Goal: Information Seeking & Learning: Learn about a topic

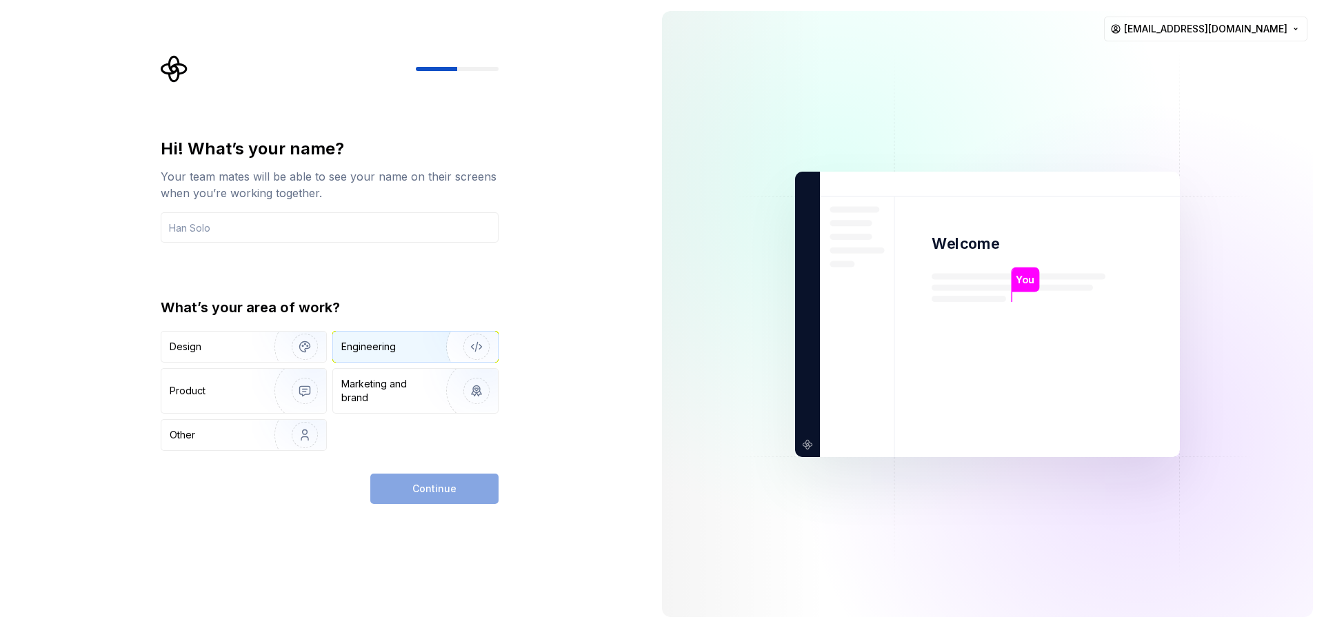
click at [341, 346] on div "Engineering" at bounding box center [368, 347] width 54 height 14
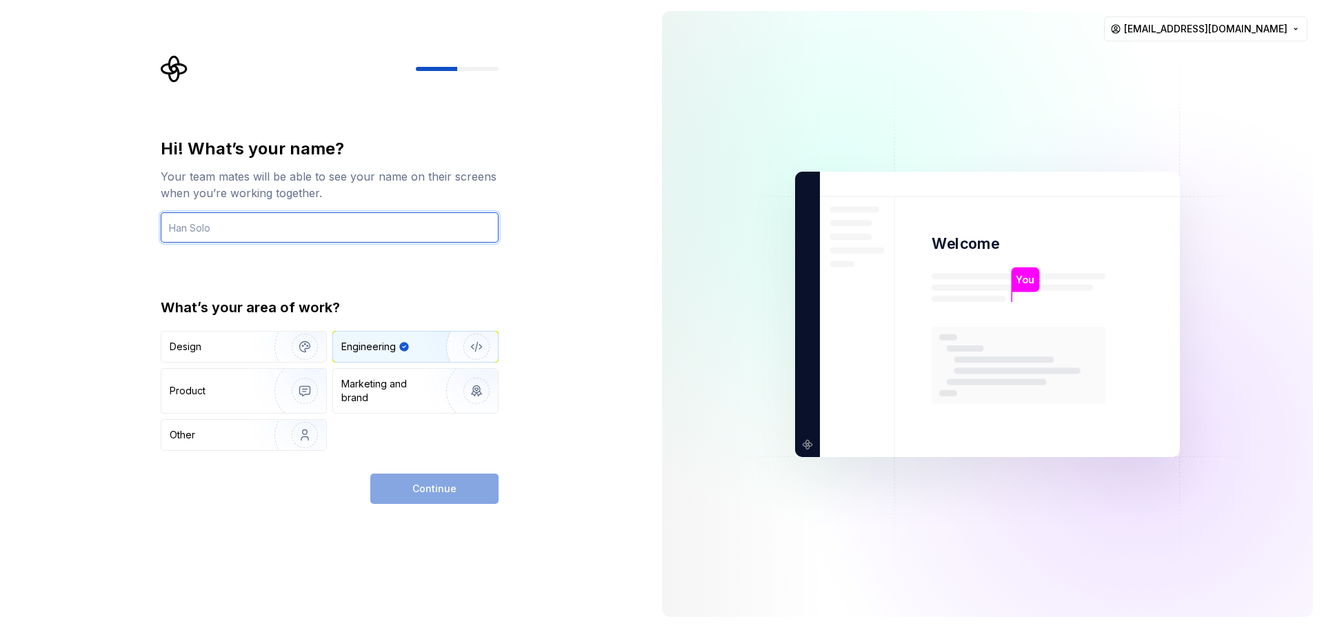
click at [266, 224] on input "text" at bounding box center [330, 227] width 338 height 30
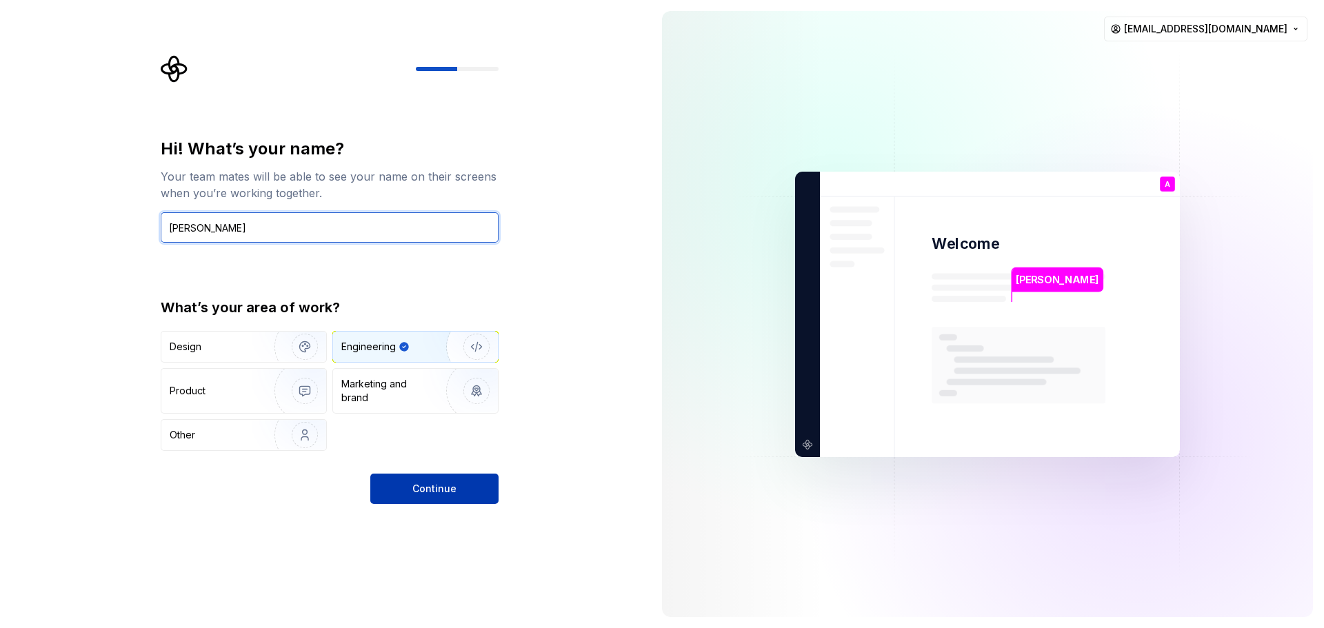
type input "[PERSON_NAME]"
click at [407, 488] on button "Continue" at bounding box center [434, 489] width 128 height 30
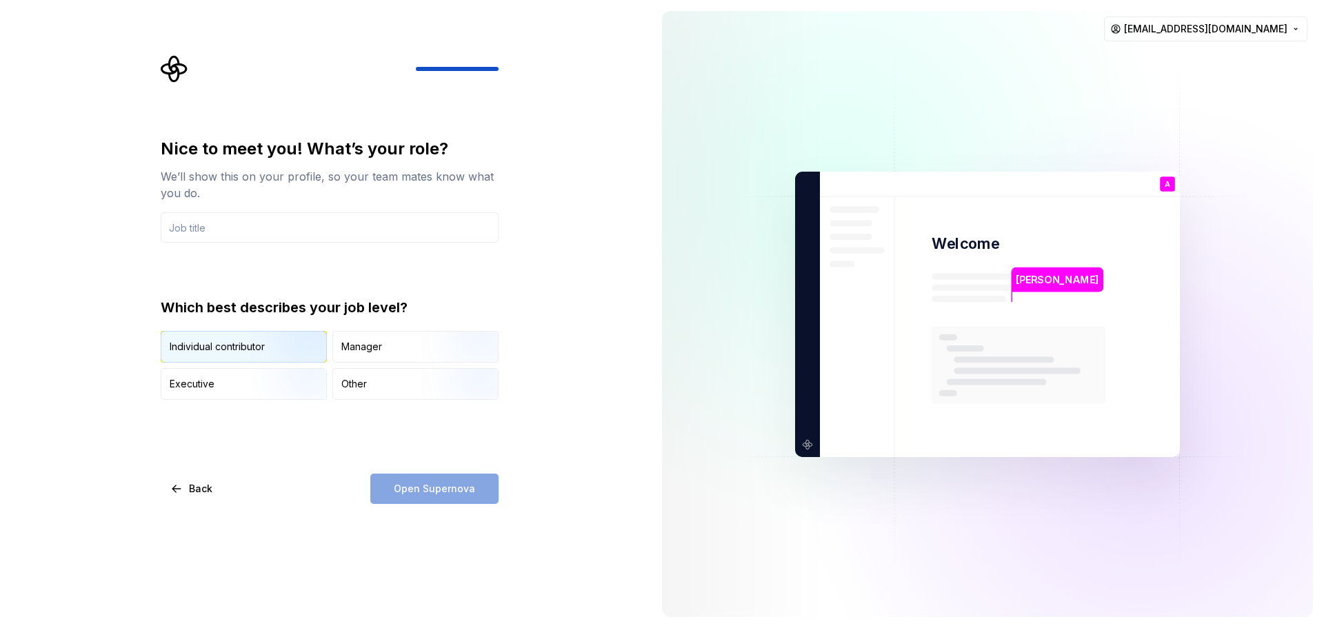
click at [275, 351] on img "button" at bounding box center [293, 364] width 88 height 92
click at [241, 228] on input "text" at bounding box center [330, 227] width 338 height 30
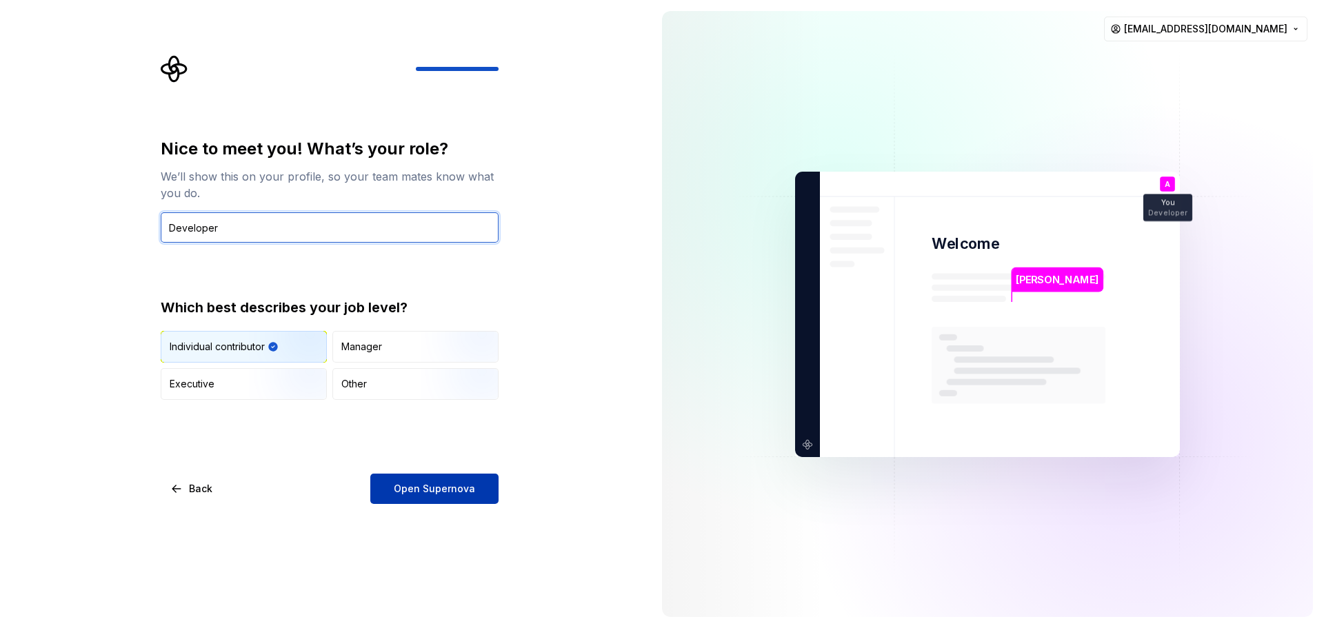
type input "Developer"
click at [473, 481] on button "Open Supernova" at bounding box center [434, 489] width 128 height 30
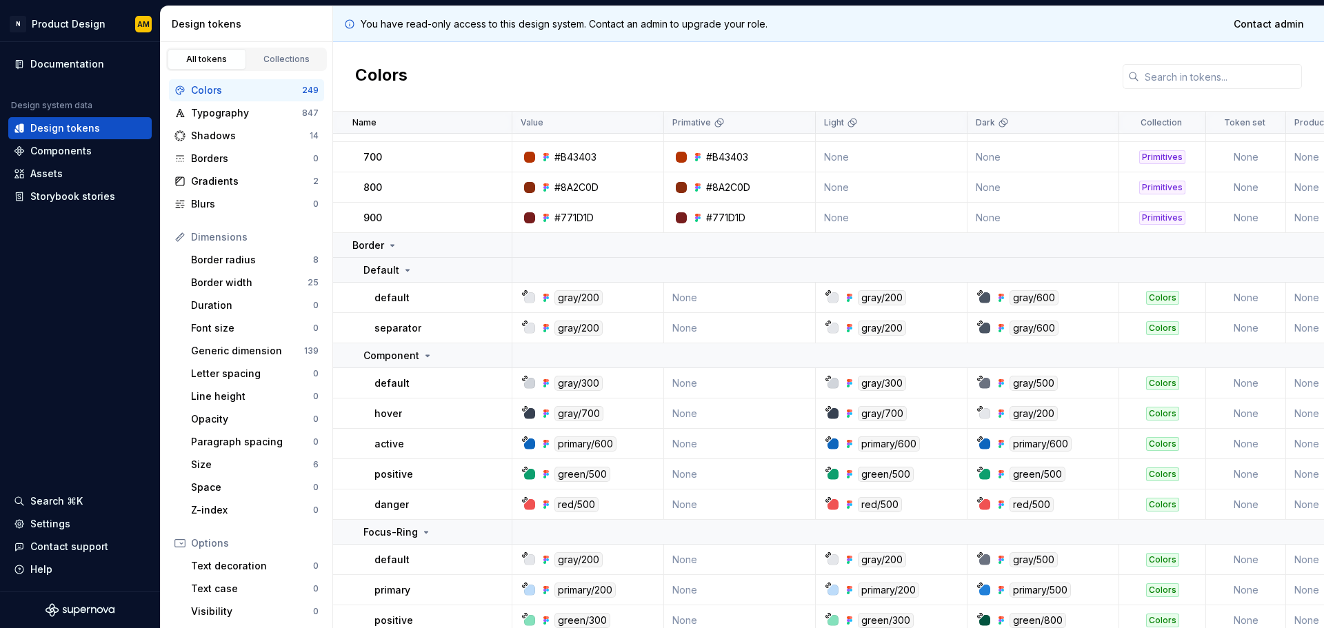
scroll to position [276, 0]
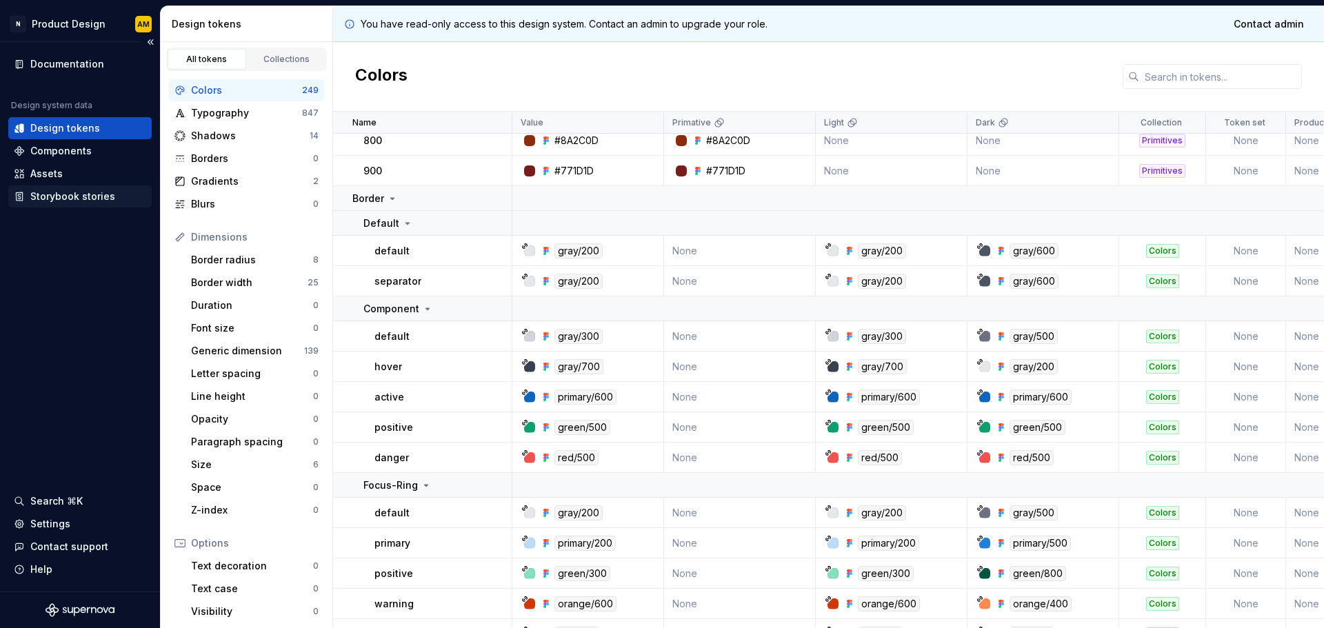
click at [74, 197] on div "Storybook stories" at bounding box center [72, 197] width 85 height 14
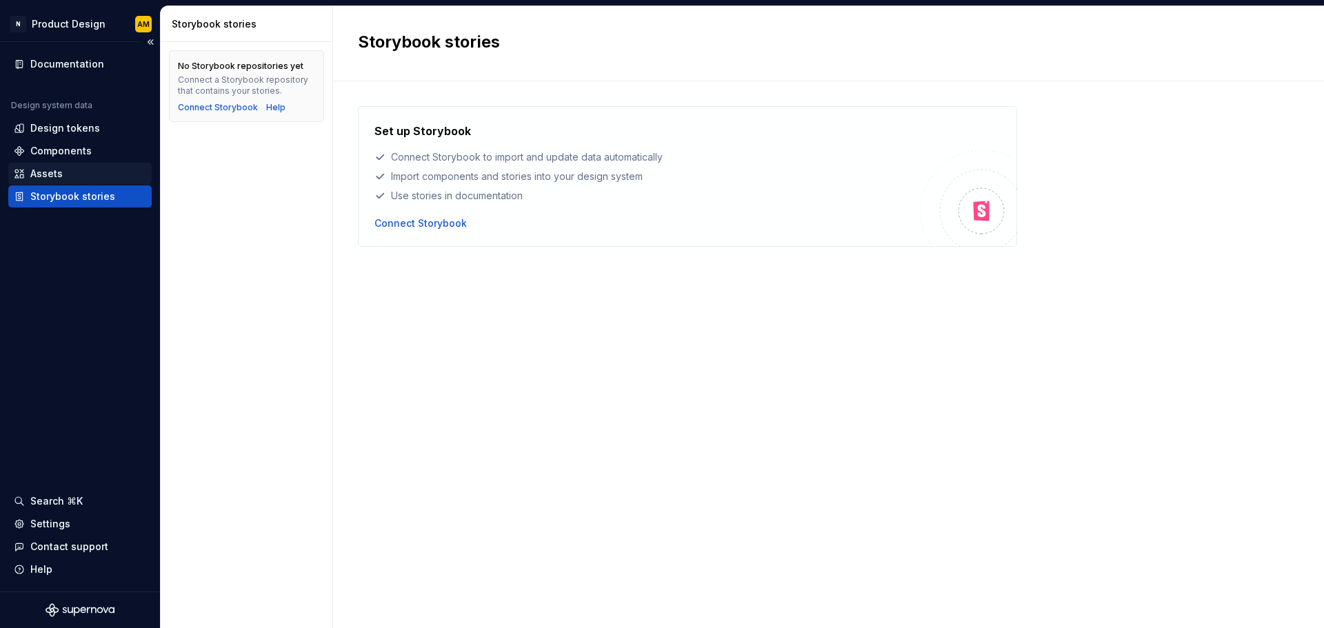
click at [77, 176] on div "Assets" at bounding box center [80, 174] width 132 height 14
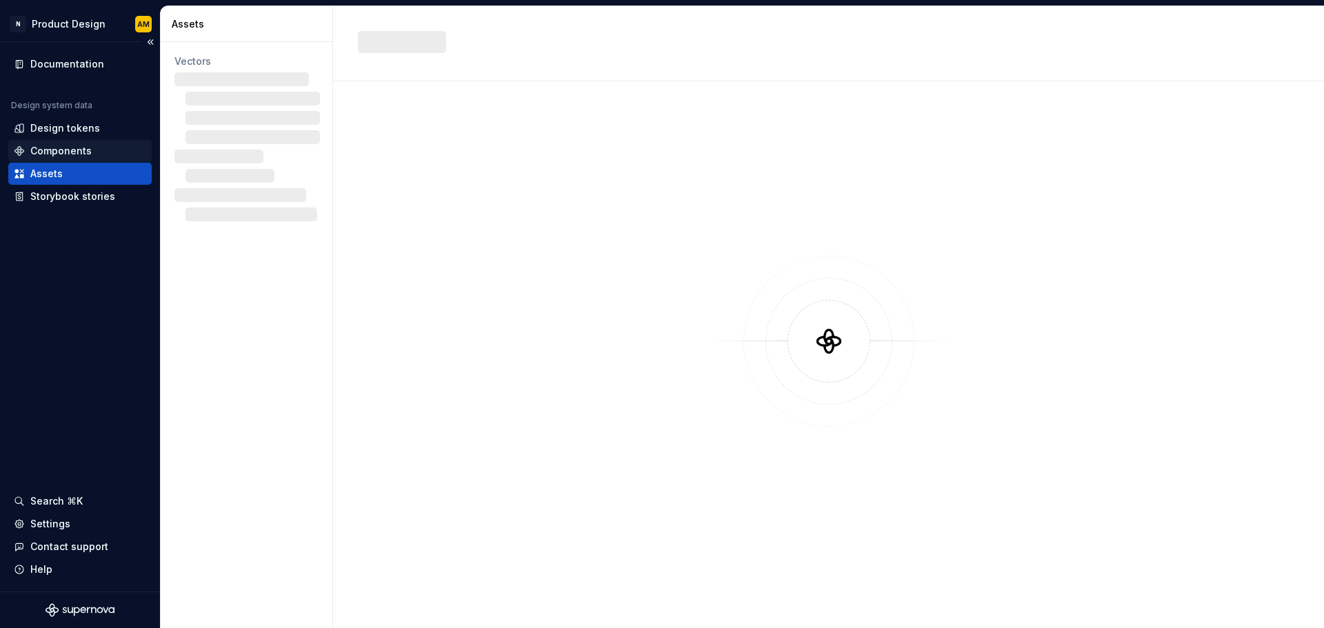
click at [72, 150] on div "Components" at bounding box center [60, 151] width 61 height 14
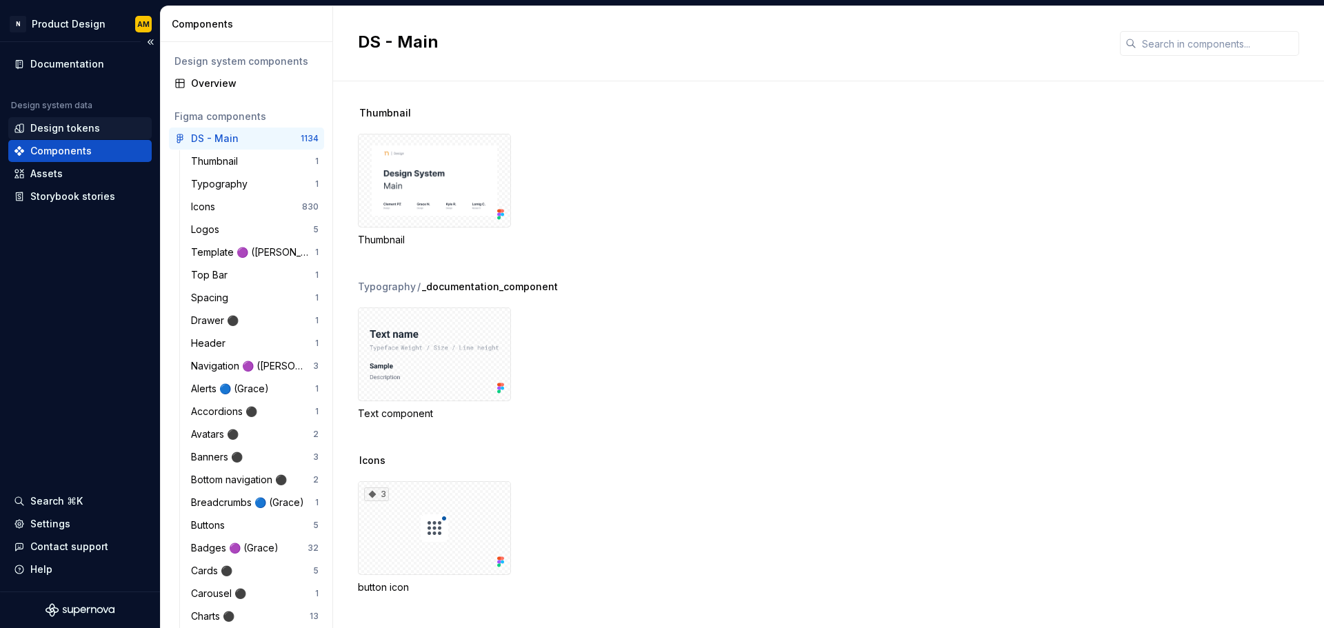
click at [50, 129] on div "Design tokens" at bounding box center [65, 128] width 70 height 14
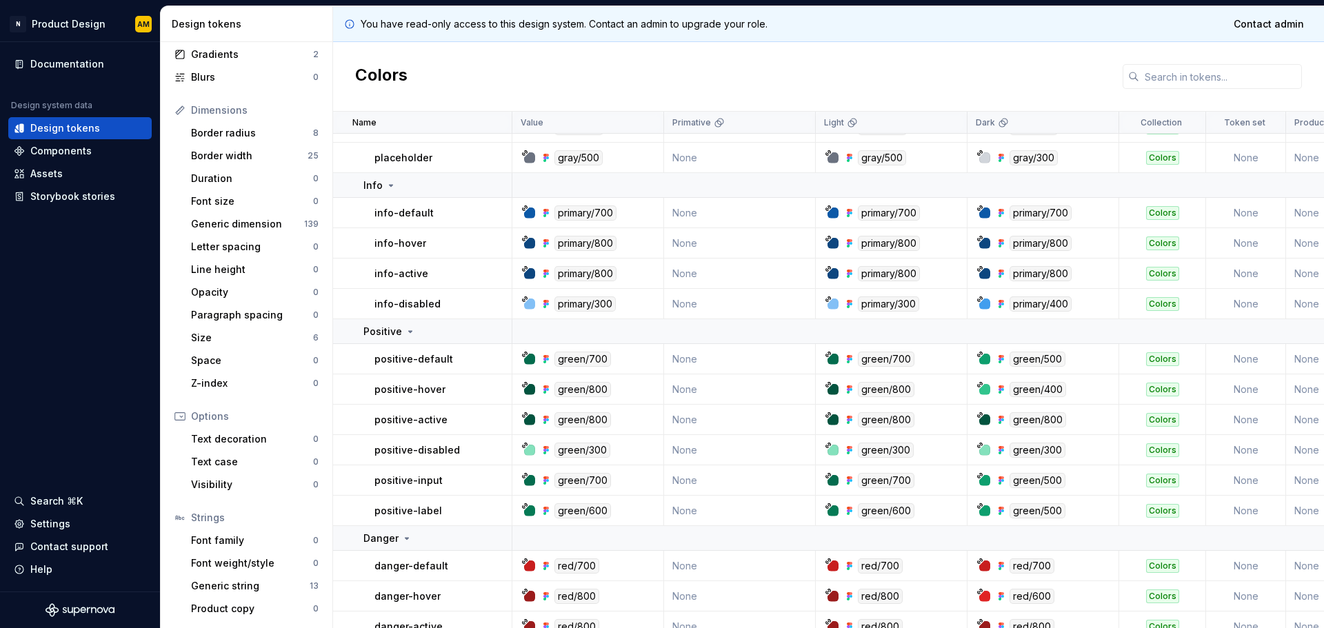
scroll to position [5919, 0]
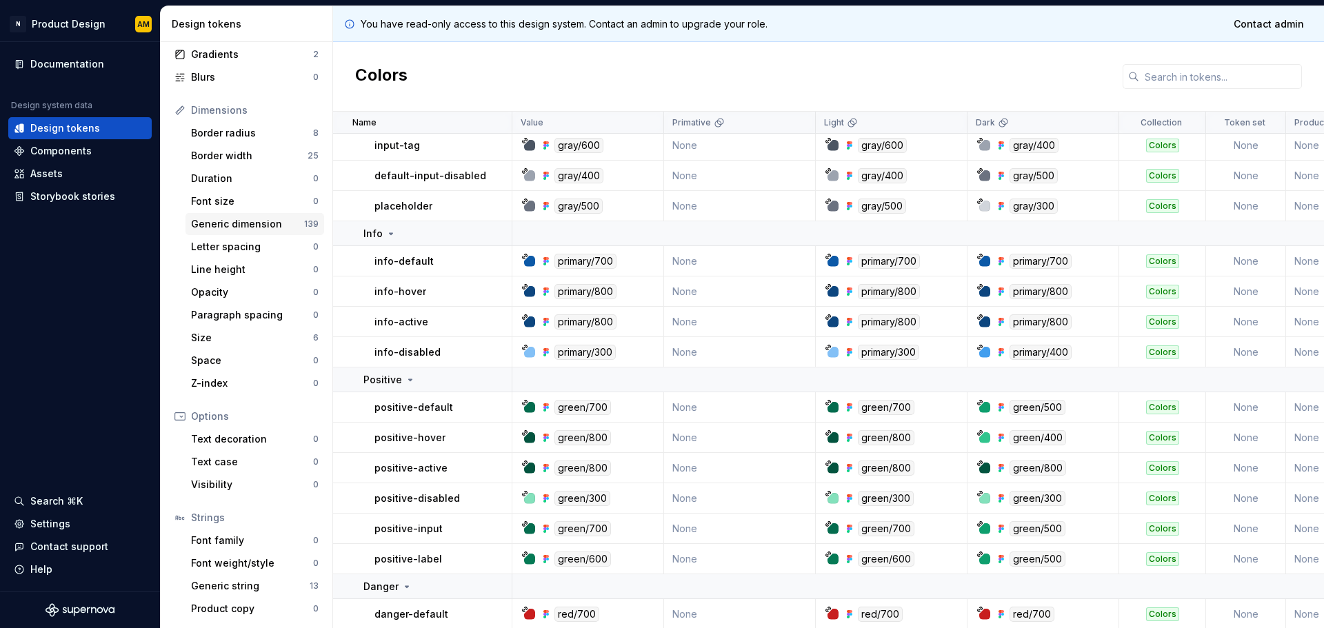
click at [255, 223] on div "Generic dimension" at bounding box center [247, 224] width 113 height 14
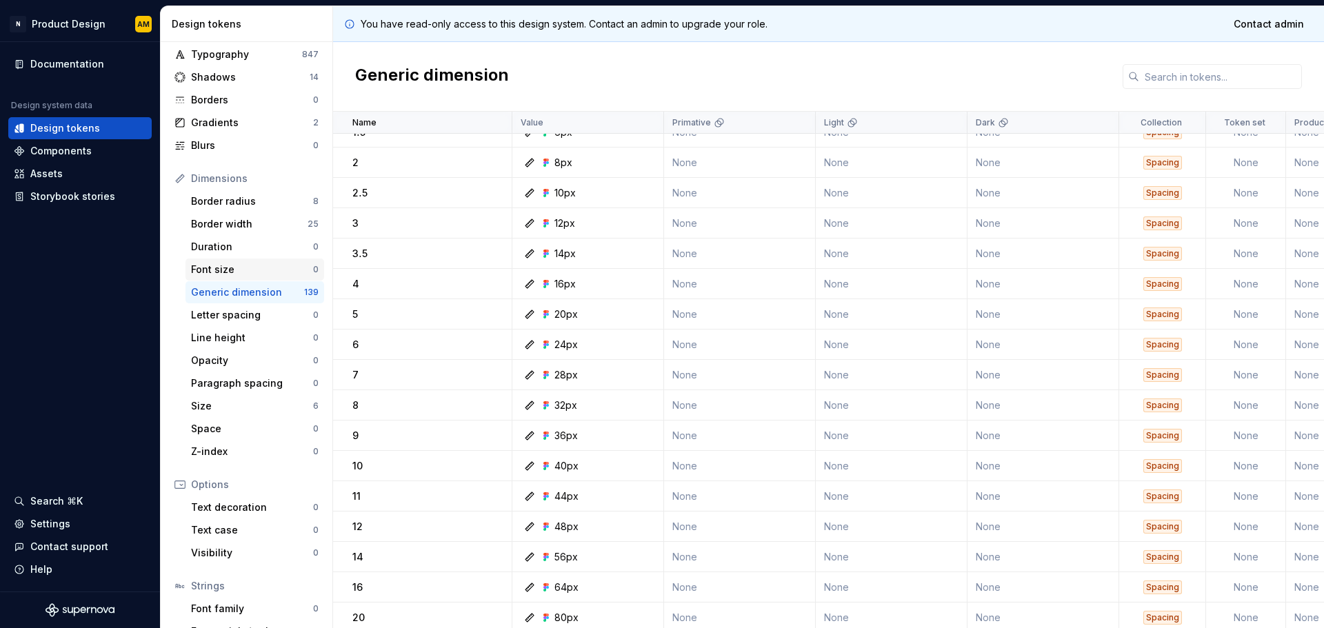
scroll to position [58, 0]
click at [266, 231] on div "Border width" at bounding box center [249, 225] width 117 height 14
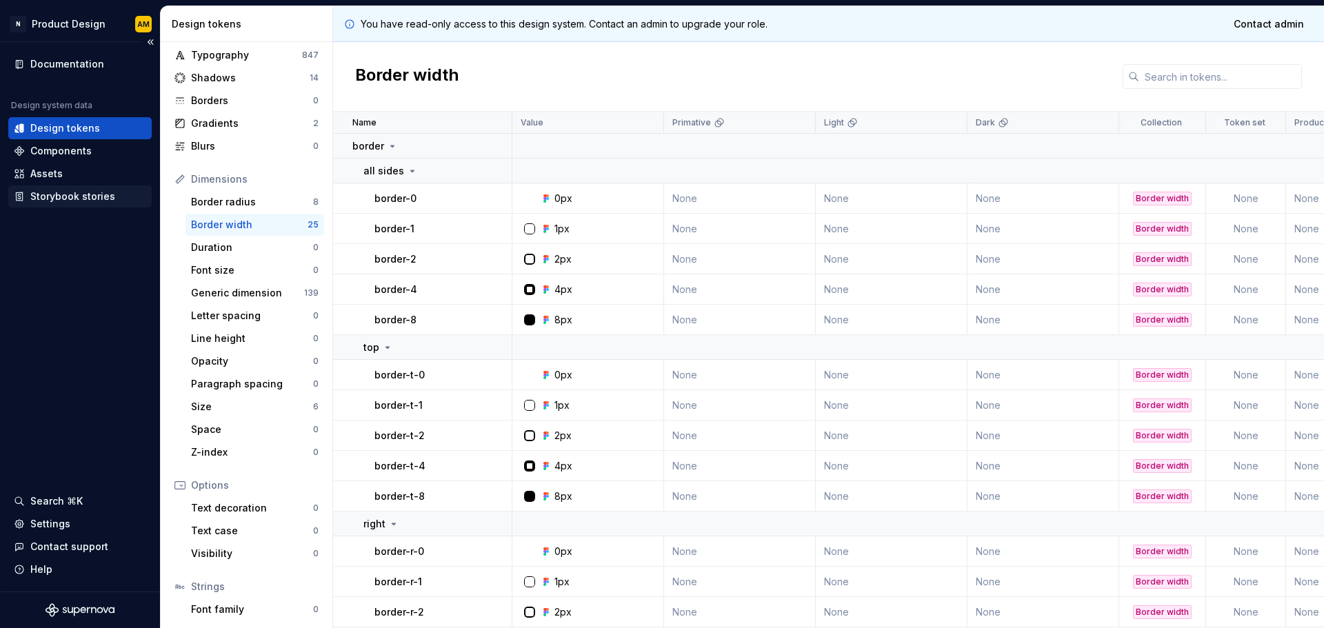
click at [82, 200] on div "Storybook stories" at bounding box center [72, 197] width 85 height 14
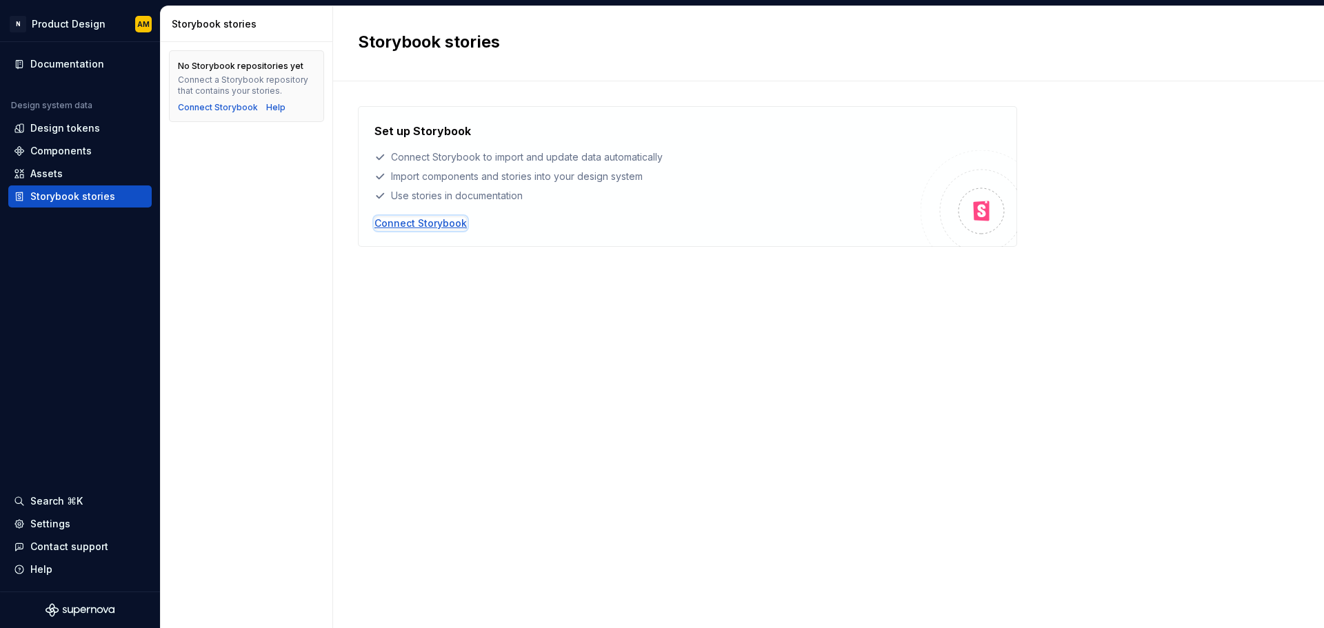
click at [426, 229] on div "Connect Storybook" at bounding box center [421, 224] width 92 height 14
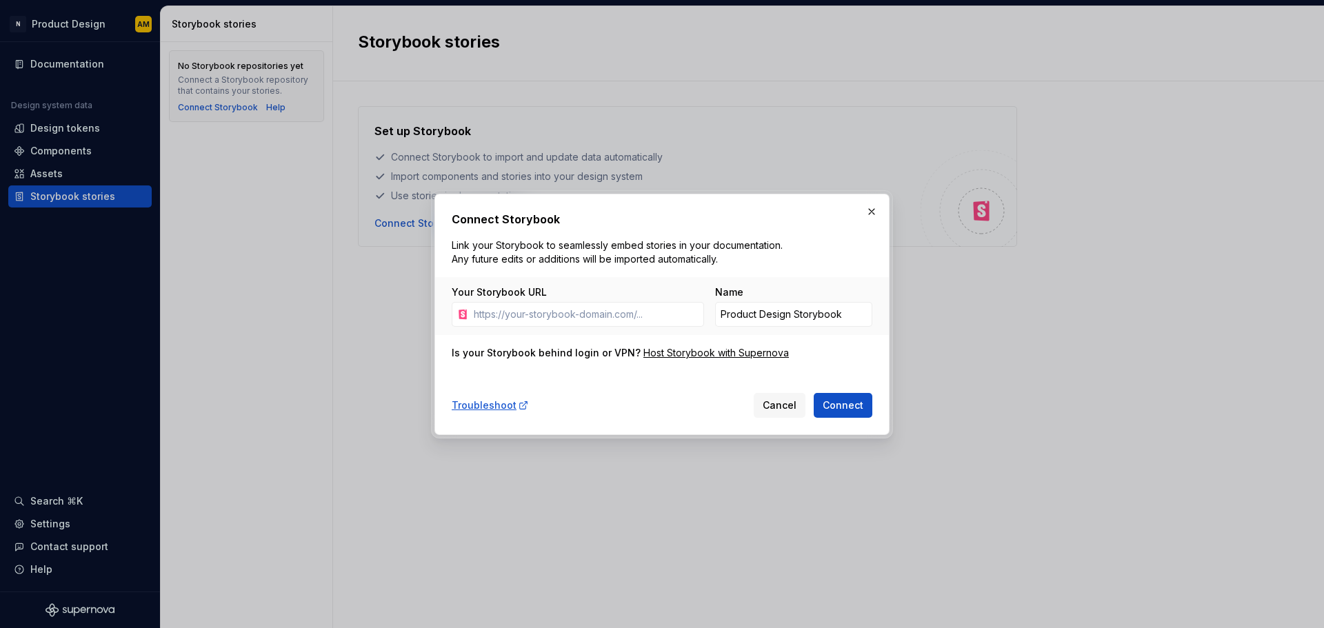
click at [780, 404] on span "Cancel" at bounding box center [780, 406] width 34 height 14
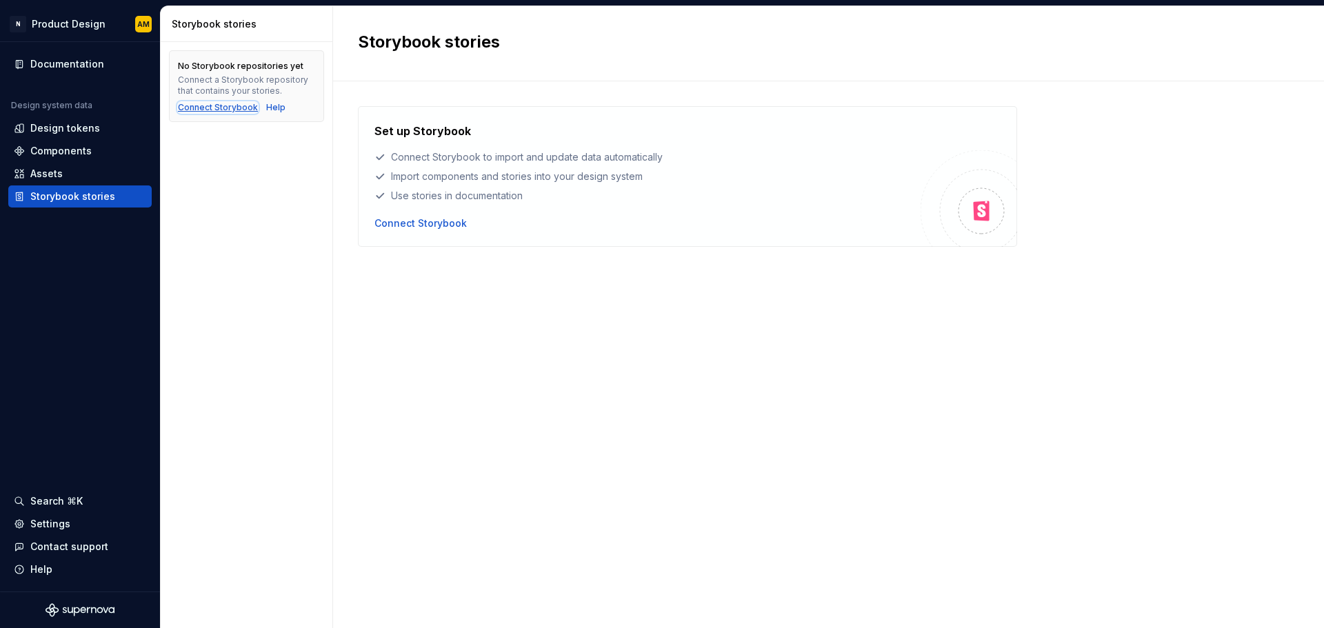
click at [235, 111] on div "Connect Storybook" at bounding box center [218, 107] width 80 height 11
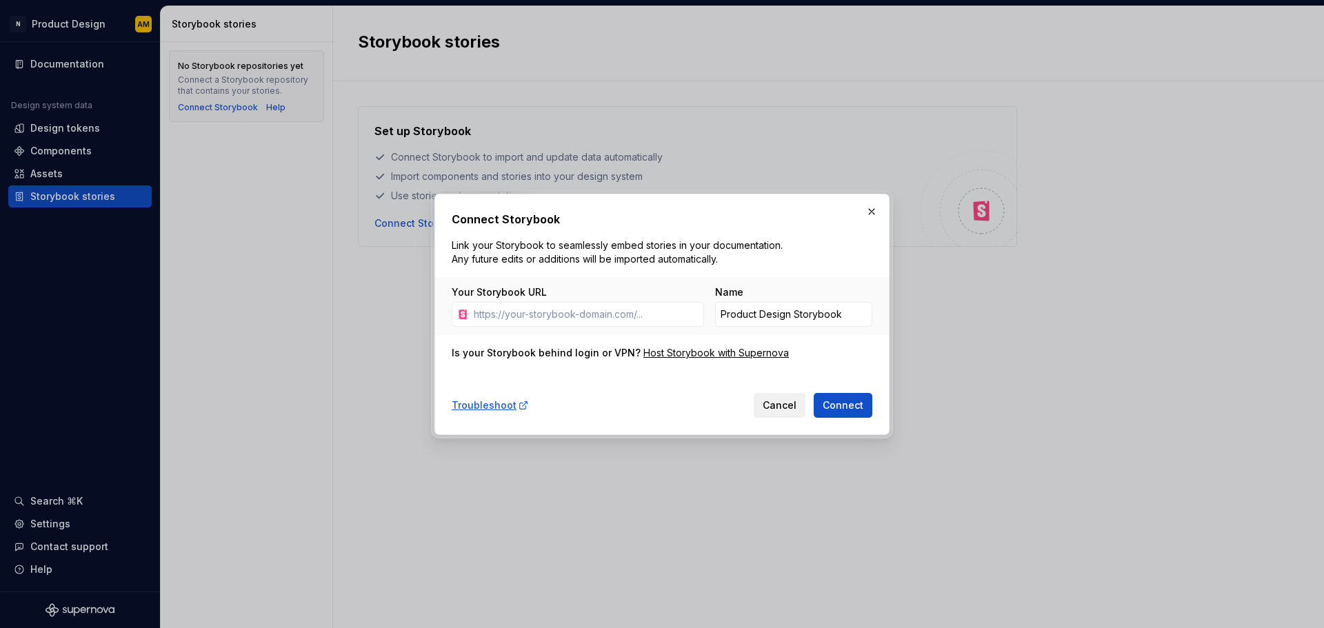
click at [783, 410] on span "Cancel" at bounding box center [780, 406] width 34 height 14
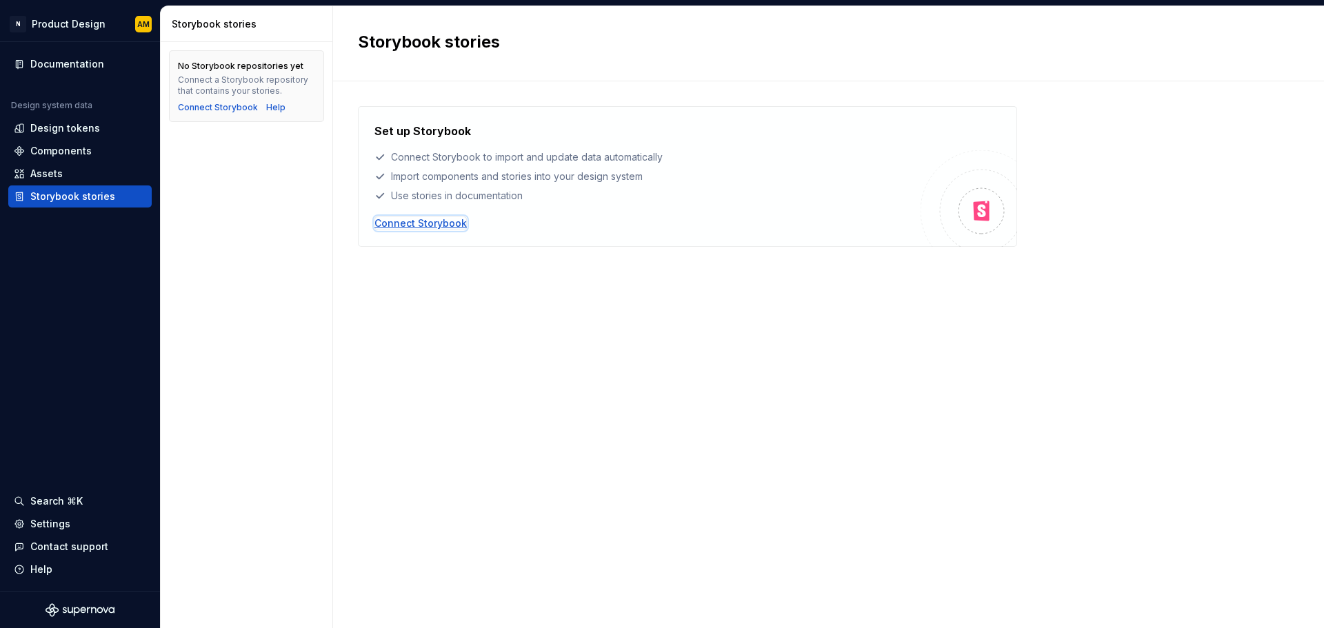
click at [390, 218] on div "Connect Storybook" at bounding box center [421, 224] width 92 height 14
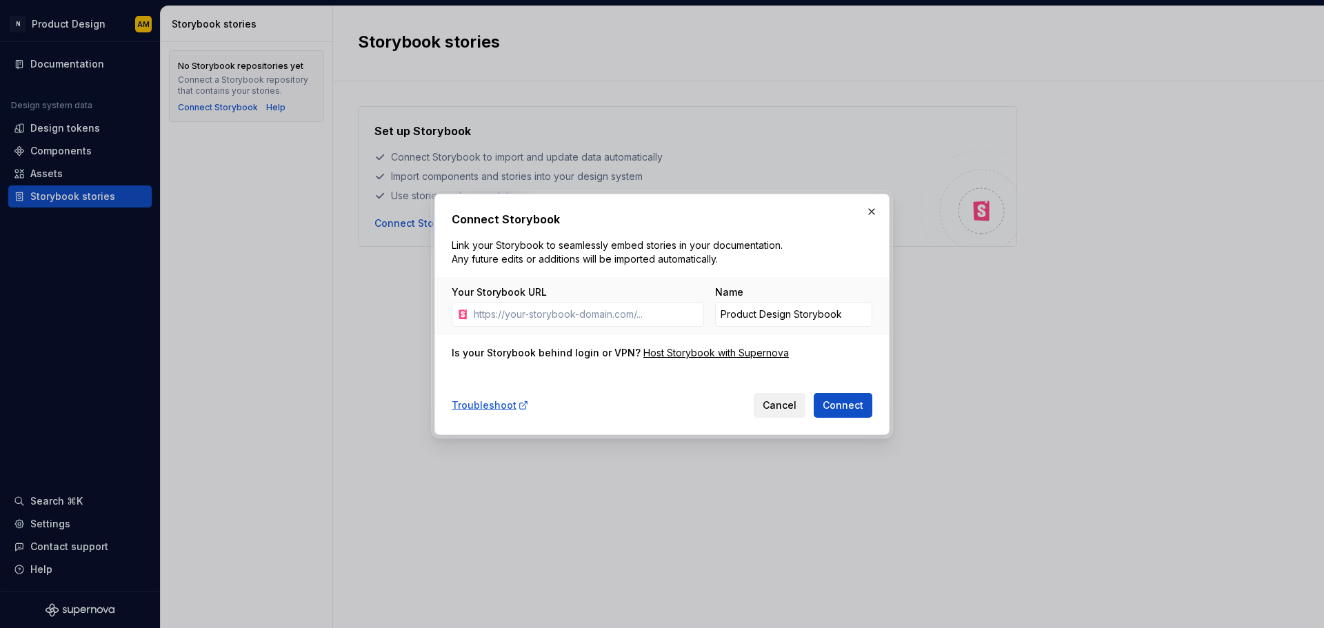
click at [784, 409] on span "Cancel" at bounding box center [780, 406] width 34 height 14
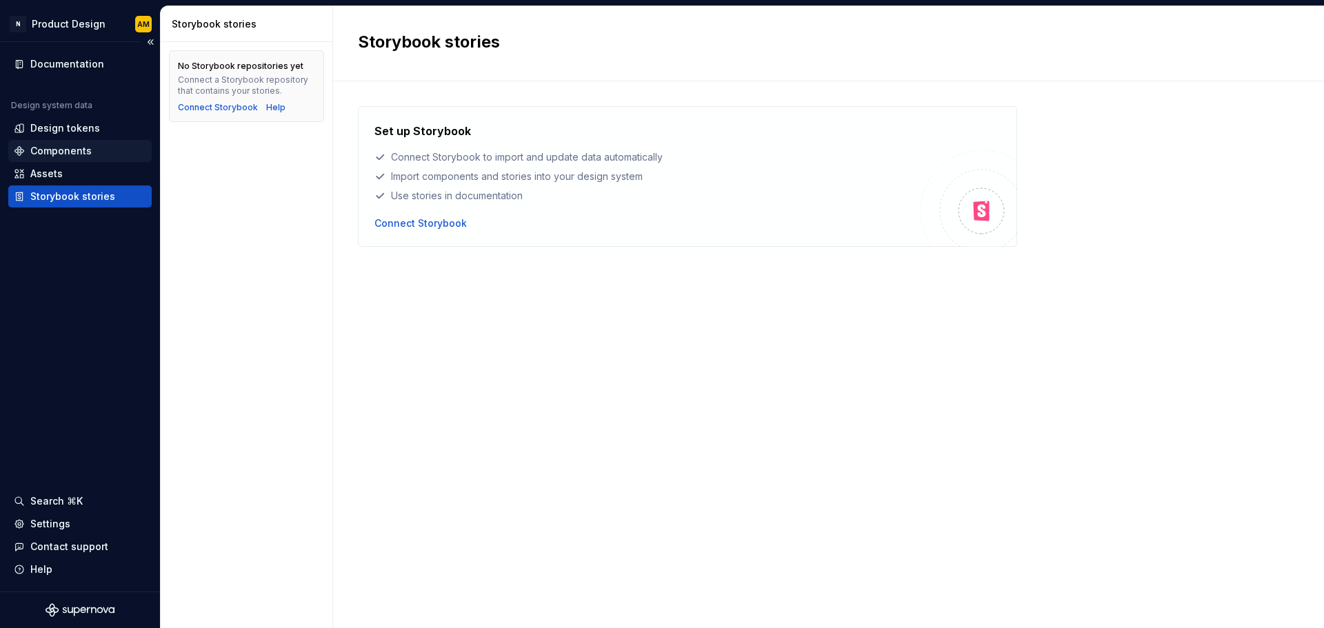
click at [87, 148] on div "Components" at bounding box center [60, 151] width 61 height 14
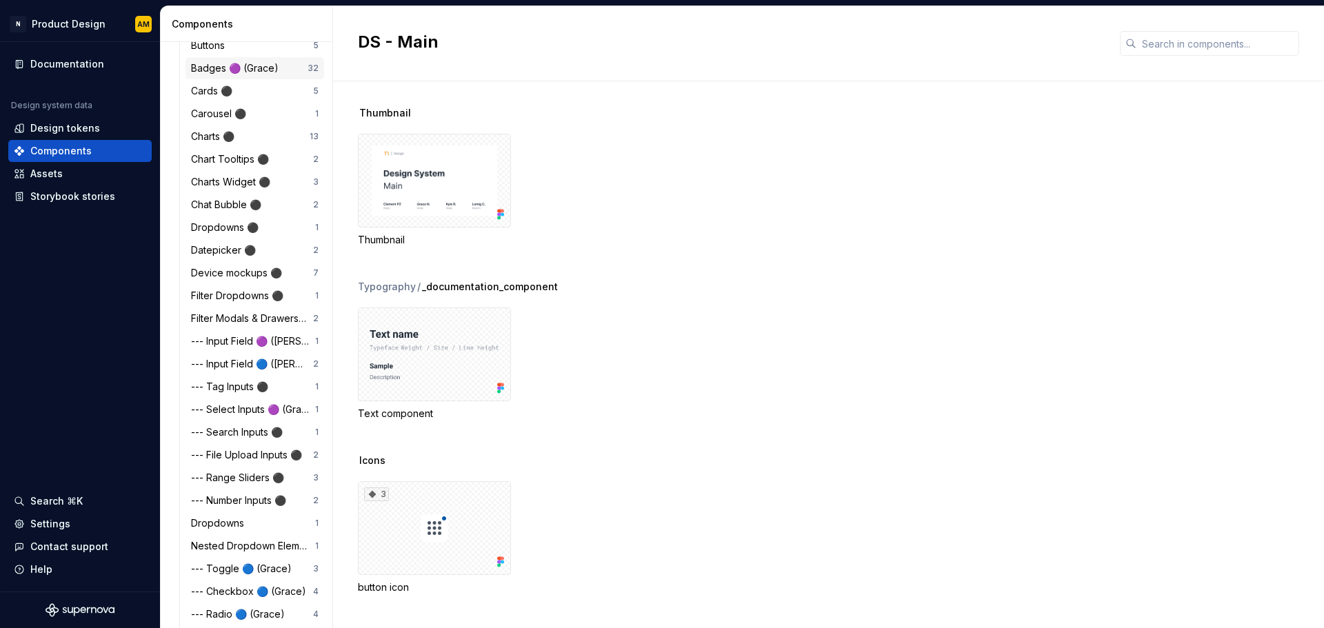
scroll to position [483, 0]
click at [83, 121] on div "Design tokens" at bounding box center [65, 128] width 70 height 14
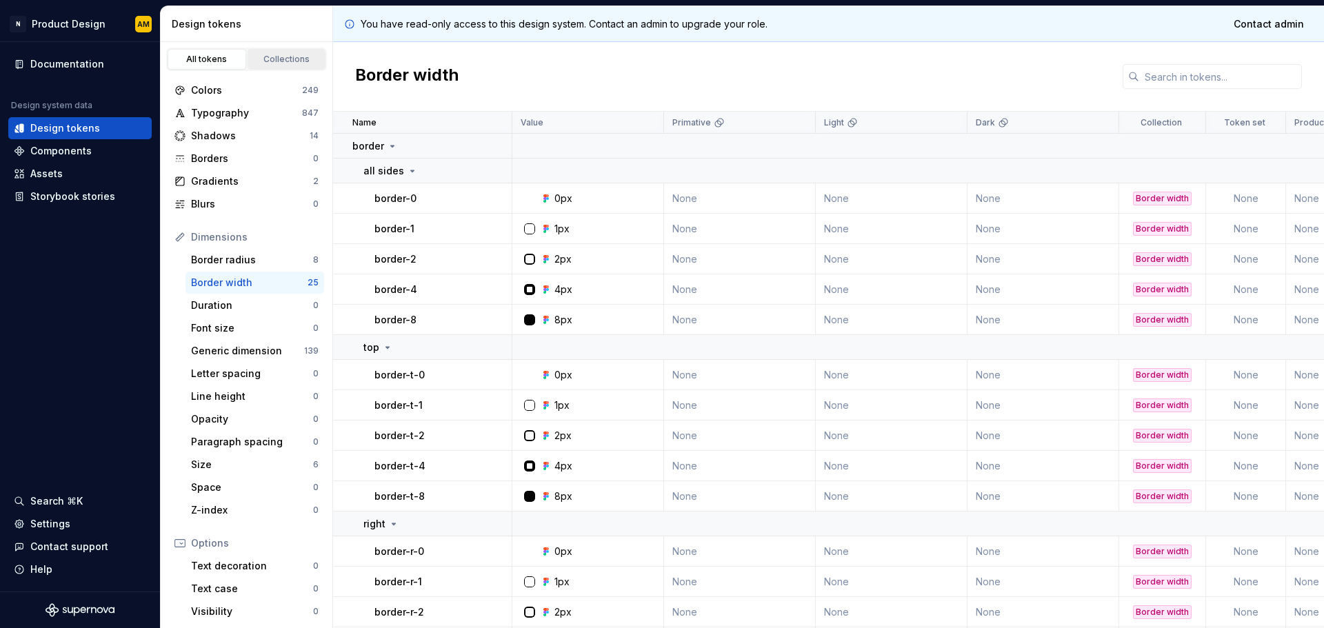
click at [287, 54] on div "Collections" at bounding box center [286, 59] width 69 height 11
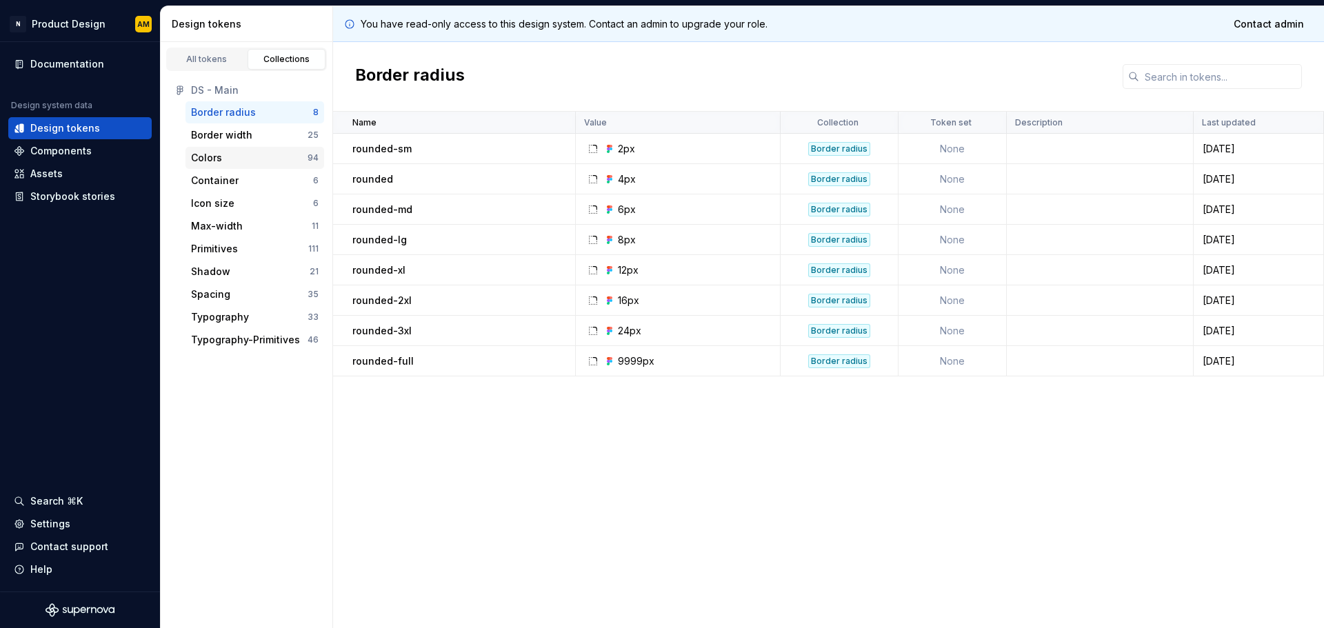
click at [235, 161] on div "Colors" at bounding box center [249, 158] width 117 height 14
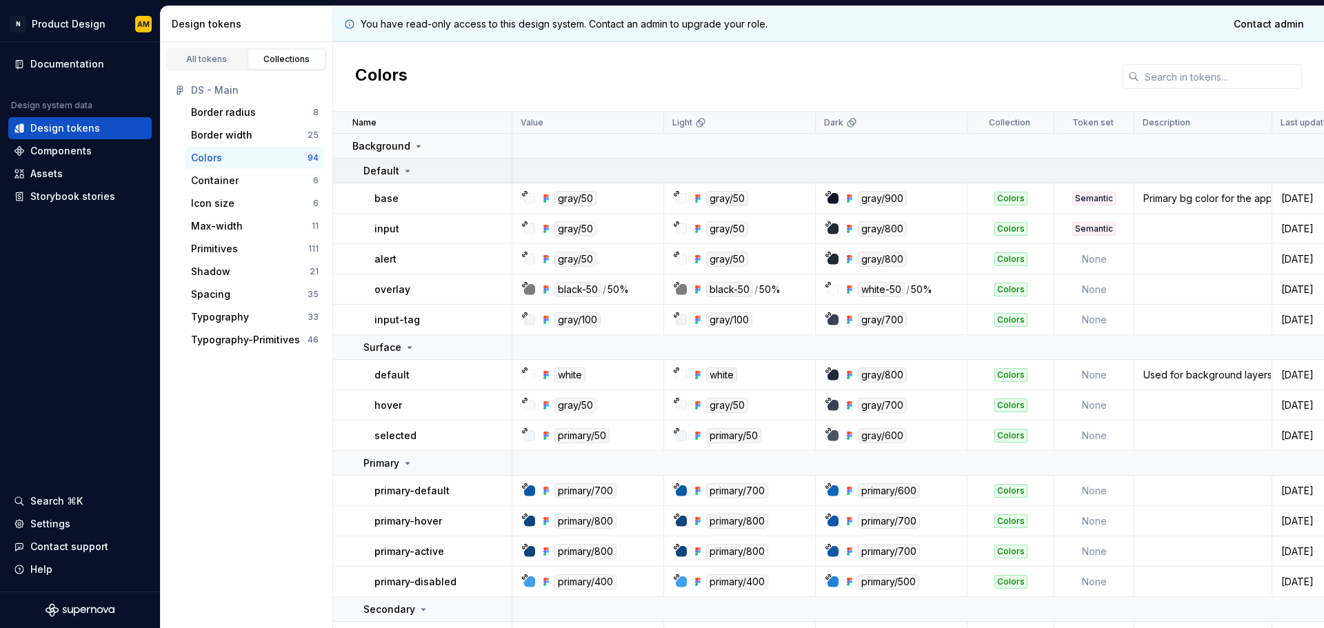
click at [406, 169] on icon at bounding box center [407, 171] width 11 height 11
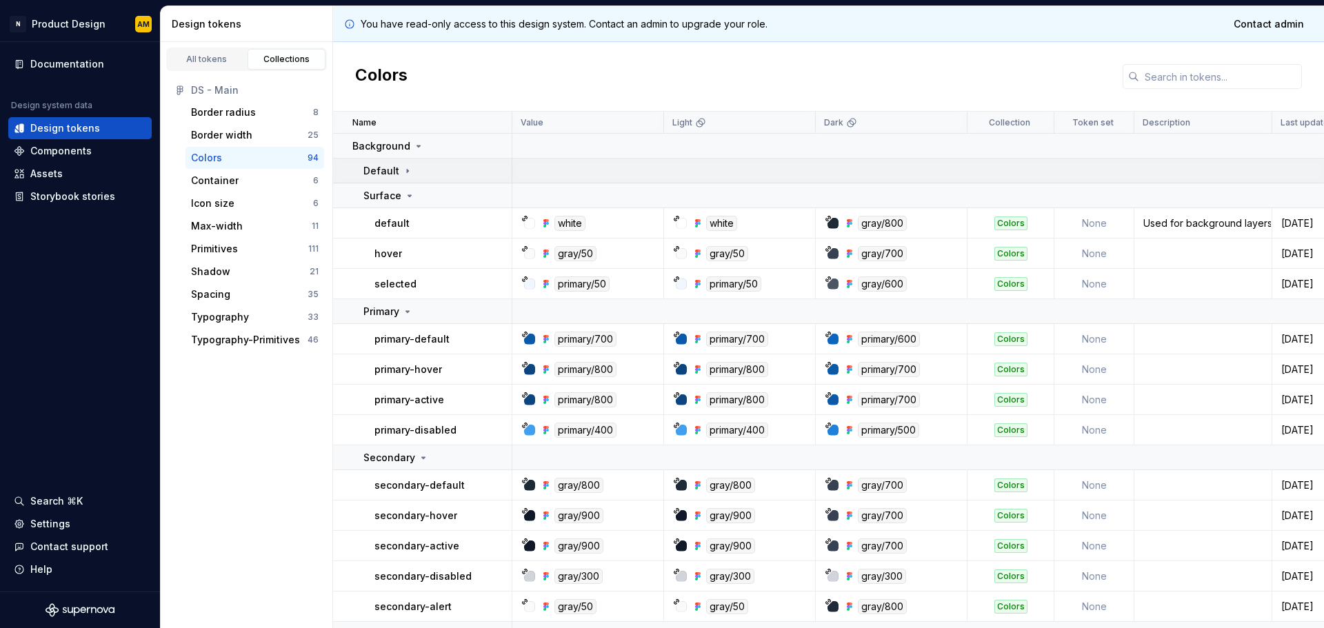
click at [406, 169] on icon at bounding box center [407, 171] width 11 height 11
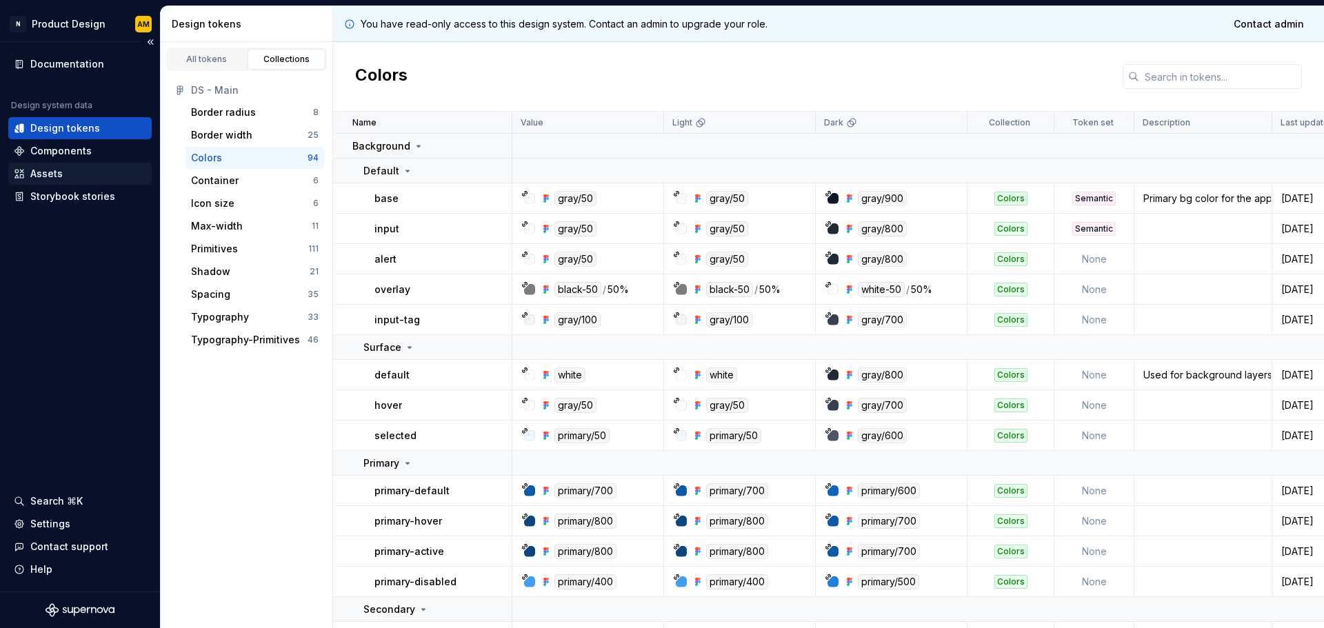
click at [59, 176] on div "Assets" at bounding box center [46, 174] width 32 height 14
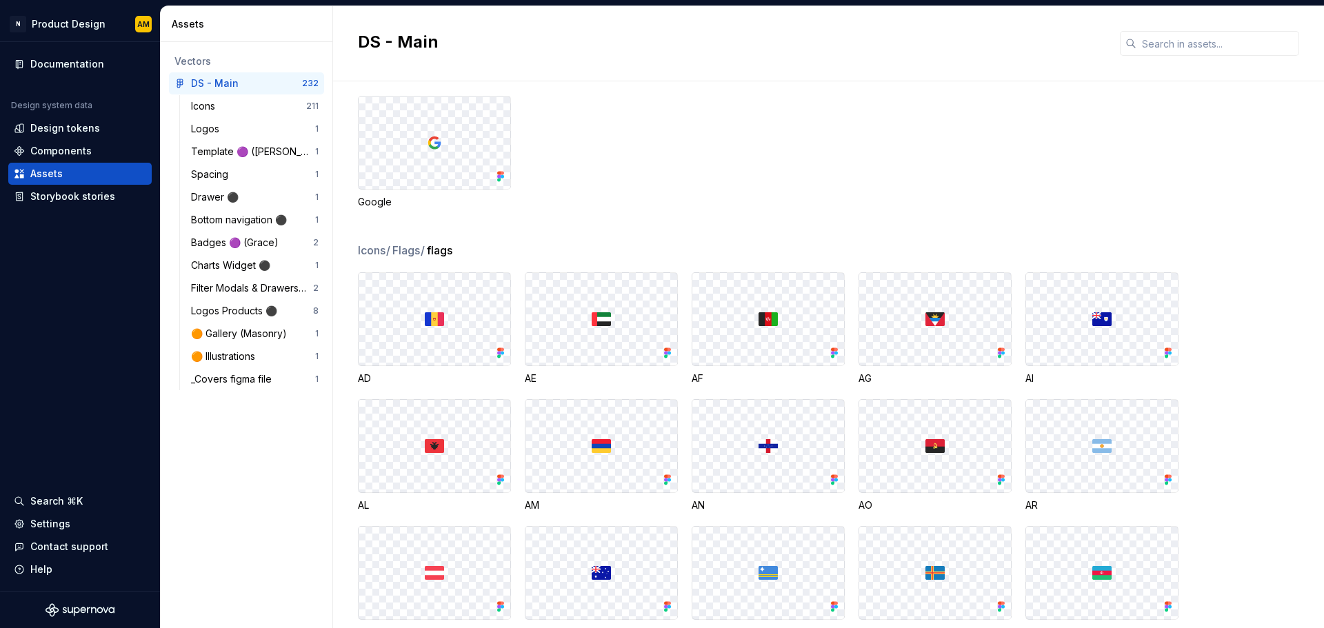
scroll to position [345, 0]
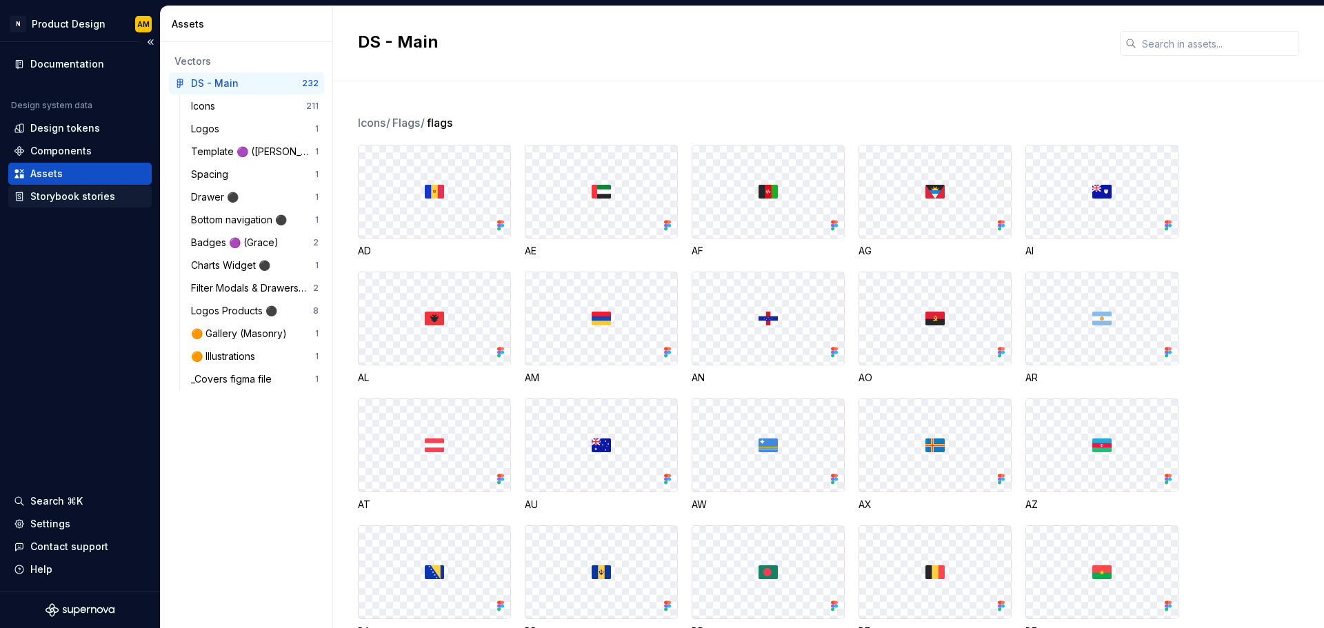
click at [90, 197] on div "Storybook stories" at bounding box center [72, 197] width 85 height 14
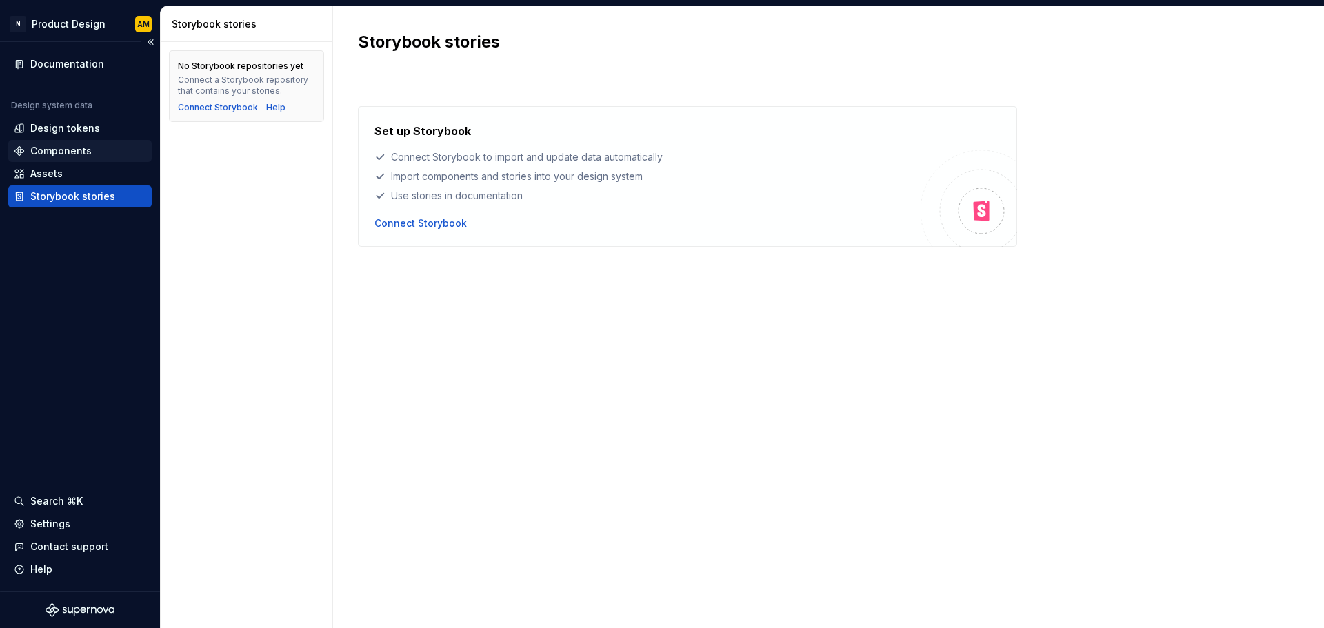
click at [79, 150] on div "Components" at bounding box center [60, 151] width 61 height 14
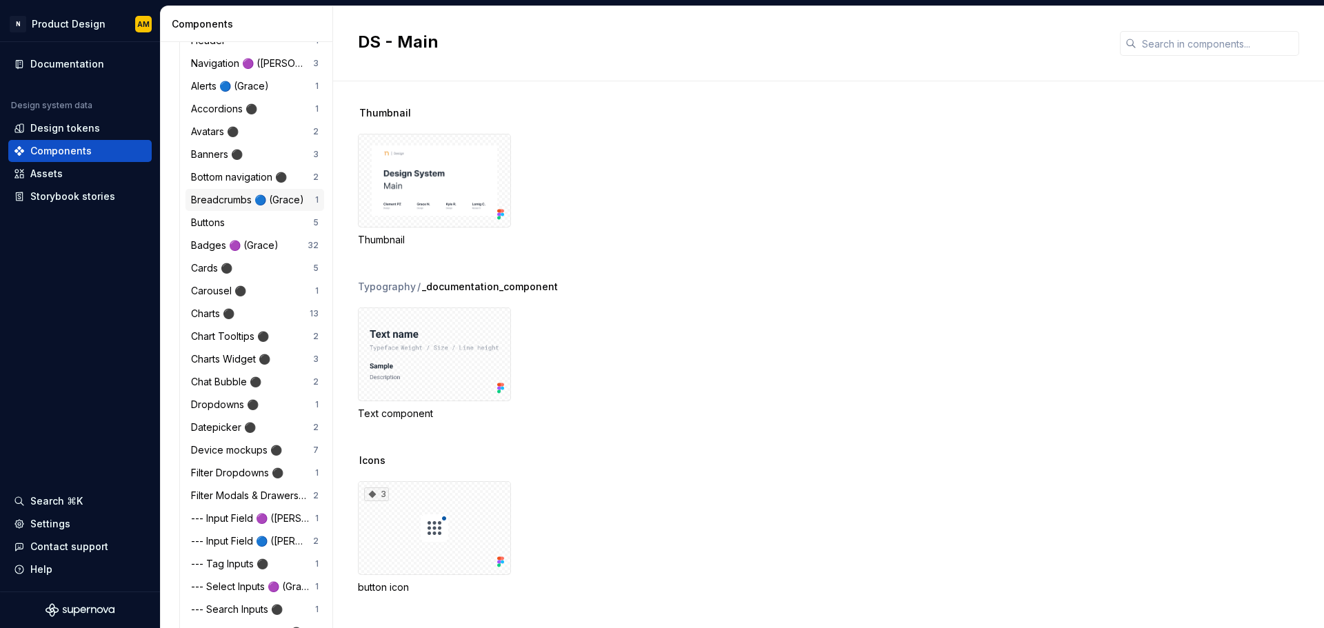
scroll to position [345, 0]
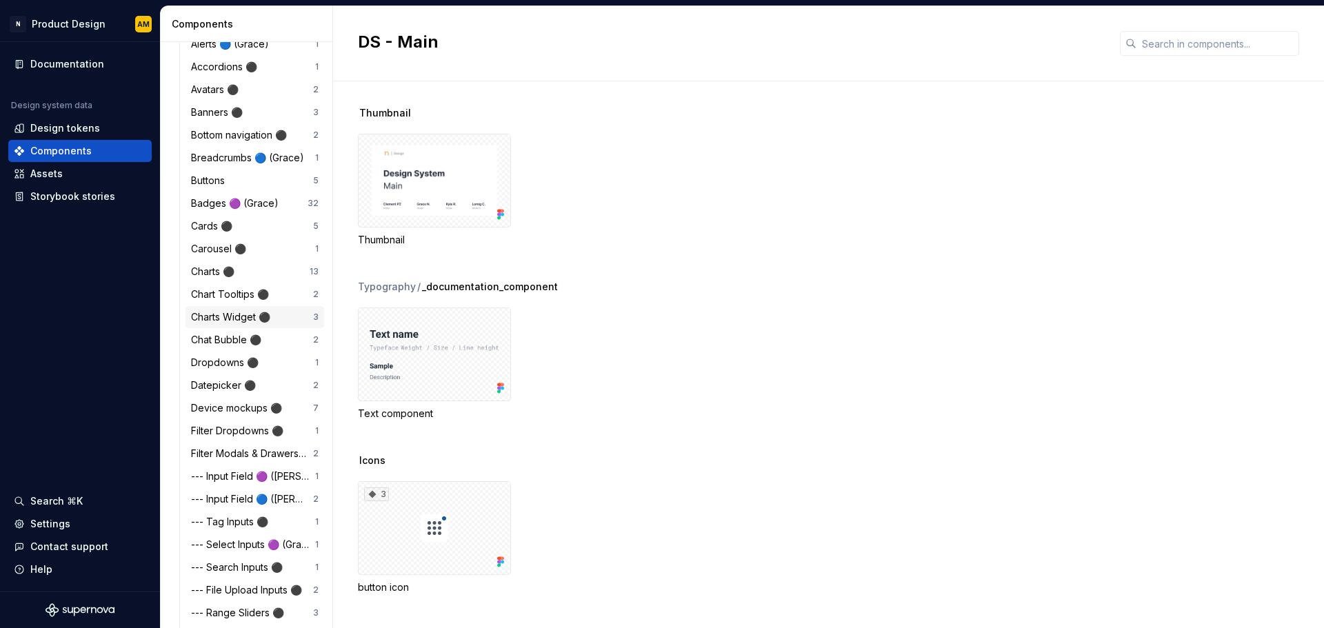
click at [231, 317] on div "Charts Widget ⚫️" at bounding box center [233, 317] width 85 height 14
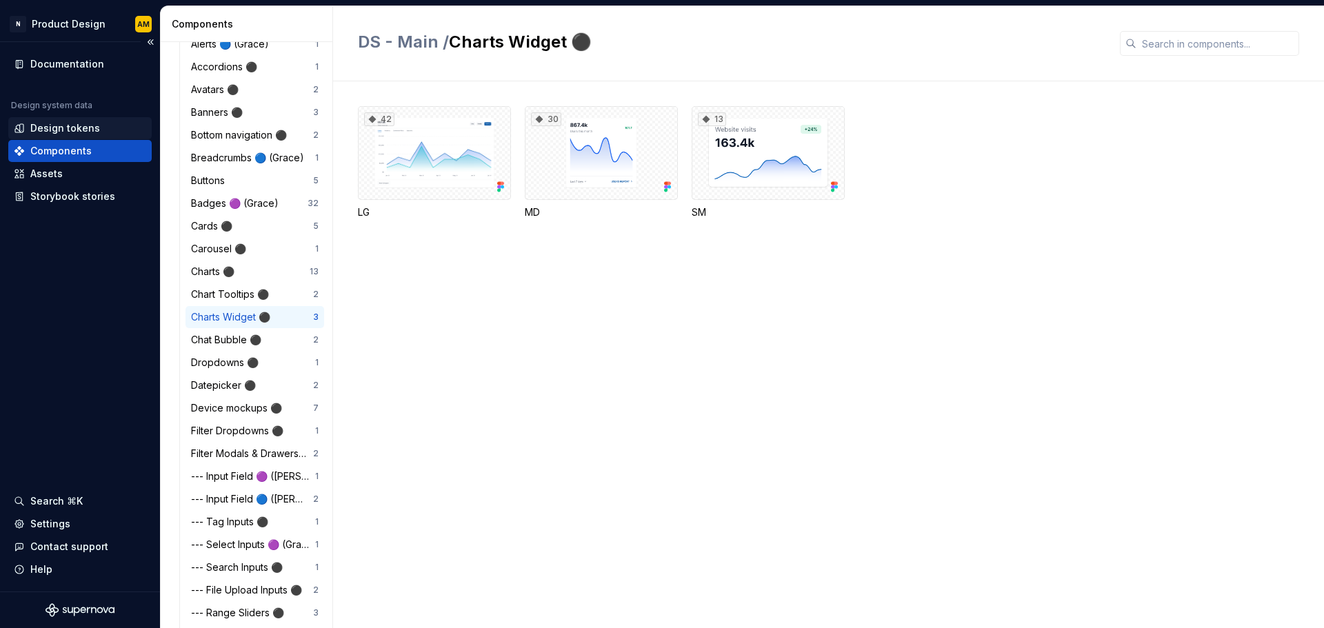
click at [68, 128] on div "Design tokens" at bounding box center [65, 128] width 70 height 14
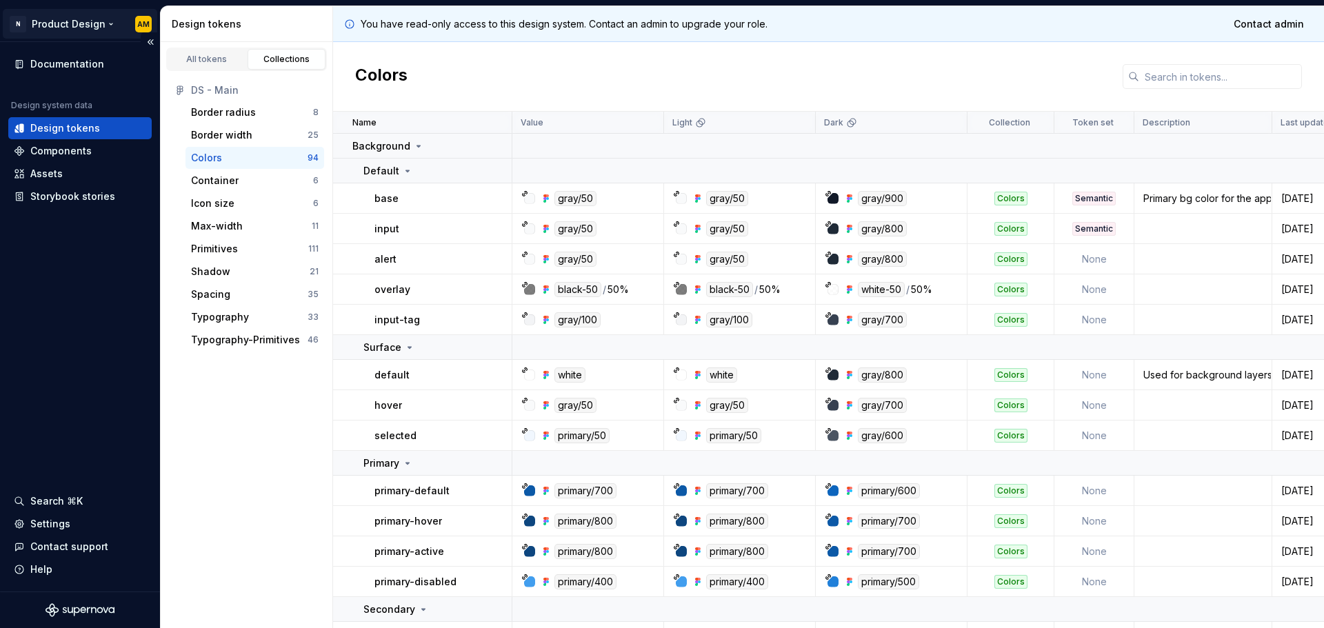
click at [101, 22] on html "N Product Design AM Documentation Design system data Design tokens Components A…" at bounding box center [662, 314] width 1324 height 628
click at [63, 442] on html "N Product Design AM Documentation Design system data Design tokens Components A…" at bounding box center [662, 314] width 1324 height 628
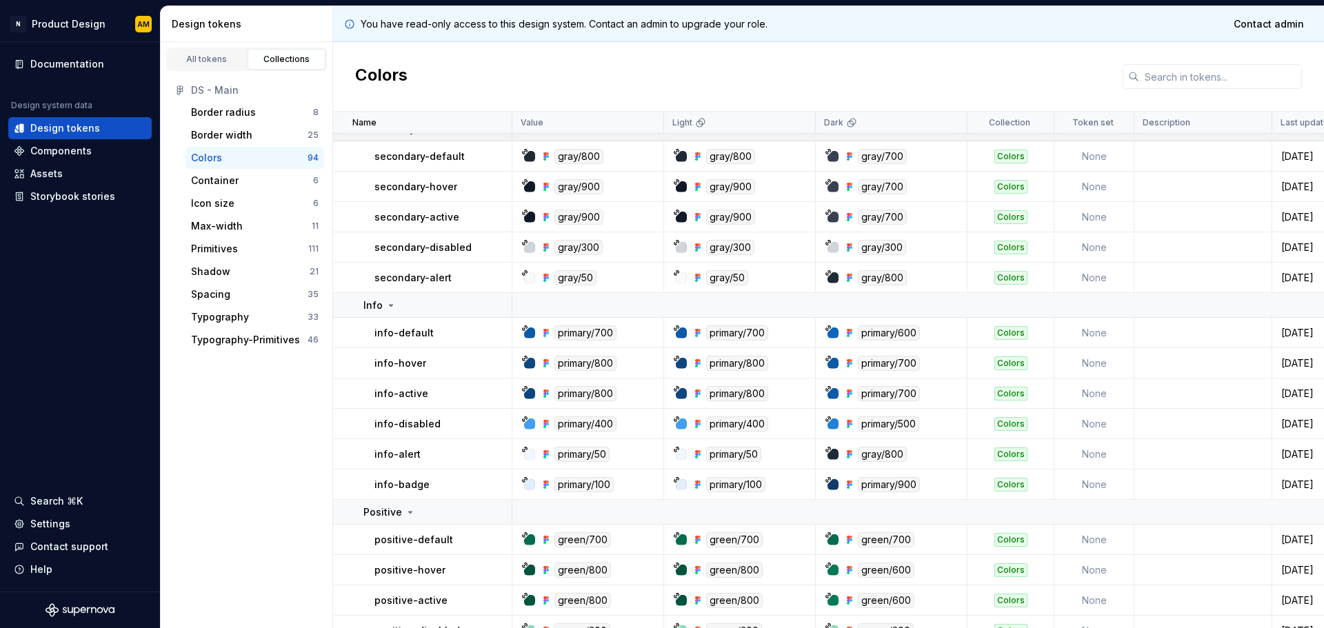
scroll to position [483, 0]
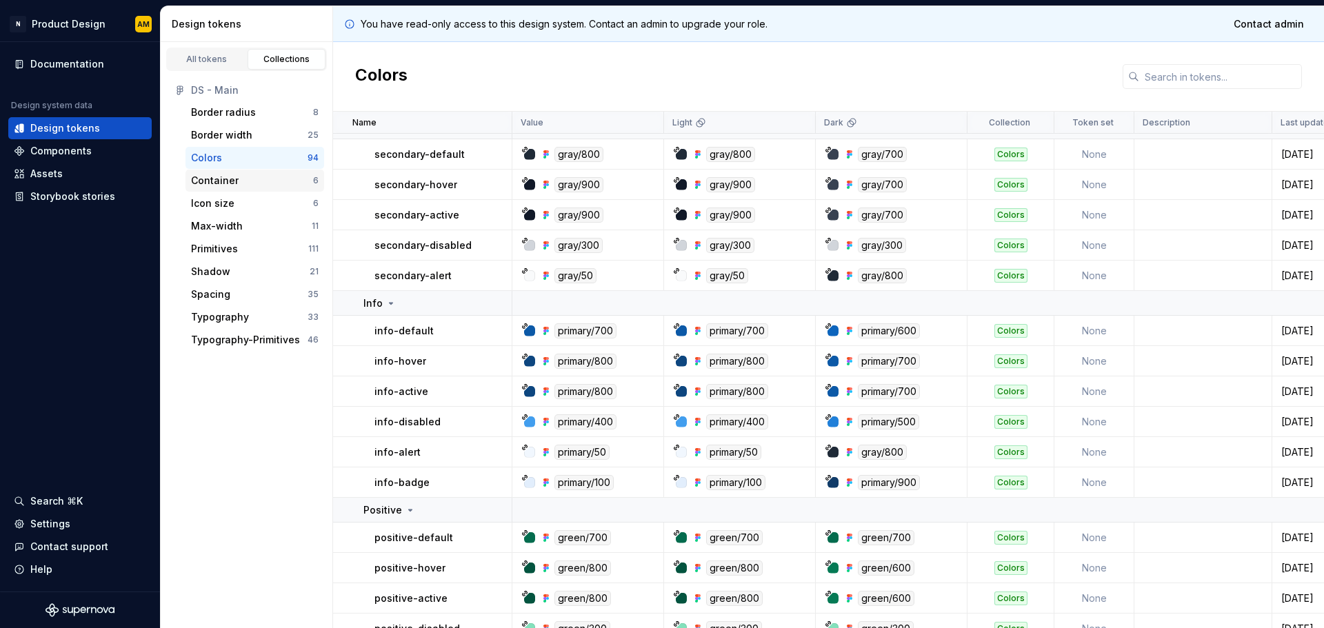
click at [214, 187] on div "Container" at bounding box center [215, 181] width 48 height 14
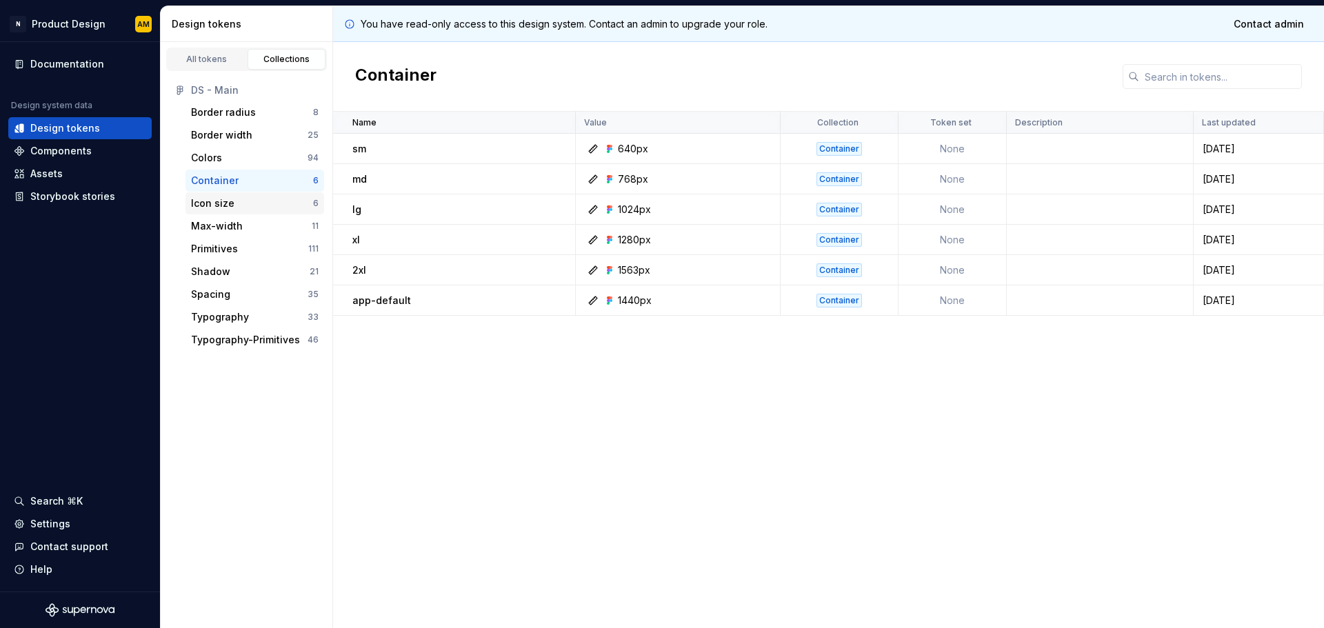
click at [240, 200] on div "Icon size" at bounding box center [252, 204] width 122 height 14
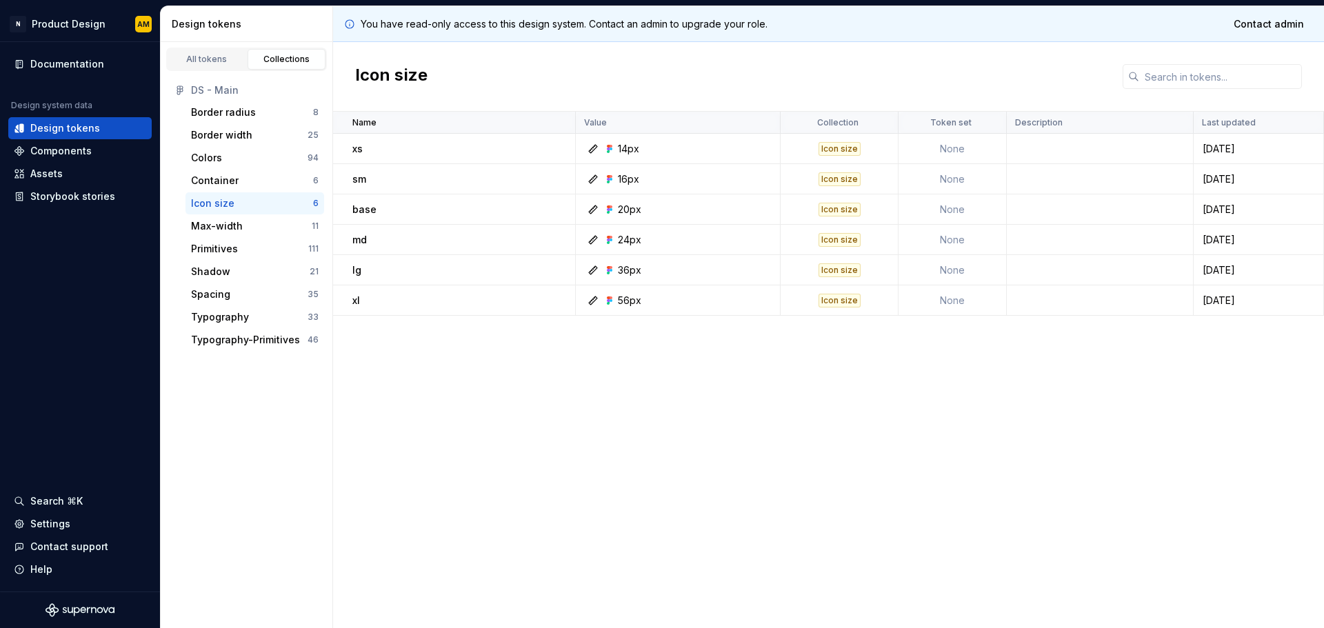
drag, startPoint x: 240, startPoint y: 200, endPoint x: 219, endPoint y: 426, distance: 227.3
click at [219, 426] on div "All tokens Collections DS - Main Border radius 8 Border width 25 Colors 94 Cont…" at bounding box center [247, 335] width 172 height 586
click at [201, 64] on div "All tokens" at bounding box center [206, 59] width 69 height 11
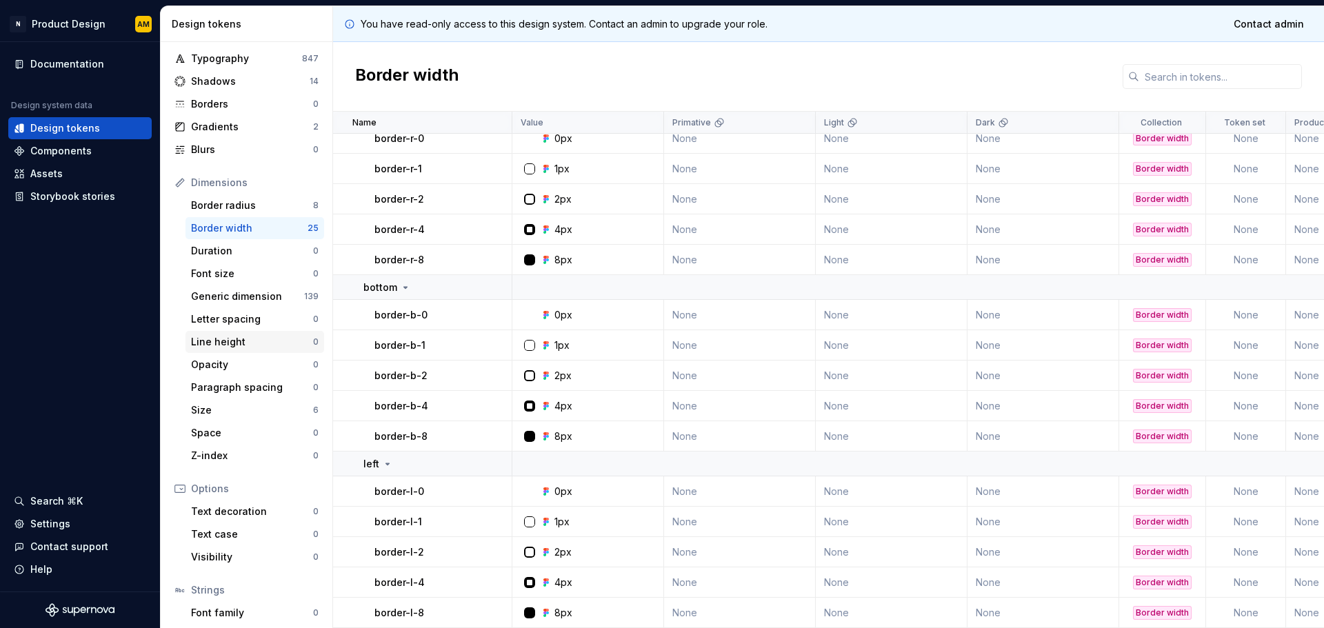
scroll to position [127, 0]
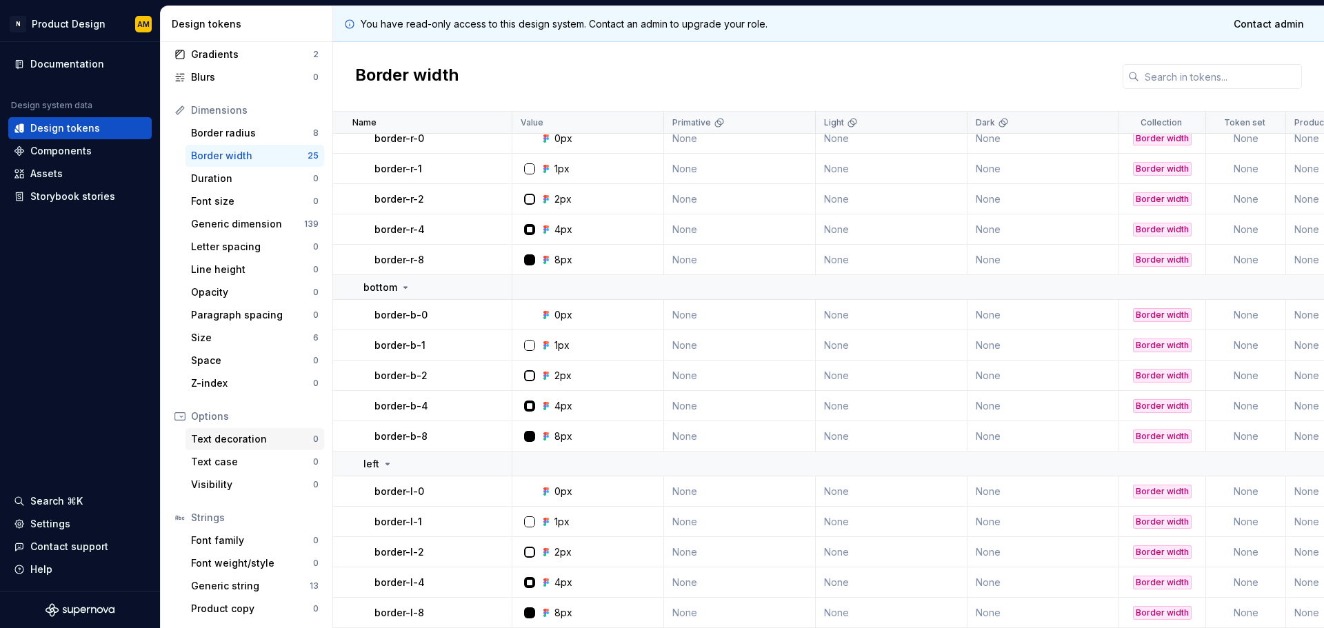
click at [255, 438] on div "Text decoration" at bounding box center [252, 439] width 122 height 14
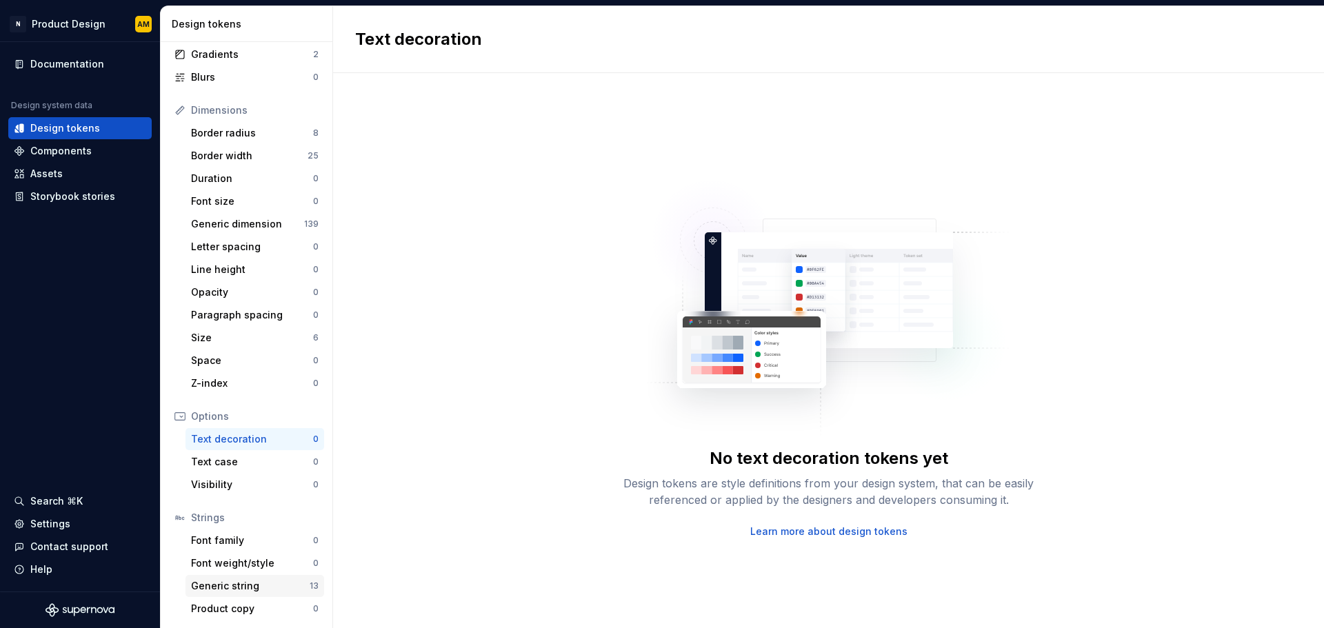
click at [248, 587] on div "Generic string" at bounding box center [250, 586] width 119 height 14
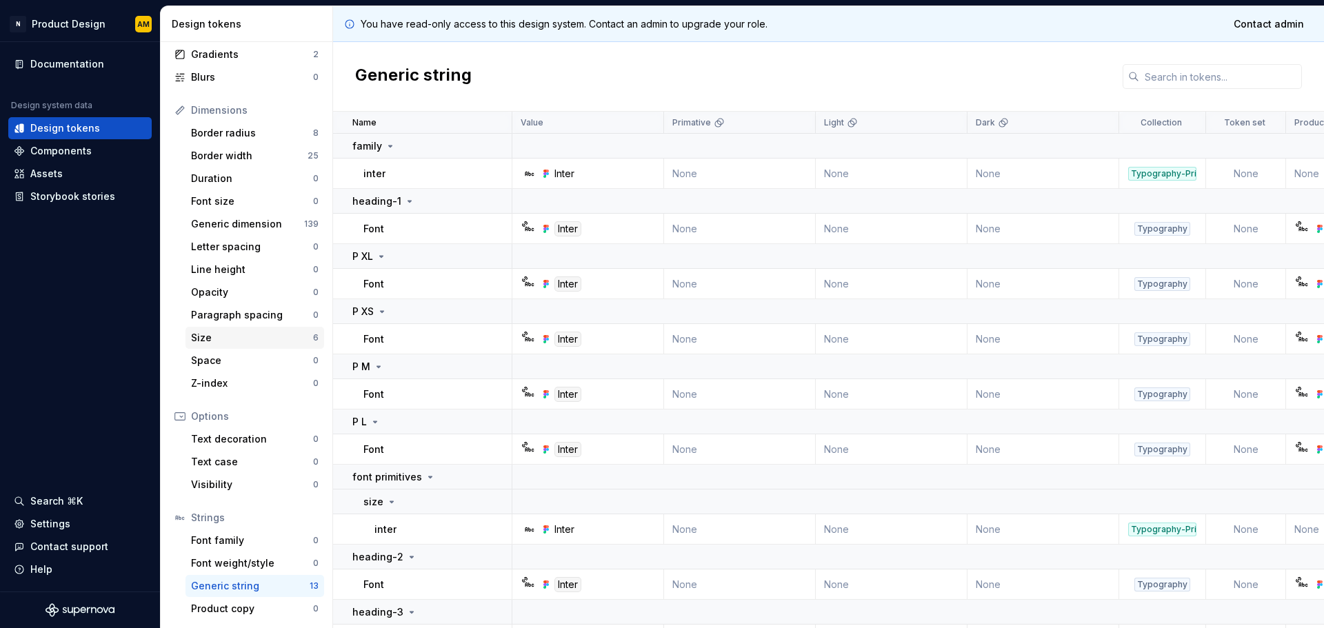
click at [252, 341] on div "Size" at bounding box center [252, 338] width 122 height 14
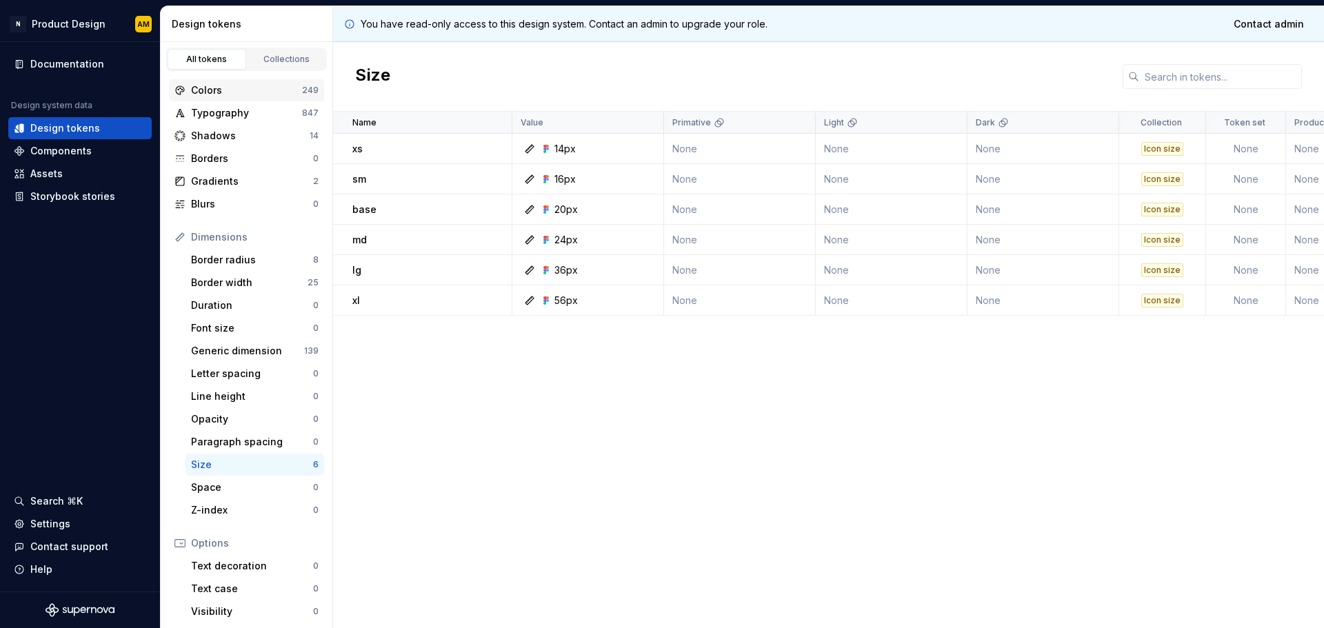
click at [231, 86] on div "Colors" at bounding box center [246, 90] width 111 height 14
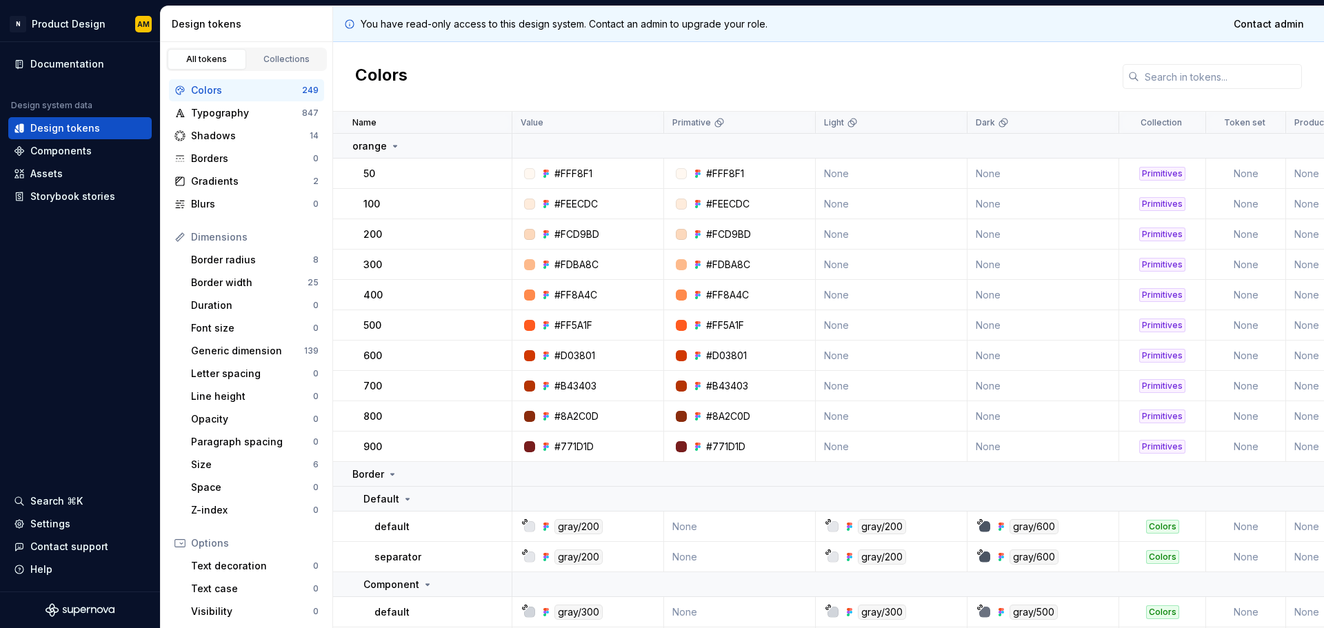
drag, startPoint x: 250, startPoint y: 85, endPoint x: 210, endPoint y: 95, distance: 40.7
click at [210, 95] on div "Colors" at bounding box center [246, 90] width 111 height 14
click at [219, 113] on div "Typography" at bounding box center [246, 113] width 111 height 14
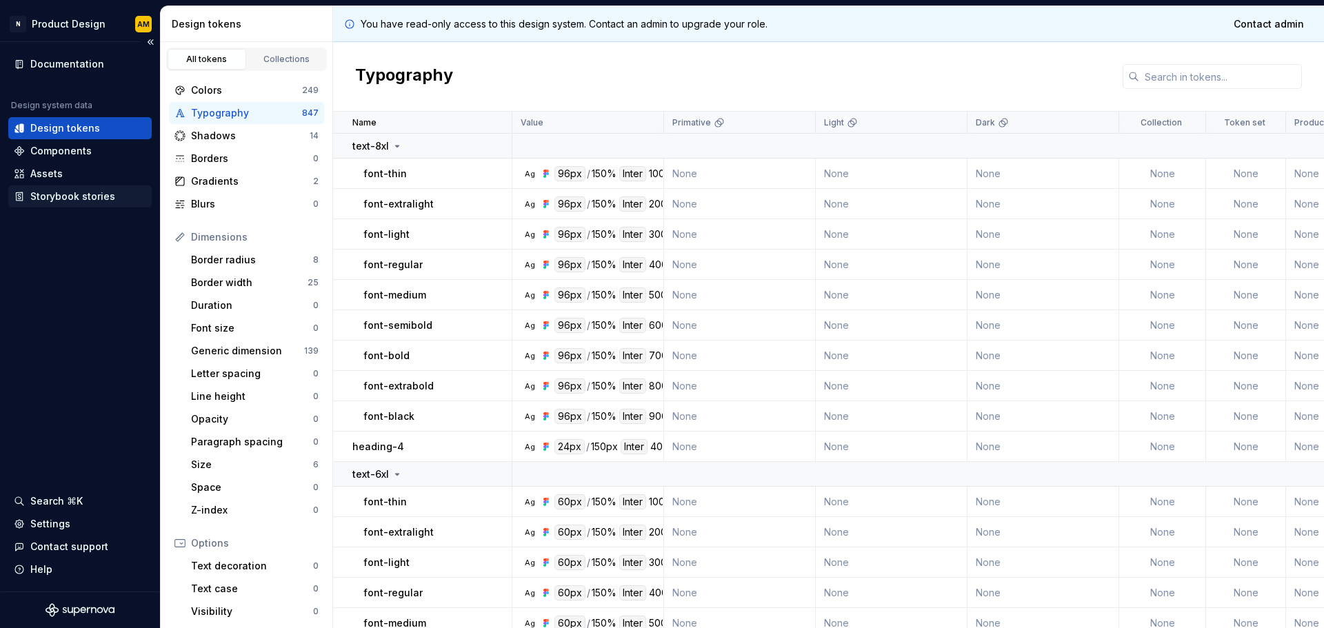
click at [79, 188] on div "Storybook stories" at bounding box center [79, 197] width 143 height 22
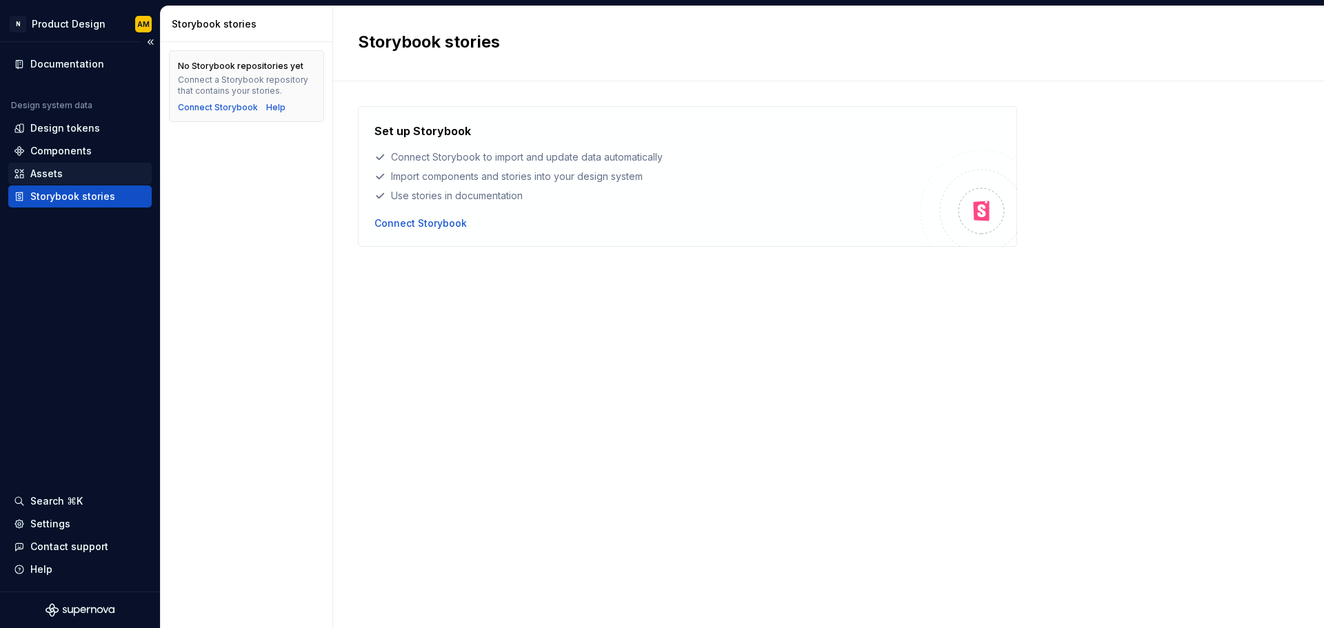
click at [72, 172] on div "Assets" at bounding box center [80, 174] width 132 height 14
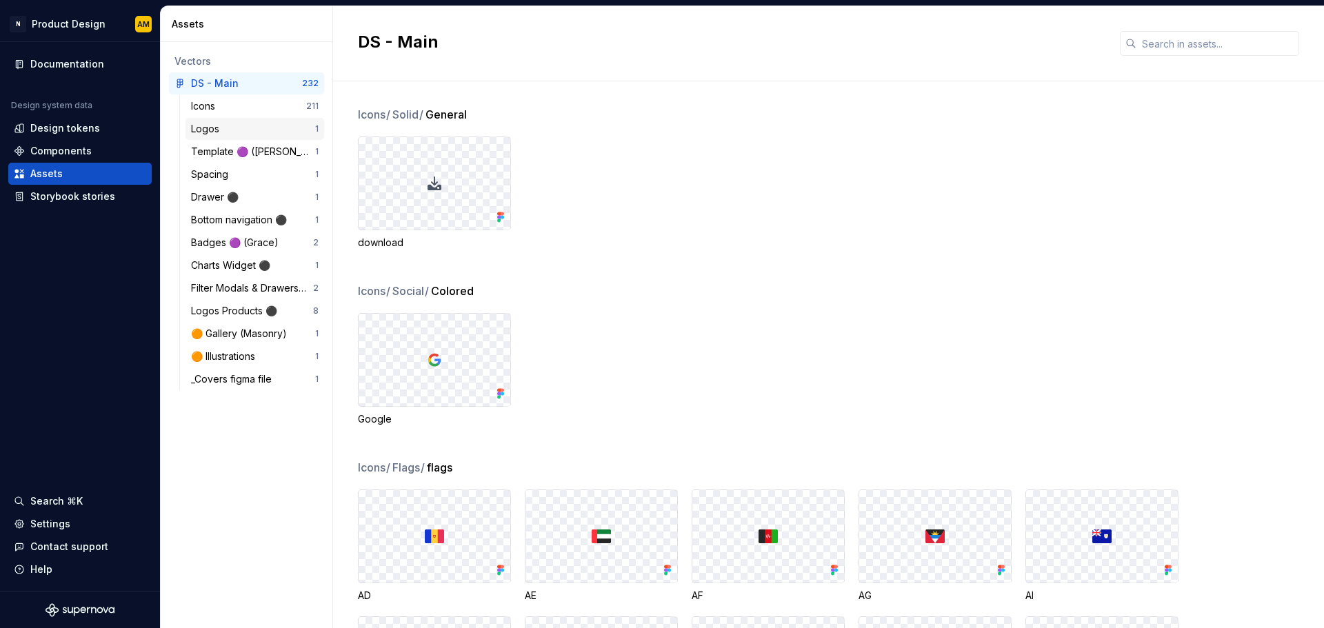
click at [203, 137] on div "Logos 1" at bounding box center [255, 129] width 139 height 22
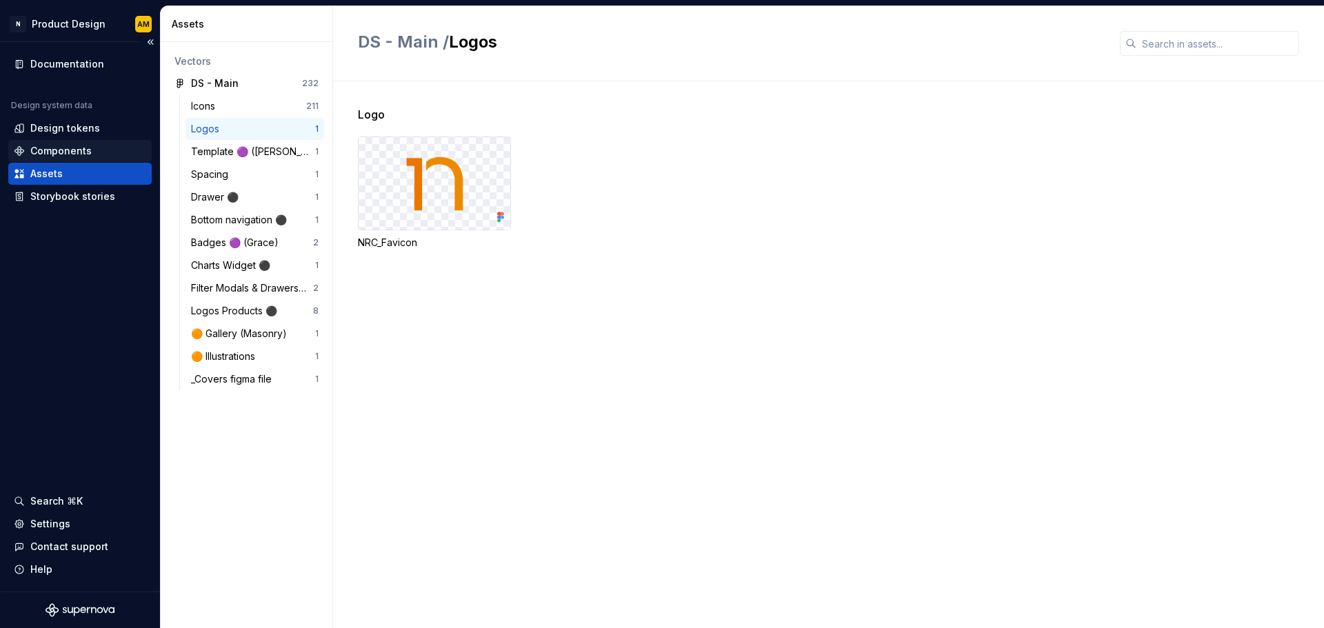
click at [86, 148] on div "Components" at bounding box center [60, 151] width 61 height 14
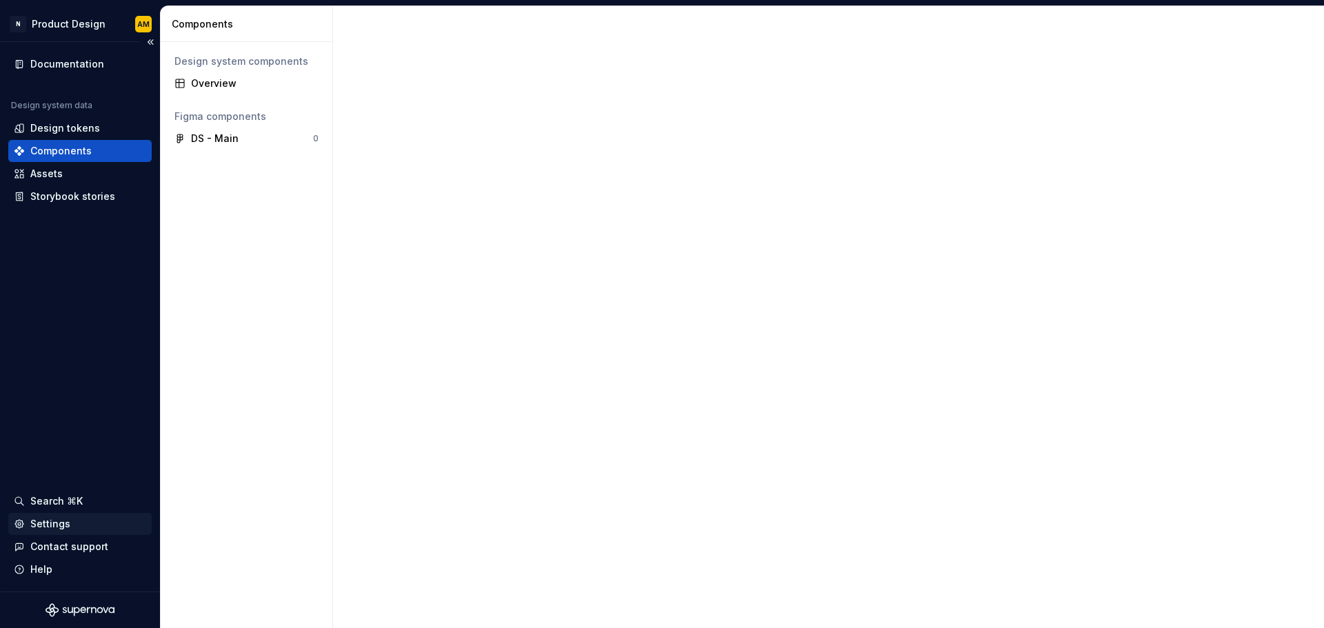
click at [68, 527] on div "Settings" at bounding box center [80, 524] width 132 height 14
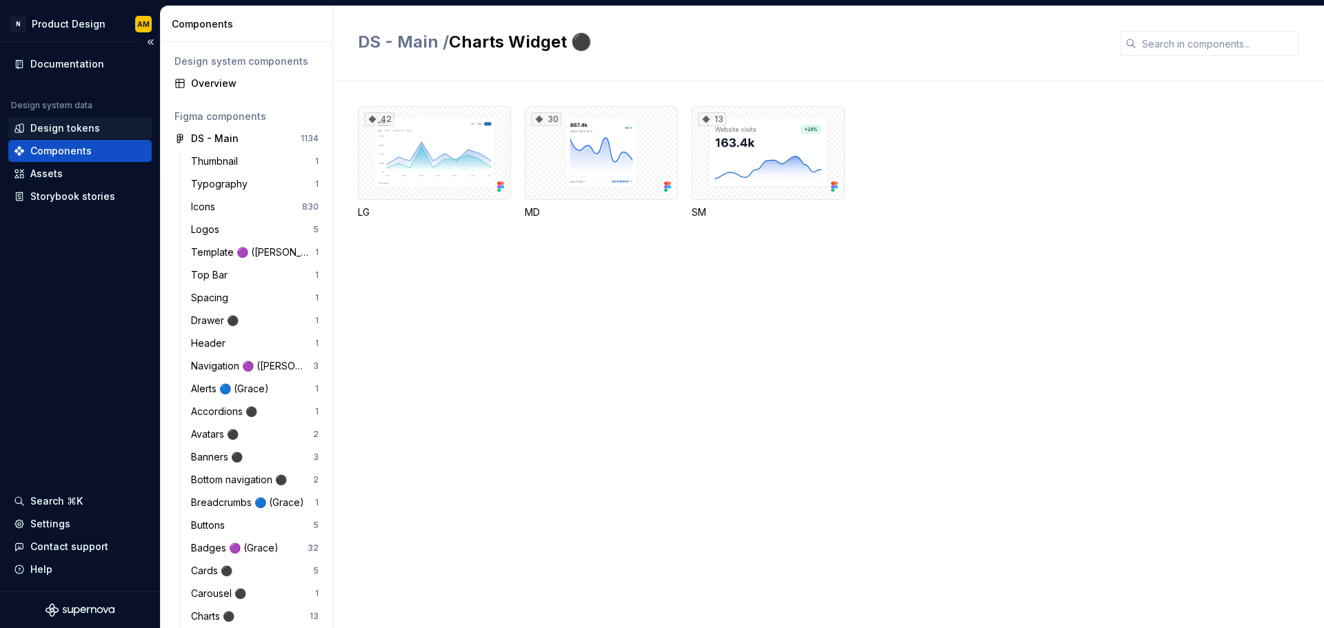
click at [54, 138] on div "Design tokens" at bounding box center [79, 128] width 143 height 22
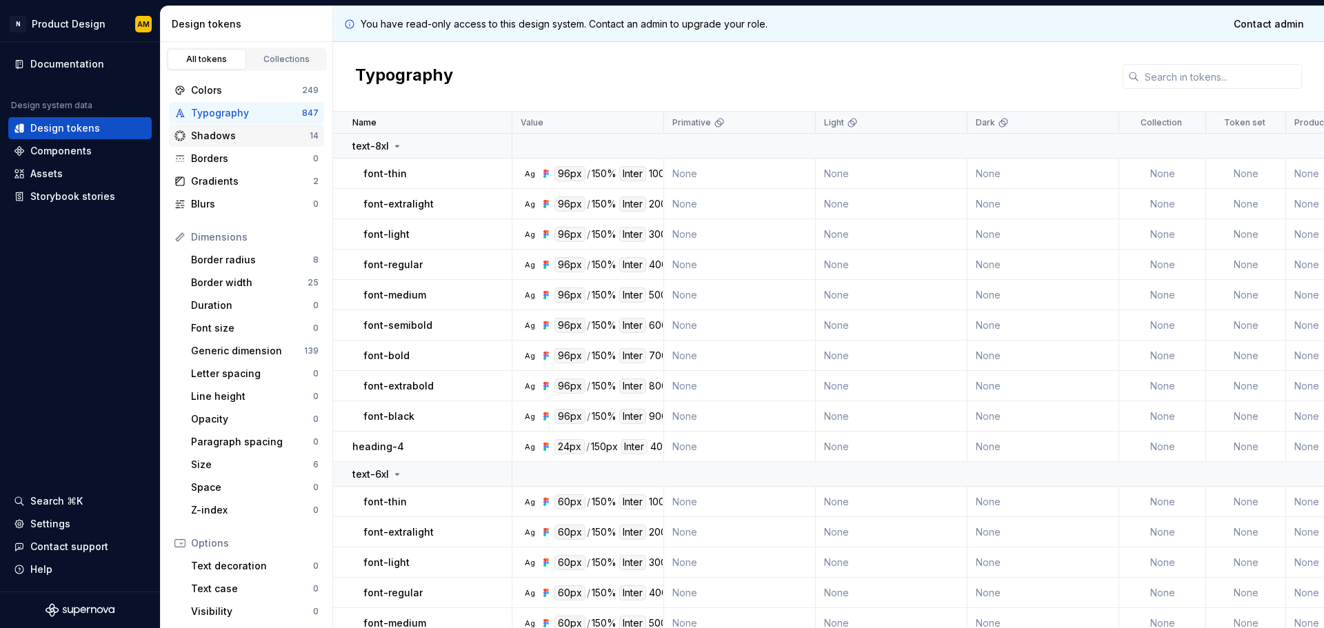
click at [201, 128] on div "Shadows 14" at bounding box center [246, 136] width 155 height 22
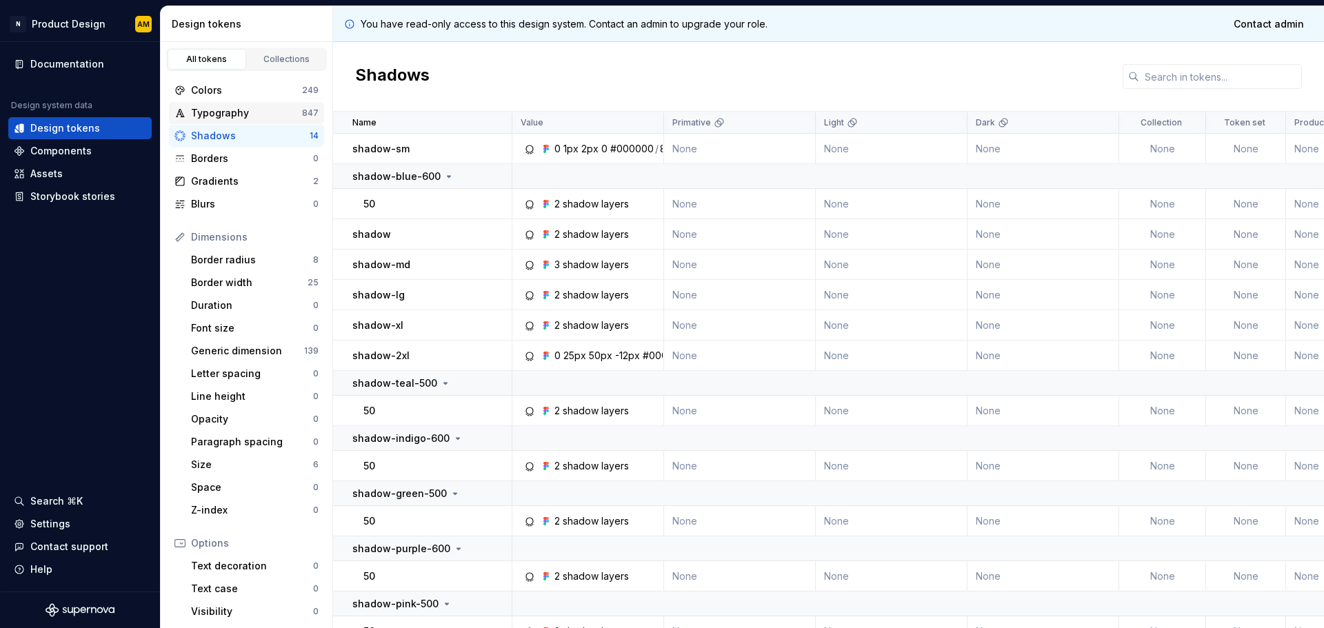
click at [215, 117] on div "Typography" at bounding box center [246, 113] width 111 height 14
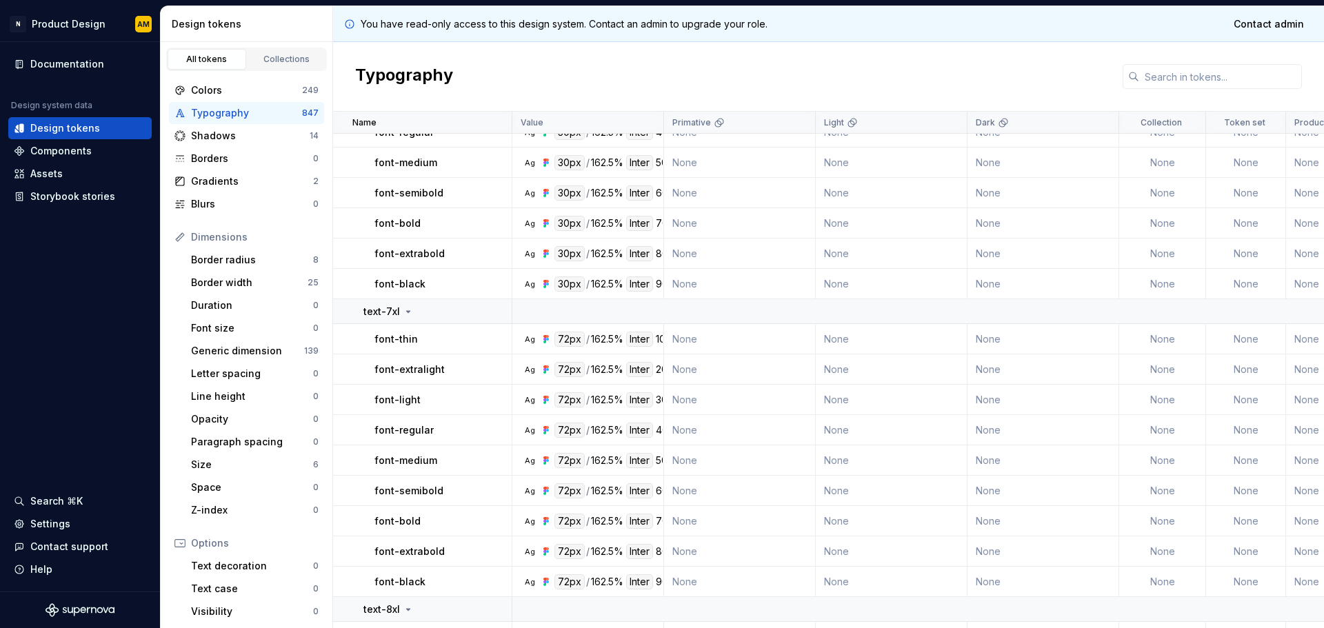
scroll to position [6070, 0]
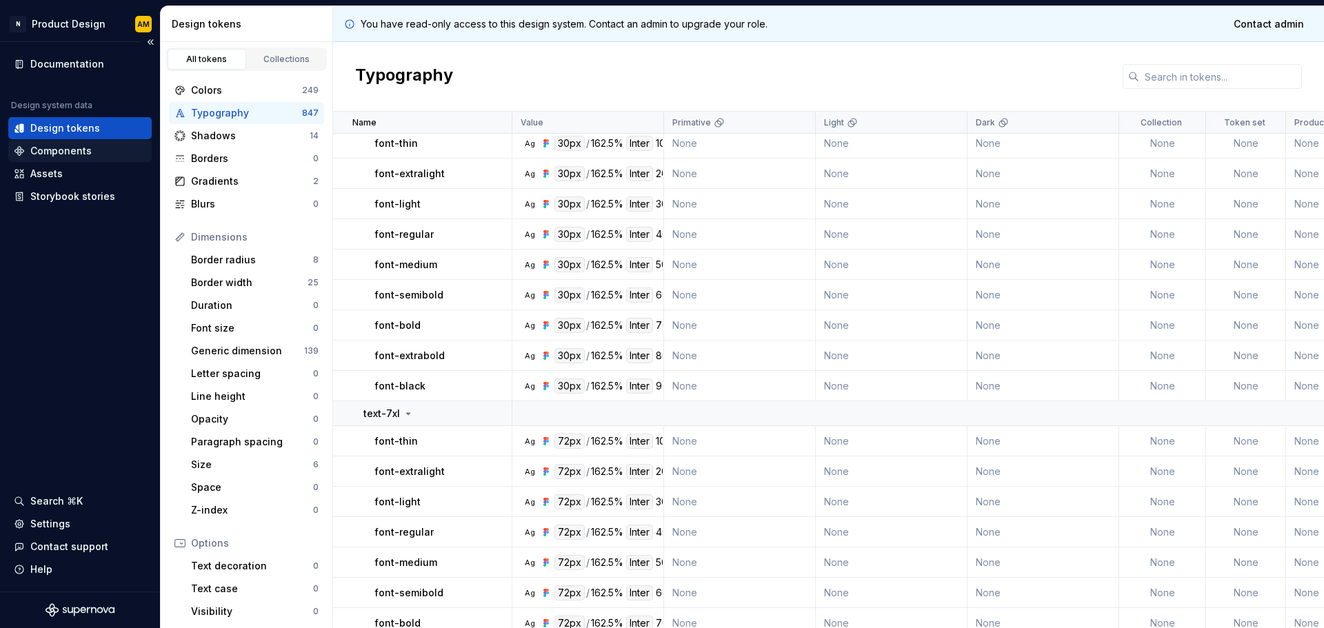
click at [113, 152] on div "Components" at bounding box center [80, 151] width 132 height 14
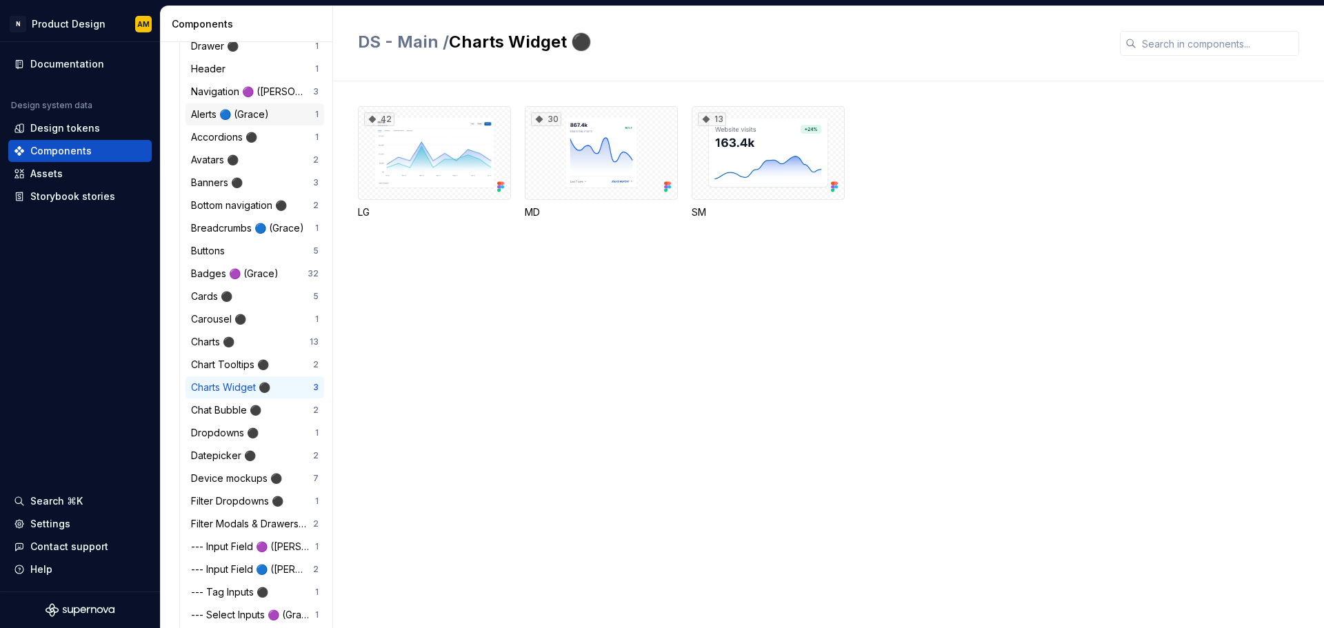
scroll to position [276, 0]
click at [226, 242] on div "Buttons 5" at bounding box center [255, 250] width 139 height 22
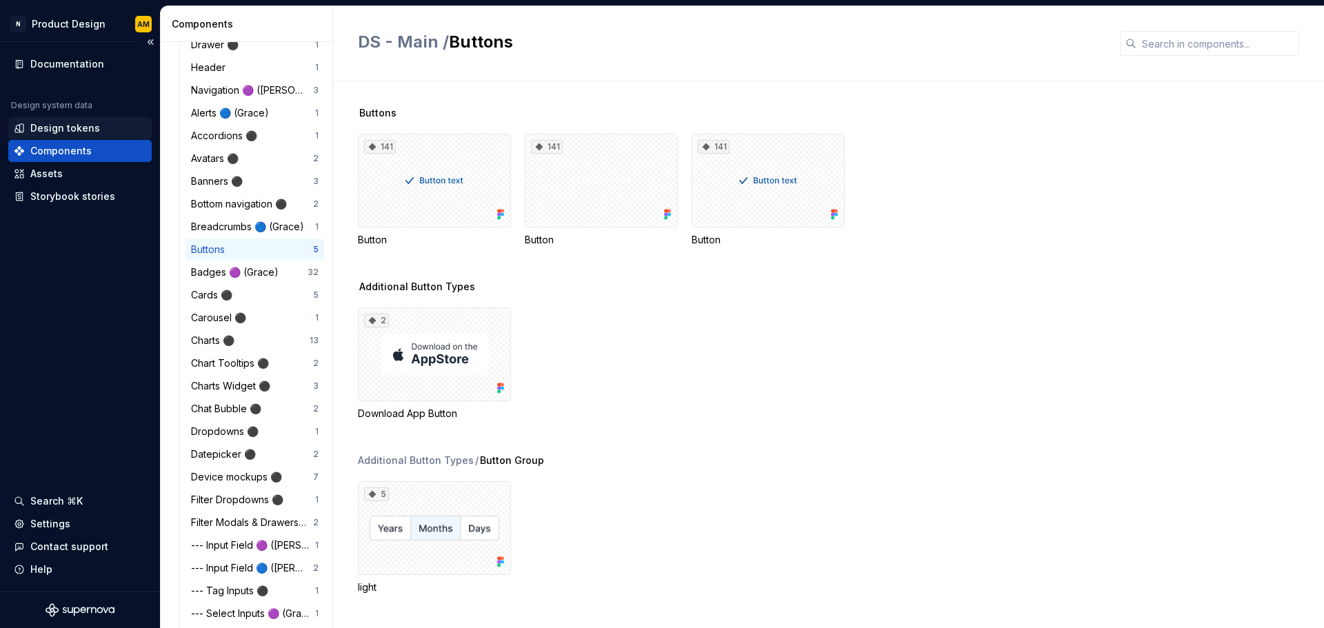
click at [49, 126] on div "Design tokens" at bounding box center [65, 128] width 70 height 14
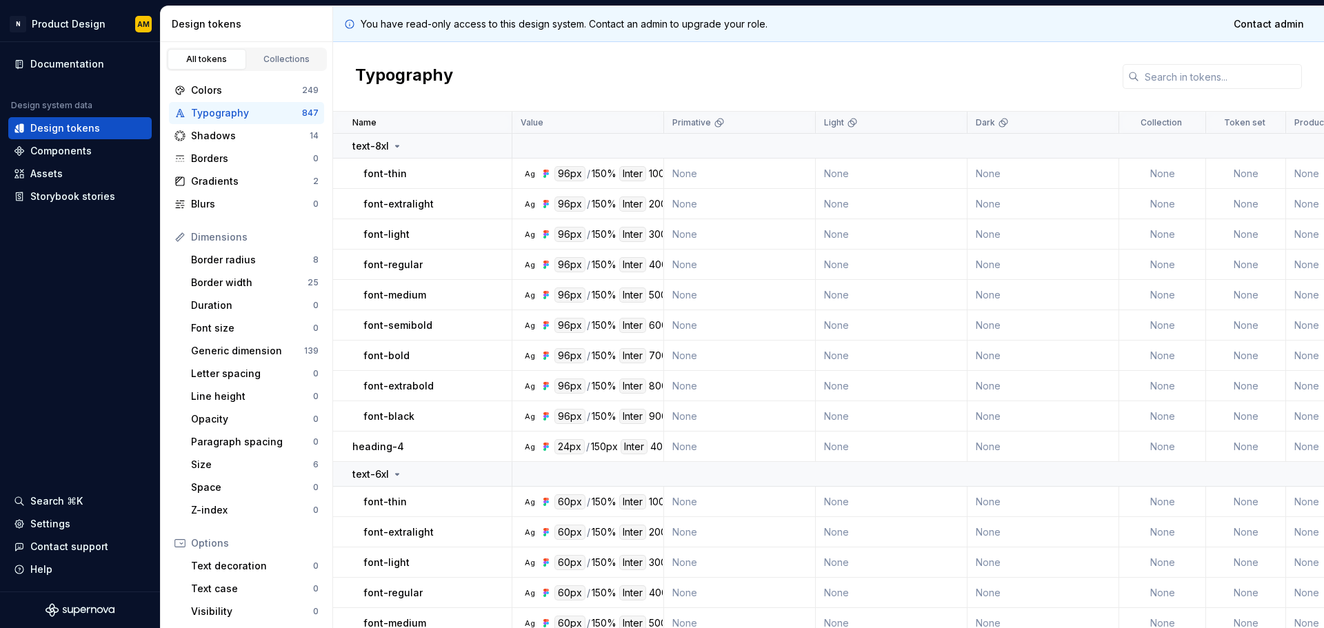
click at [246, 116] on div "Typography" at bounding box center [246, 113] width 111 height 14
click at [273, 59] on div "Collections" at bounding box center [286, 59] width 69 height 11
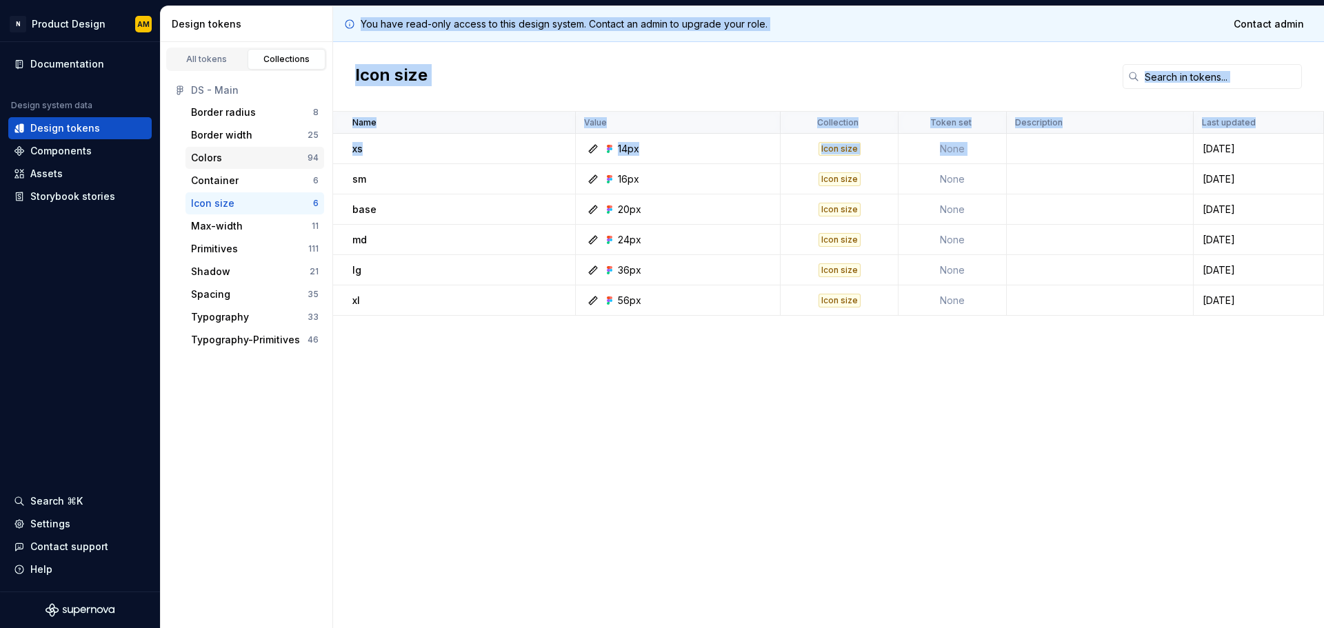
drag, startPoint x: 1042, startPoint y: 158, endPoint x: 259, endPoint y: 165, distance: 782.9
click at [259, 165] on div "Design tokens All tokens Collections DS - Main Border radius 8 Border width 25 …" at bounding box center [743, 317] width 1164 height 622
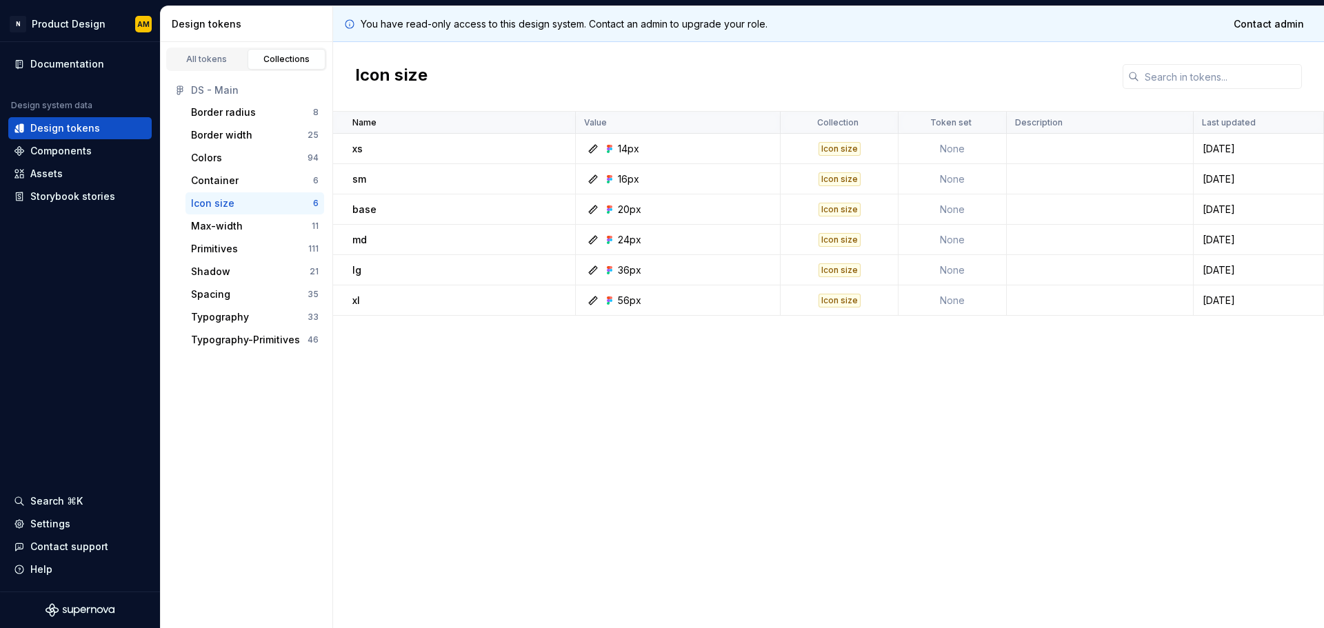
click at [582, 240] on div at bounding box center [580, 240] width 8 height 30
click at [230, 210] on div "Icon size" at bounding box center [212, 204] width 43 height 14
click at [237, 181] on div "Container" at bounding box center [252, 181] width 122 height 14
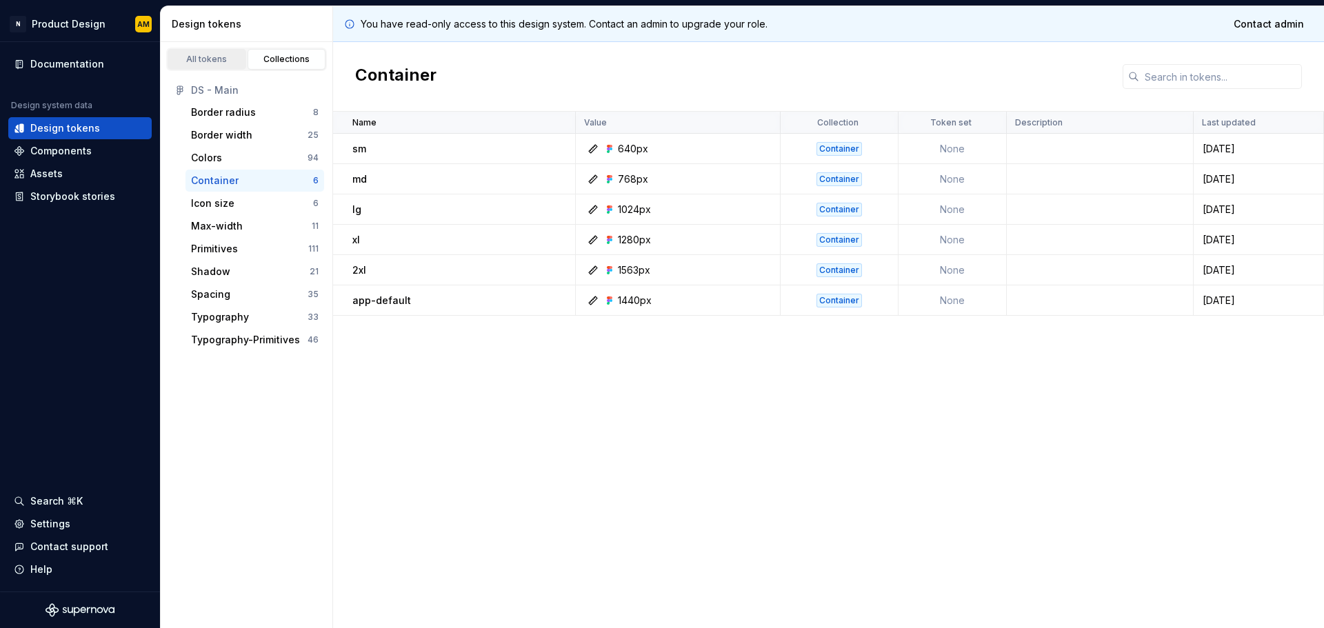
click at [236, 62] on div "All tokens" at bounding box center [206, 59] width 69 height 11
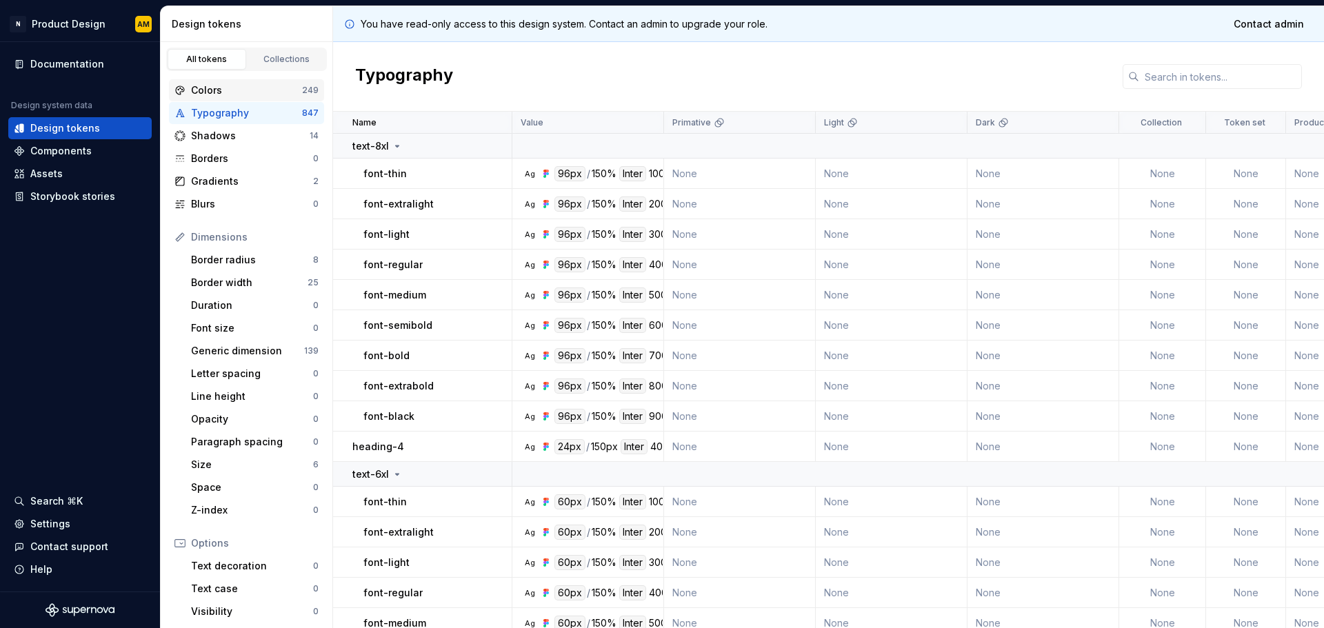
click at [261, 86] on div "Colors" at bounding box center [246, 90] width 111 height 14
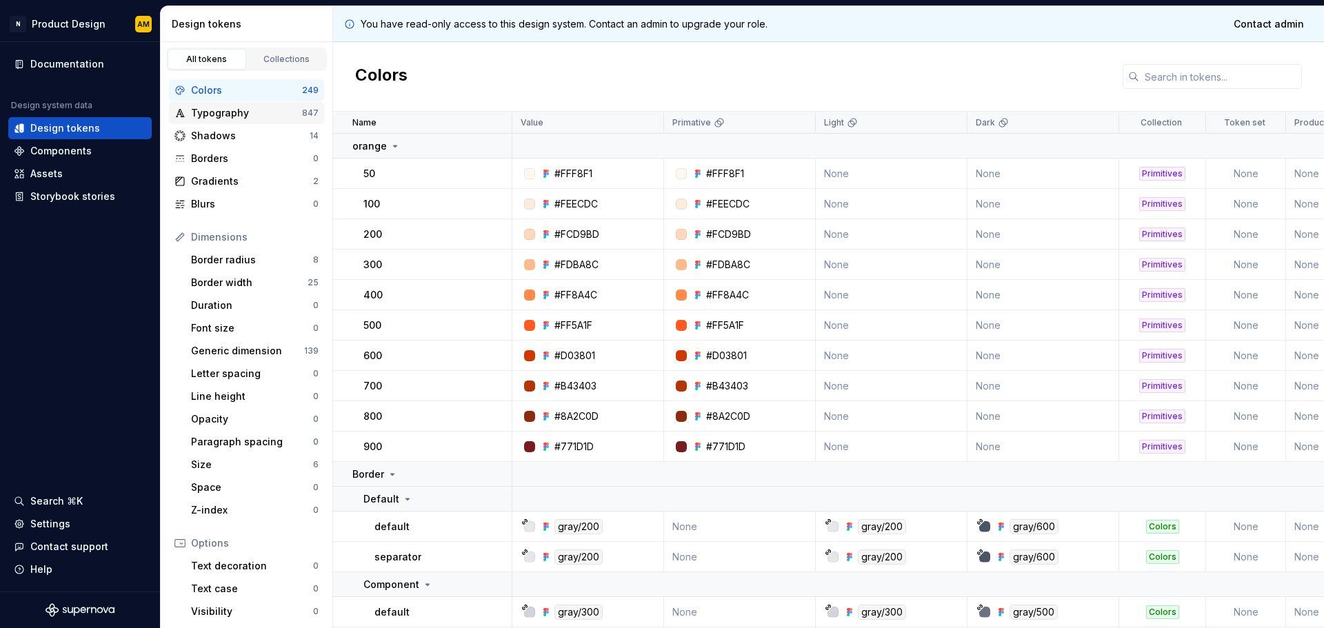
click at [243, 112] on div "Typography" at bounding box center [246, 113] width 111 height 14
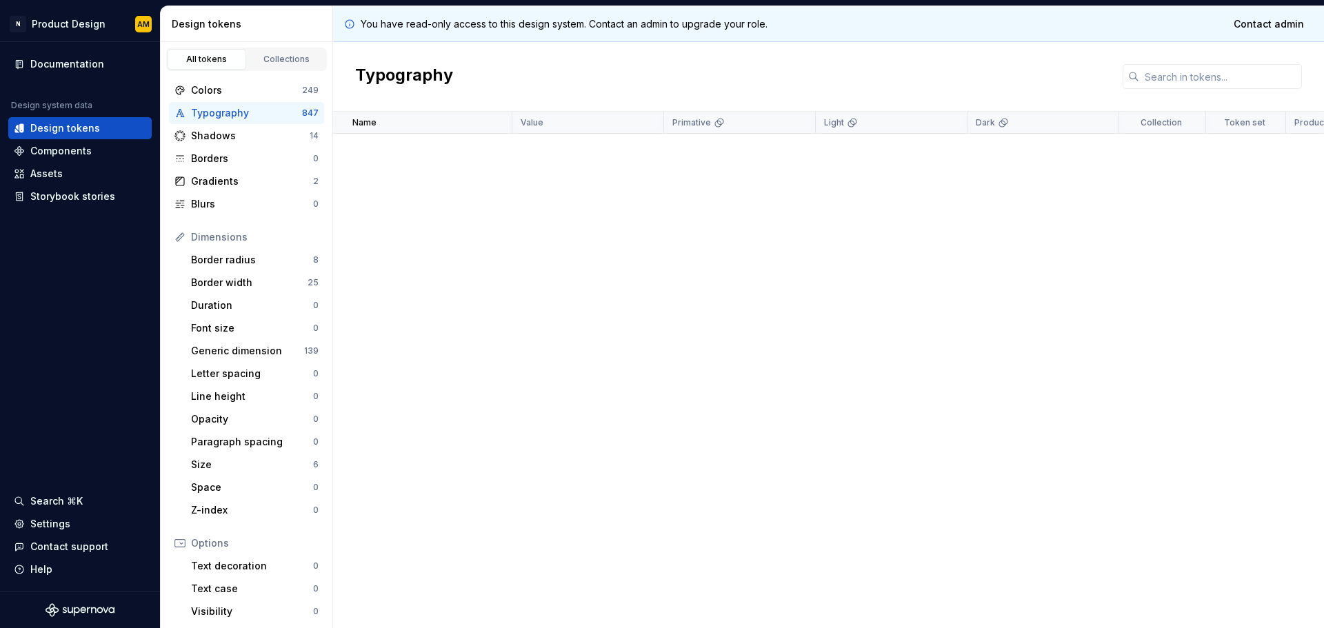
scroll to position [27727, 0]
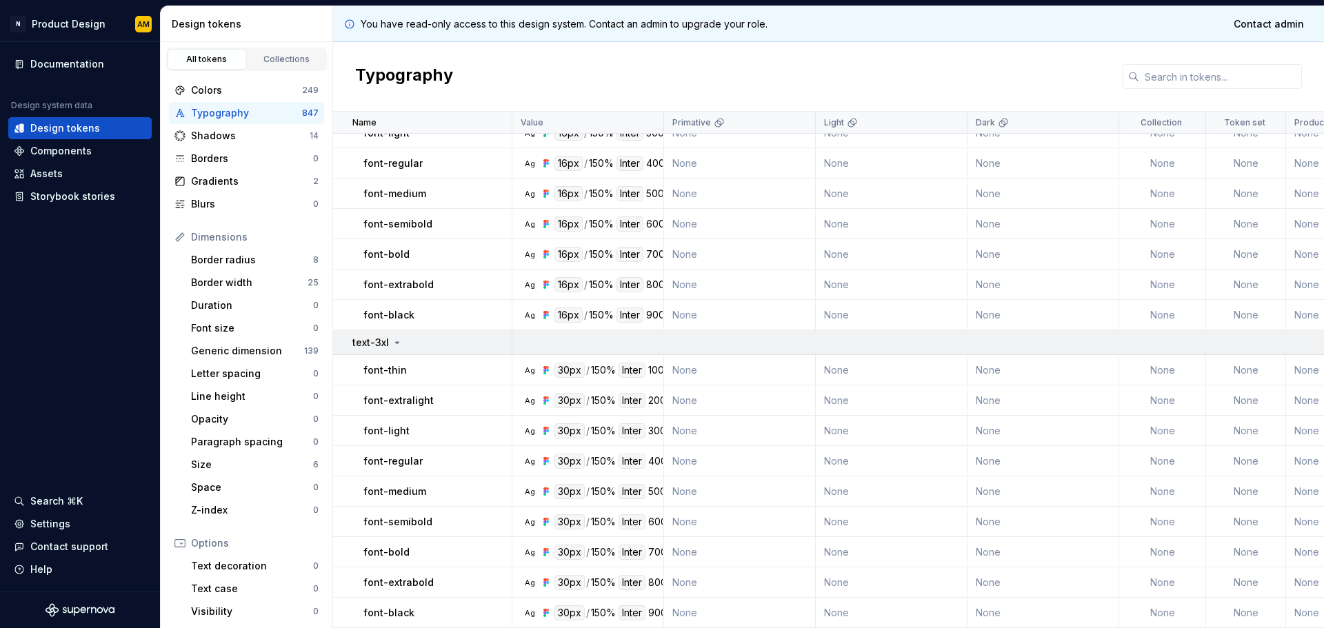
click at [398, 337] on icon at bounding box center [397, 342] width 11 height 11
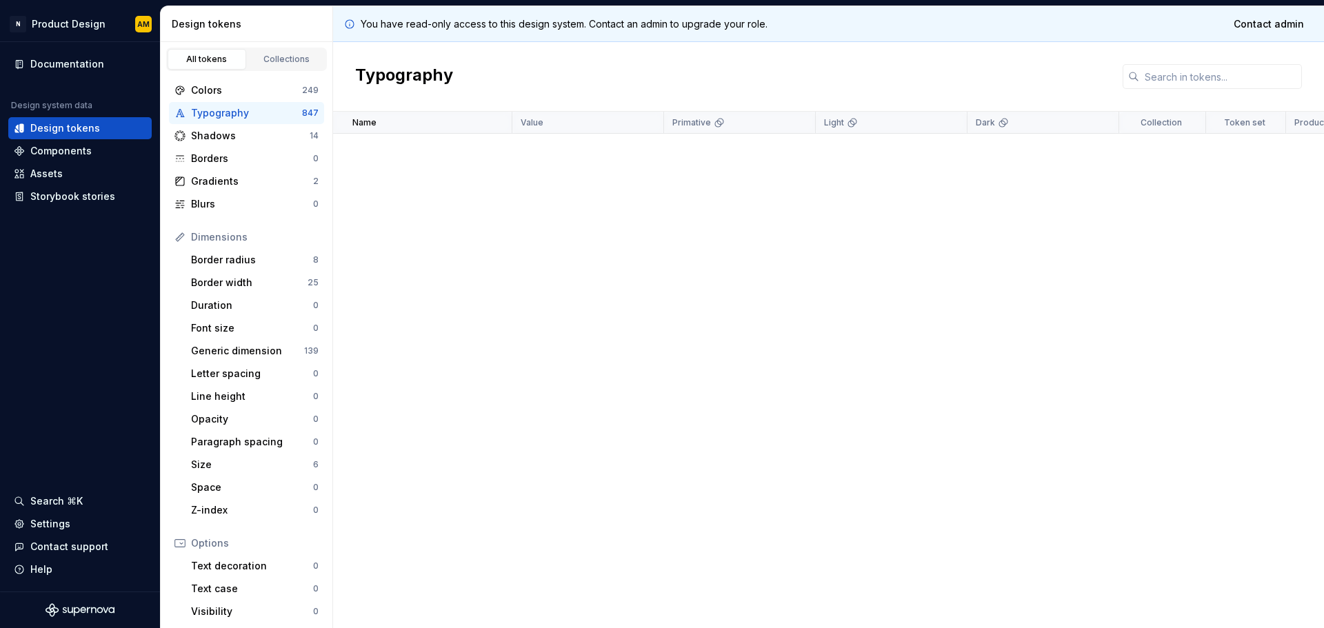
scroll to position [0, 0]
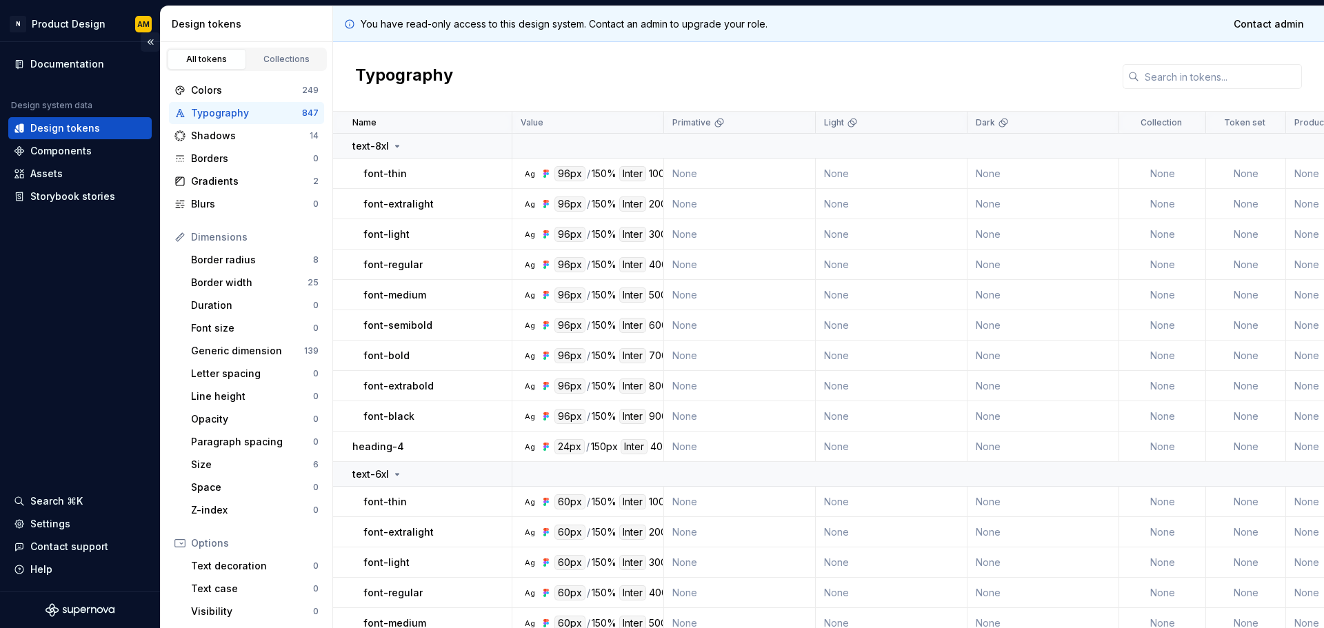
click at [148, 39] on button "Collapse sidebar" at bounding box center [150, 41] width 19 height 19
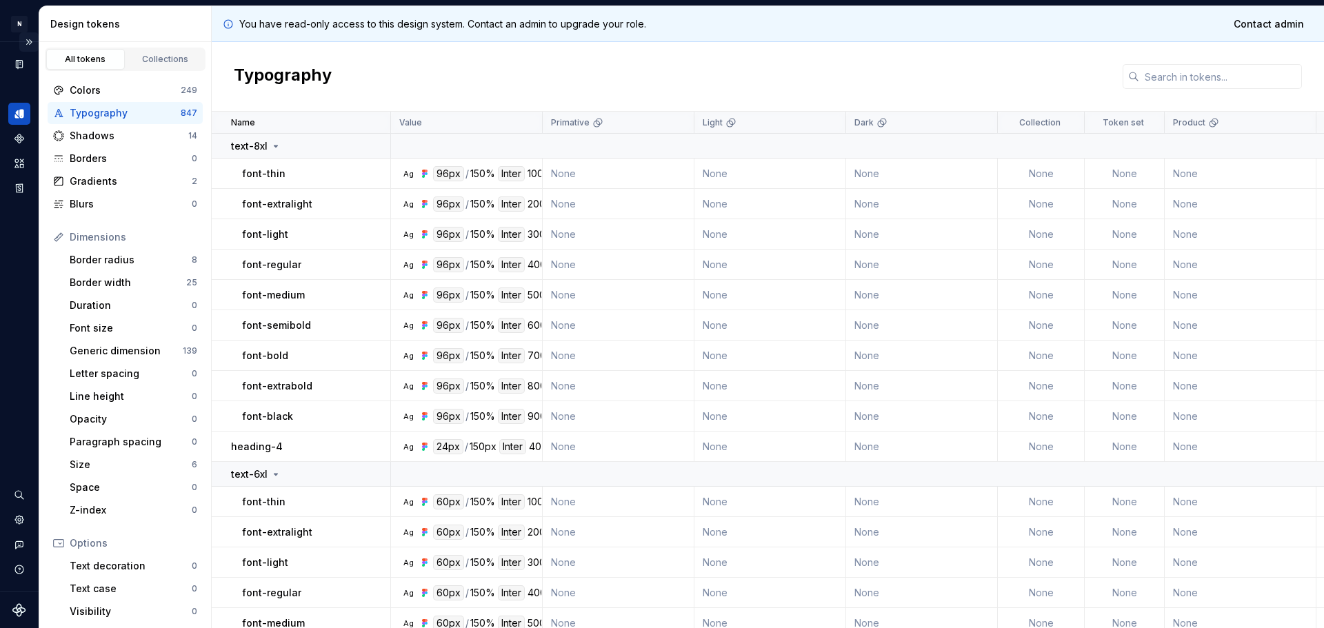
click at [27, 41] on button "Expand sidebar" at bounding box center [28, 41] width 19 height 19
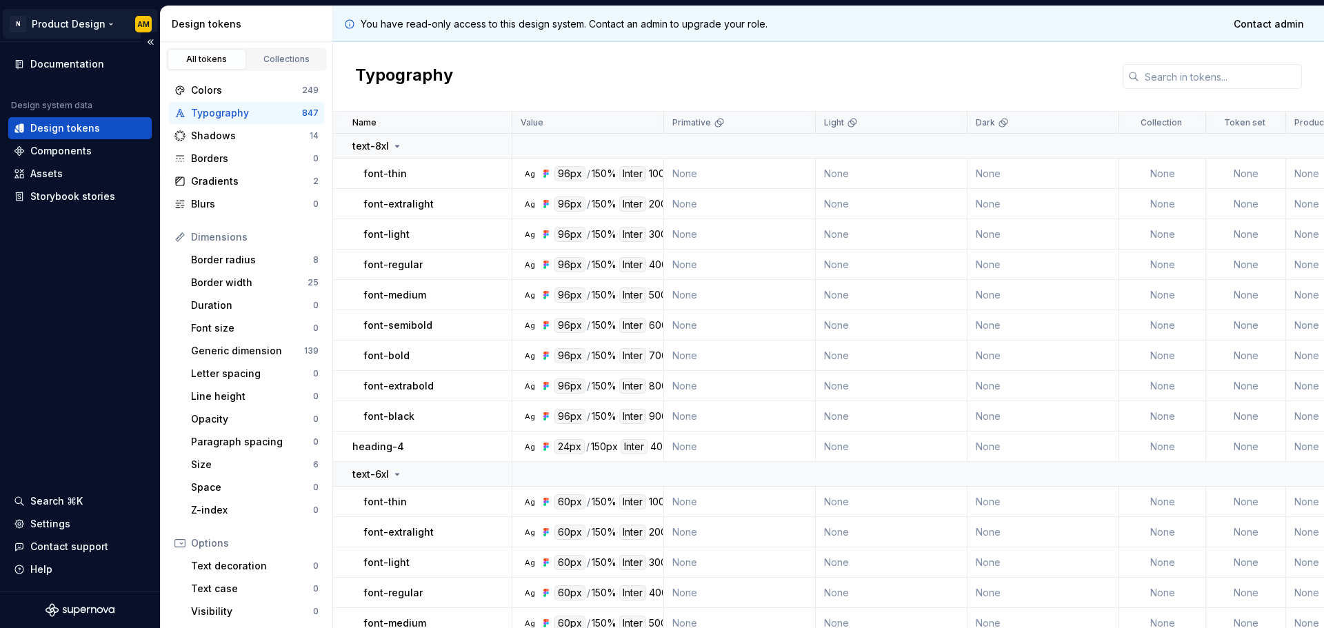
click at [23, 27] on html "N Product Design AM Documentation Design system data Design tokens Components A…" at bounding box center [662, 314] width 1324 height 628
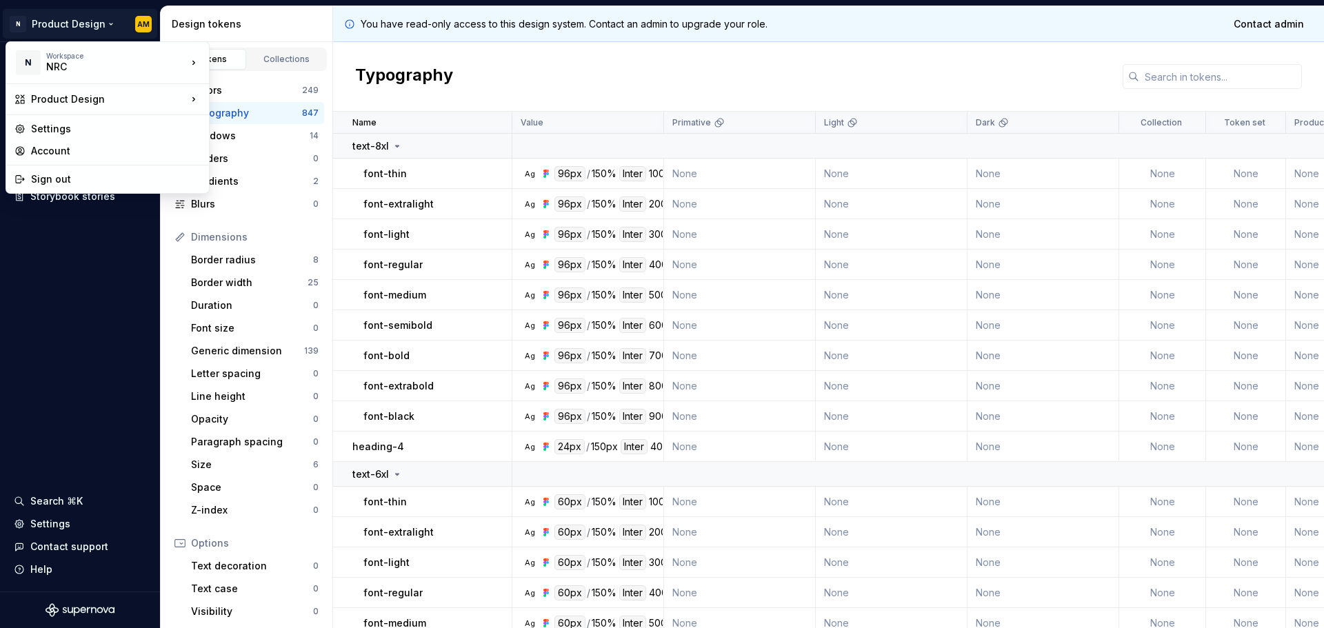
click at [123, 383] on html "N Product Design AM Documentation Design system data Design tokens Components A…" at bounding box center [662, 314] width 1324 height 628
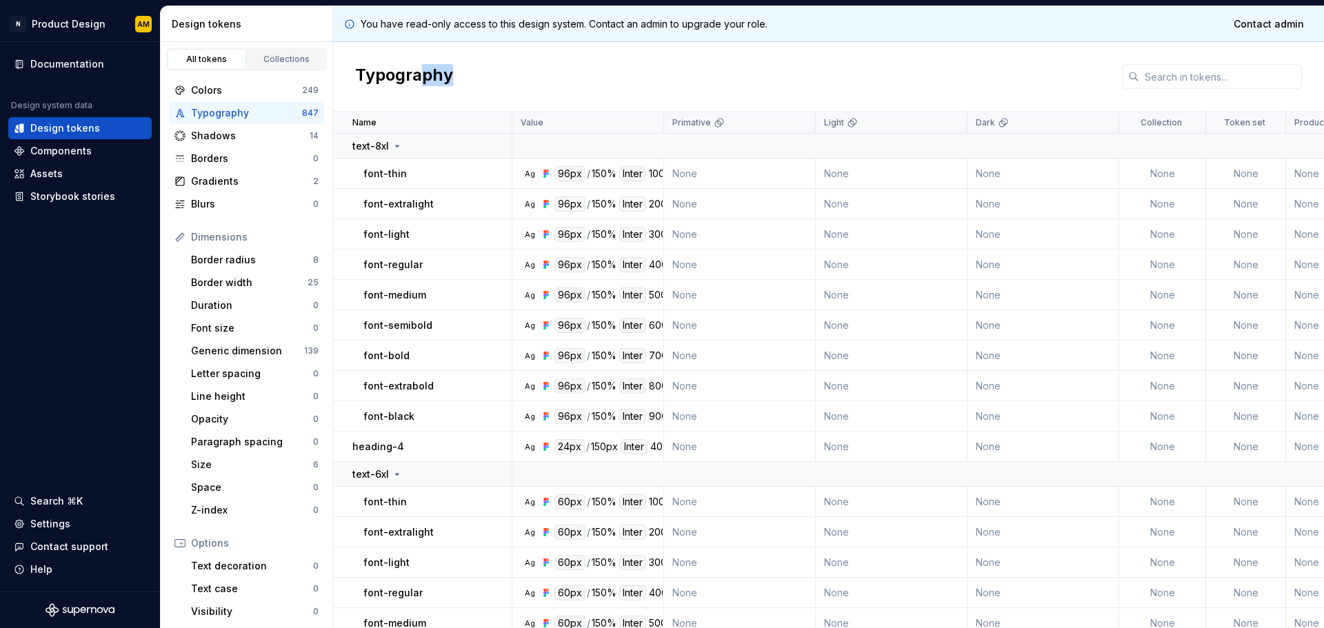
drag, startPoint x: 429, startPoint y: 97, endPoint x: 1489, endPoint y: 108, distance: 1060.2
click at [1324, 108] on html "N Product Design AM Documentation Design system data Design tokens Components A…" at bounding box center [662, 314] width 1324 height 628
click at [1260, 32] on link "Contact admin" at bounding box center [1269, 24] width 88 height 25
click at [979, 69] on div "Typography" at bounding box center [828, 77] width 991 height 70
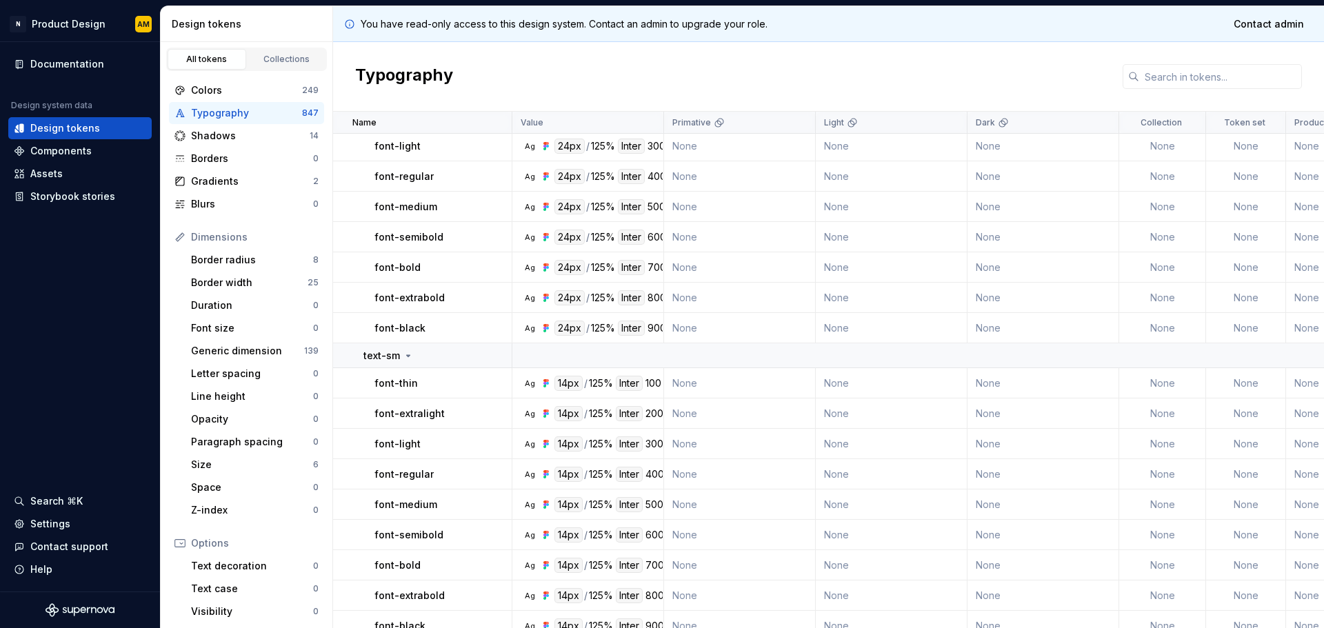
scroll to position [1035, 0]
drag, startPoint x: 641, startPoint y: 236, endPoint x: 668, endPoint y: 234, distance: 27.0
click at [668, 234] on tr "font-semibold Ag 24px / 125% Inter 600 None None None None None None None [DATE]" at bounding box center [1078, 240] width 1491 height 30
click at [706, 241] on td "None" at bounding box center [740, 240] width 152 height 30
click at [260, 90] on div "Colors" at bounding box center [246, 90] width 111 height 14
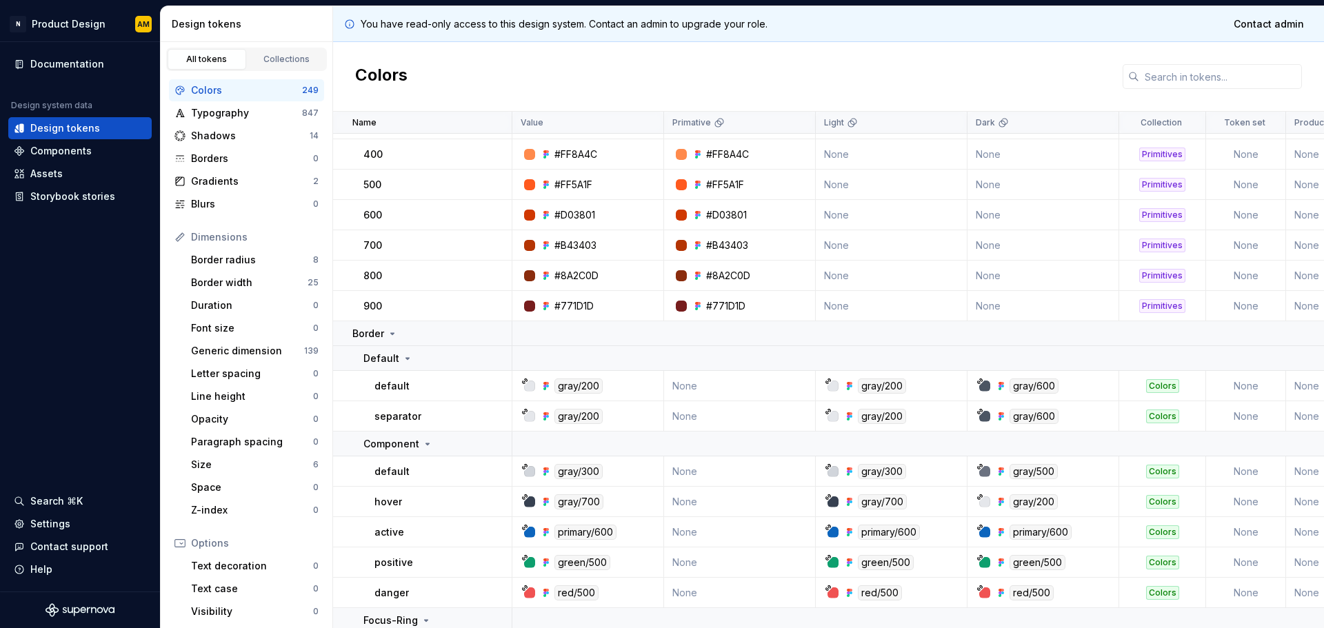
scroll to position [138, 0]
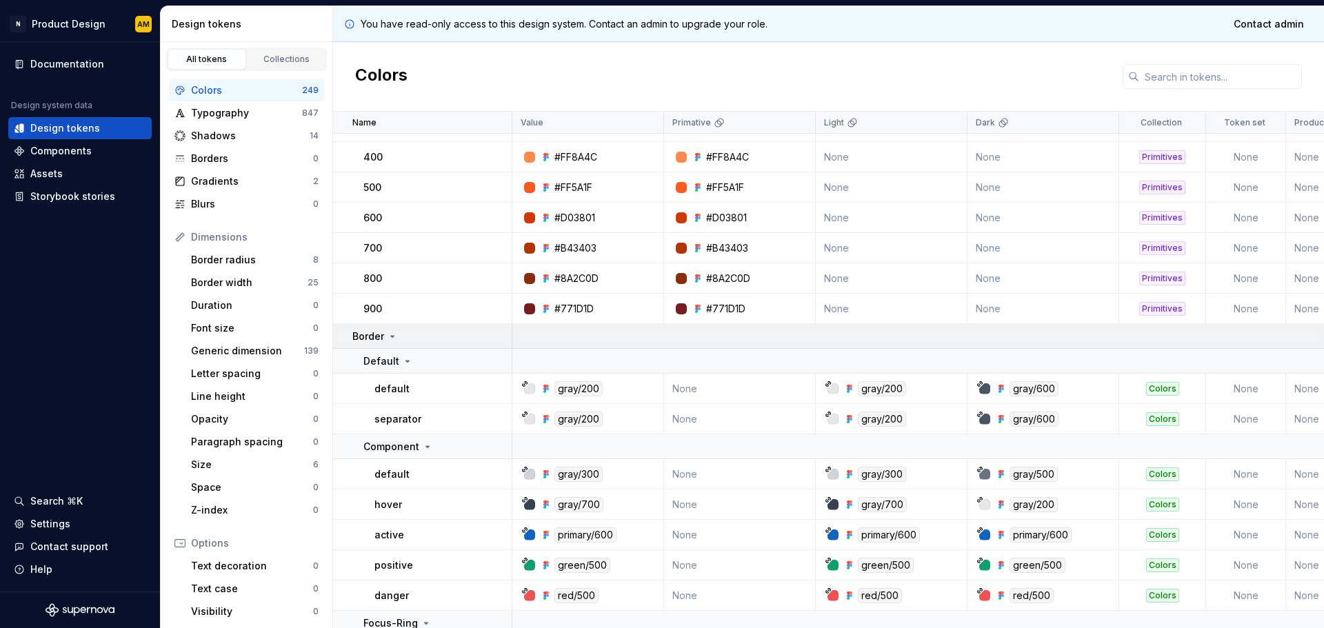
click at [395, 336] on icon at bounding box center [392, 336] width 11 height 11
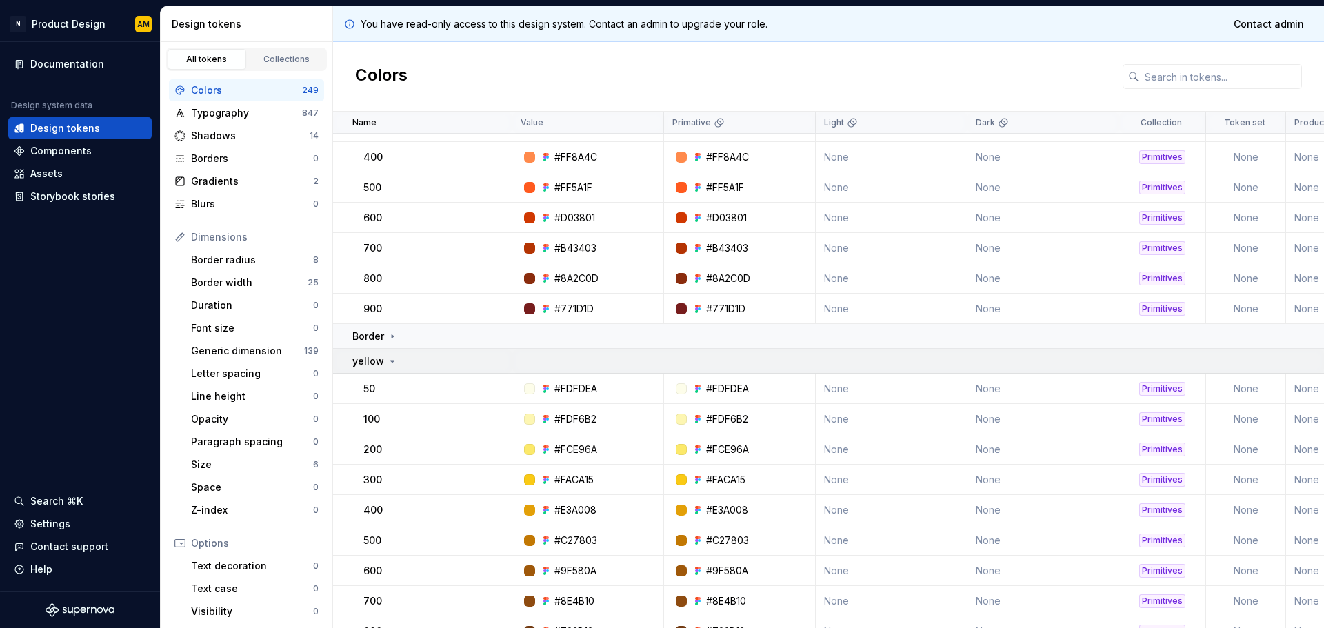
click at [391, 361] on icon at bounding box center [392, 361] width 3 height 1
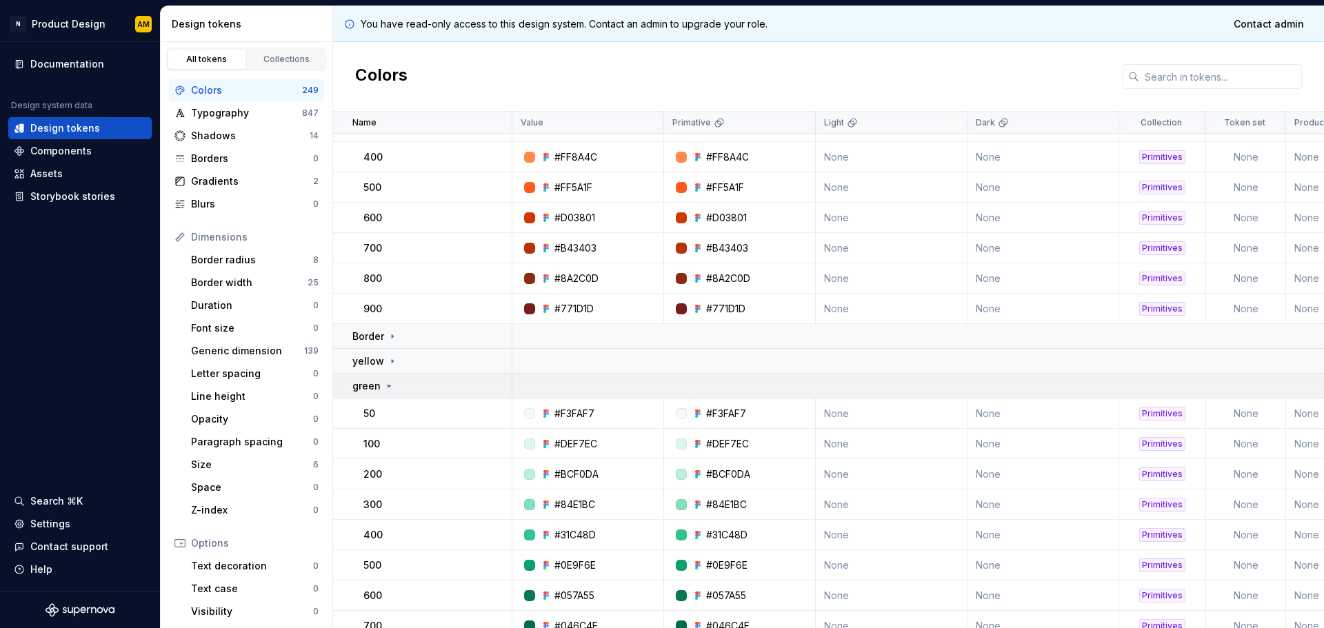
click at [387, 384] on icon at bounding box center [389, 386] width 11 height 11
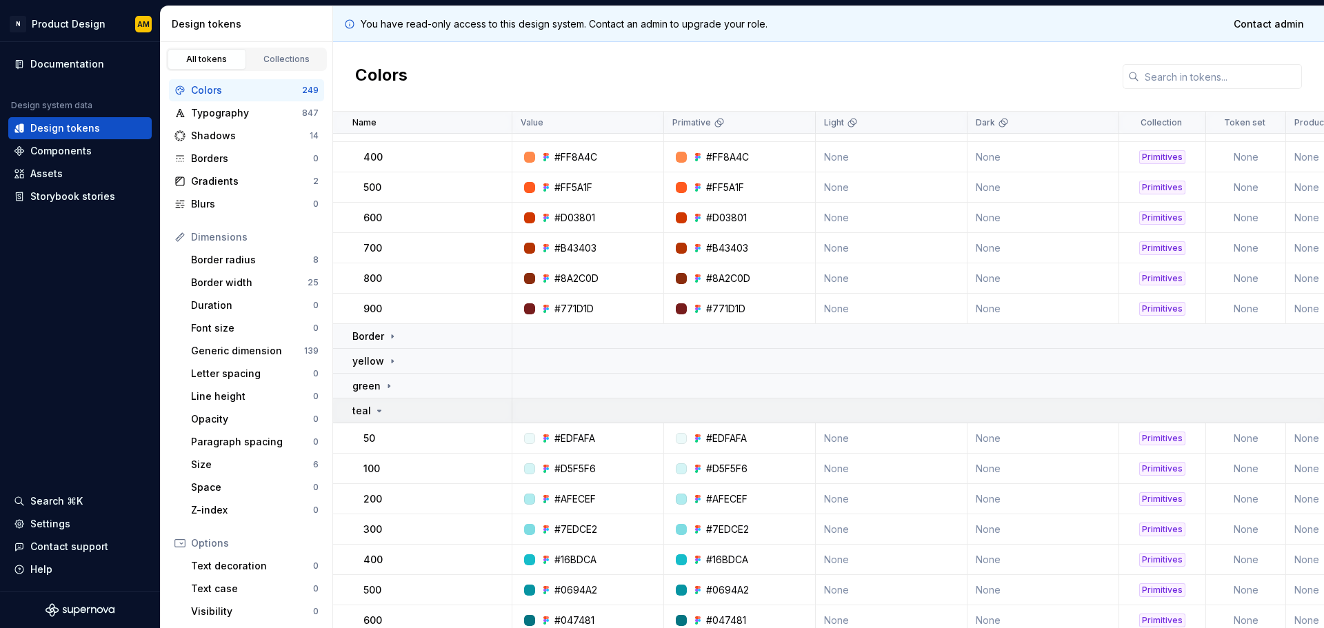
click at [388, 410] on div "teal" at bounding box center [431, 411] width 159 height 14
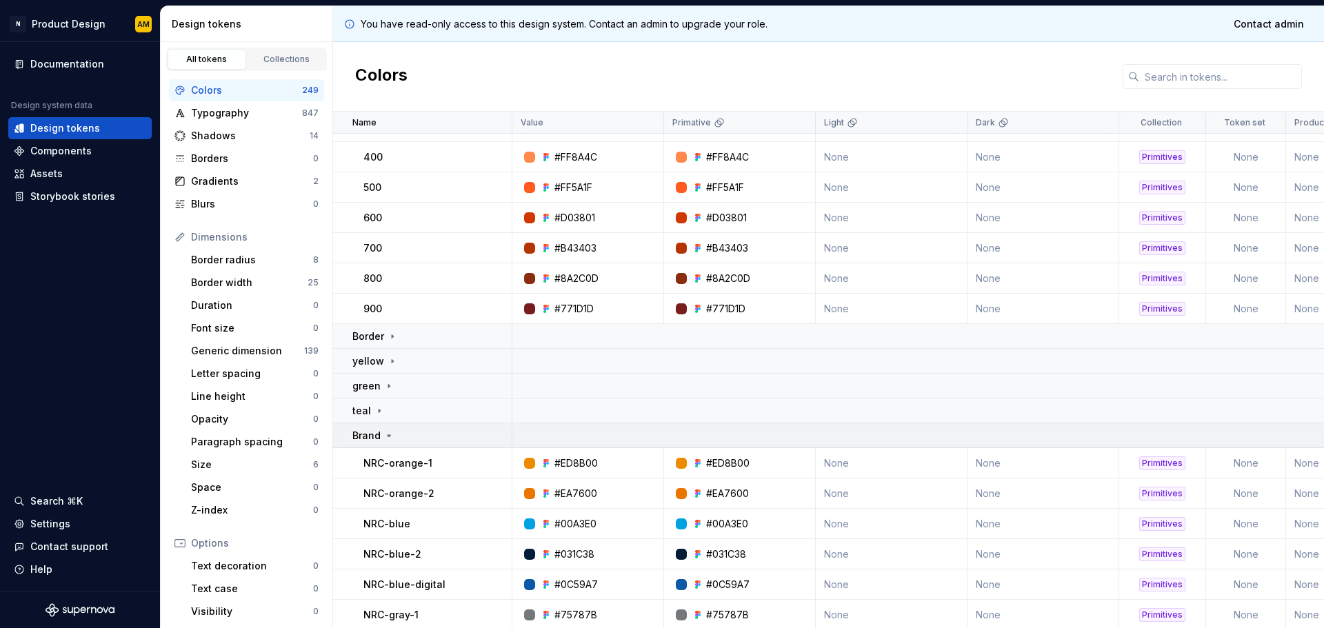
click at [390, 435] on icon at bounding box center [389, 435] width 11 height 11
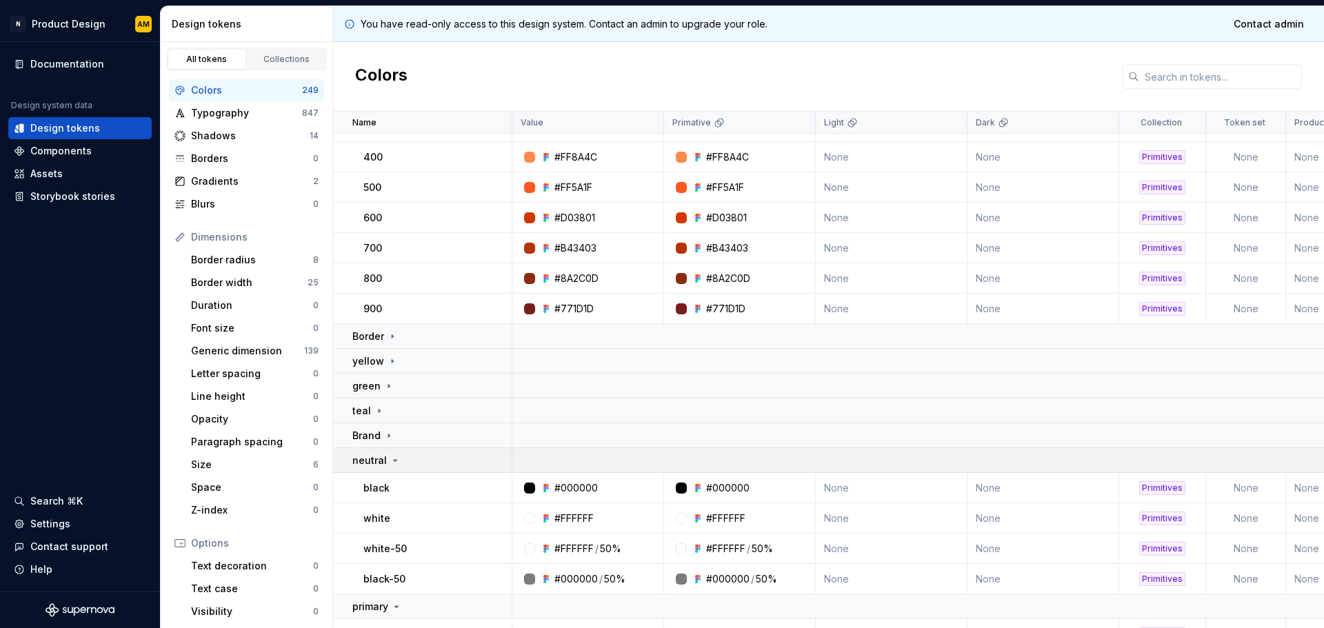
click at [390, 460] on icon at bounding box center [395, 460] width 11 height 11
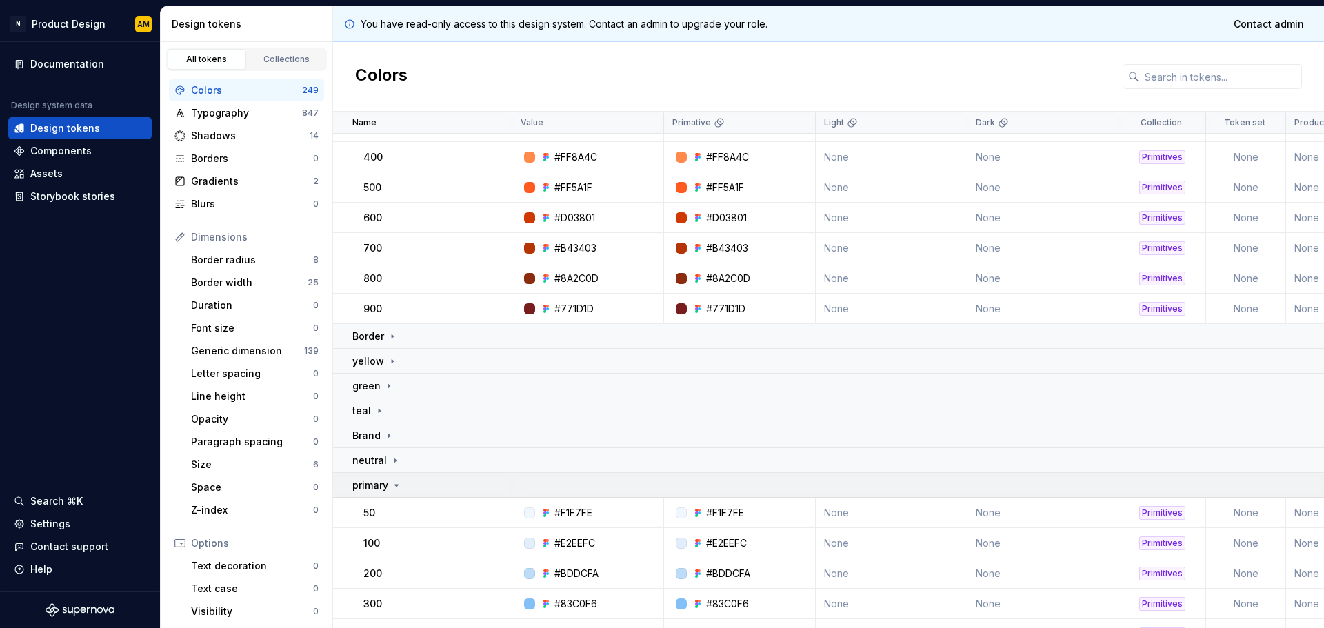
click at [392, 486] on icon at bounding box center [396, 485] width 11 height 11
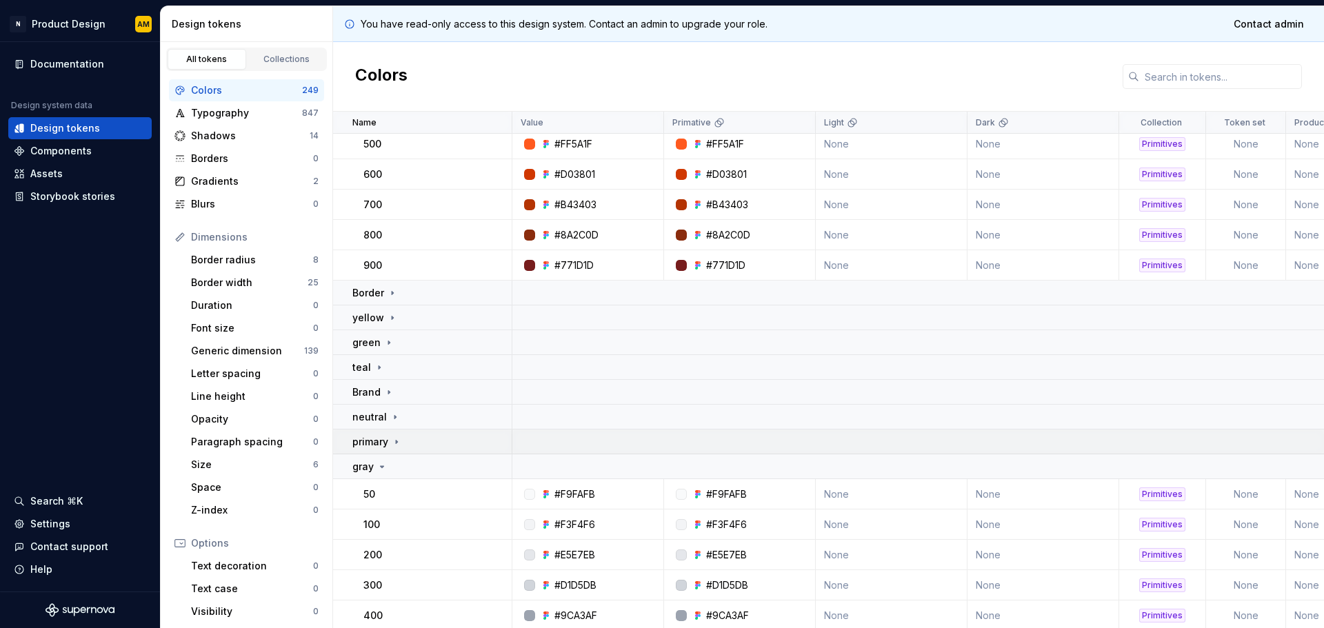
scroll to position [207, 0]
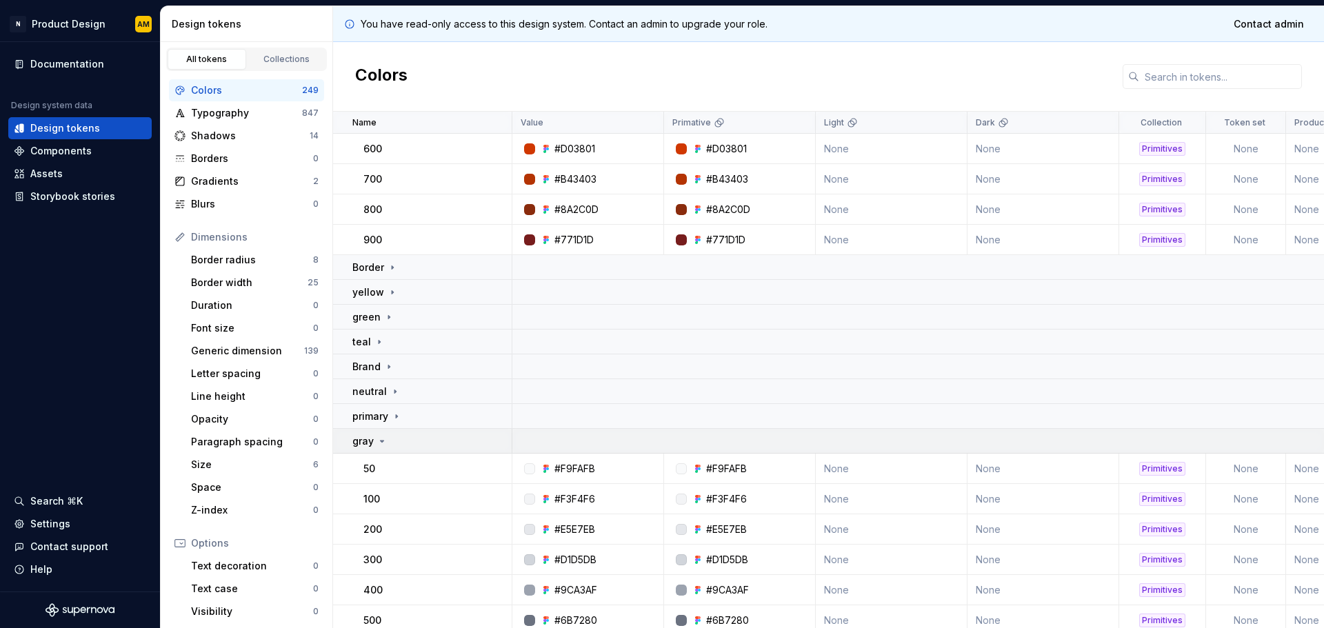
click at [383, 441] on icon at bounding box center [382, 441] width 3 height 1
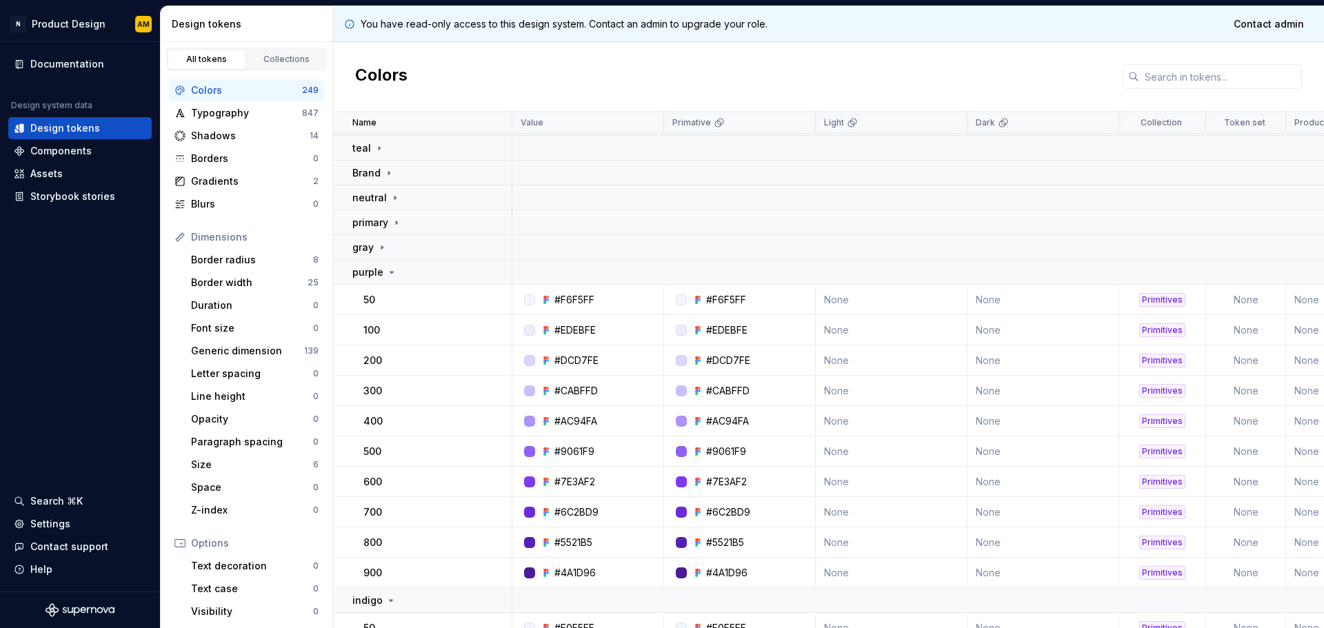
scroll to position [414, 0]
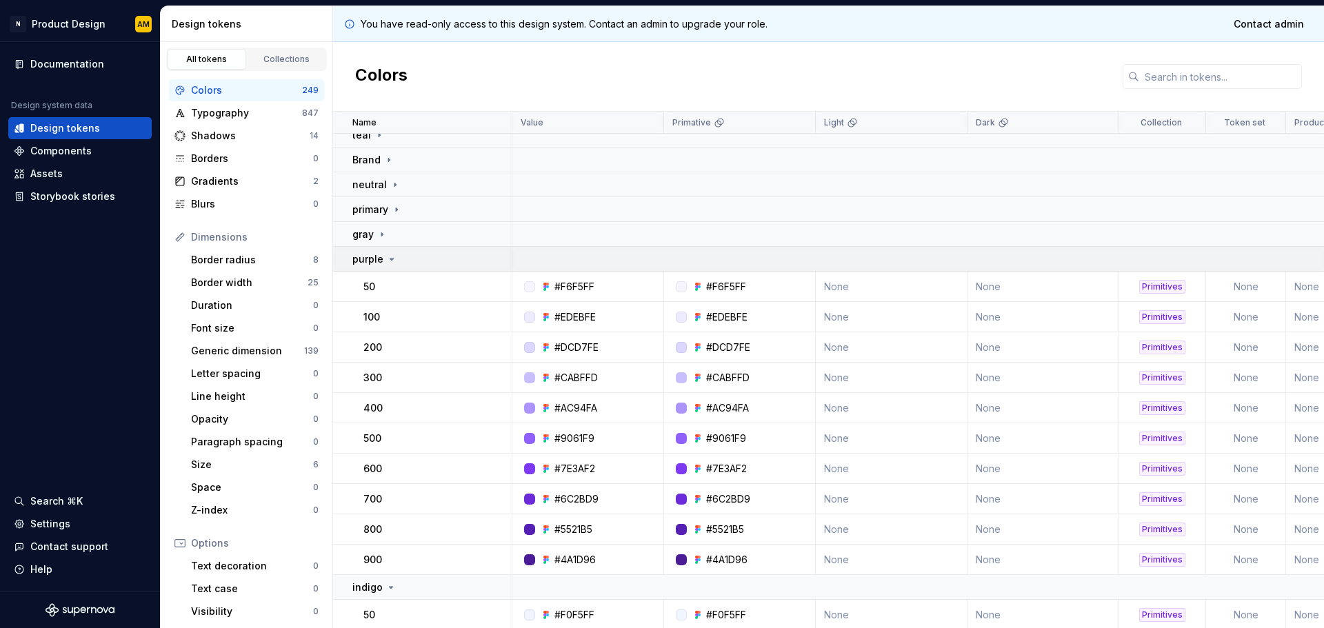
click at [392, 263] on icon at bounding box center [391, 259] width 11 height 11
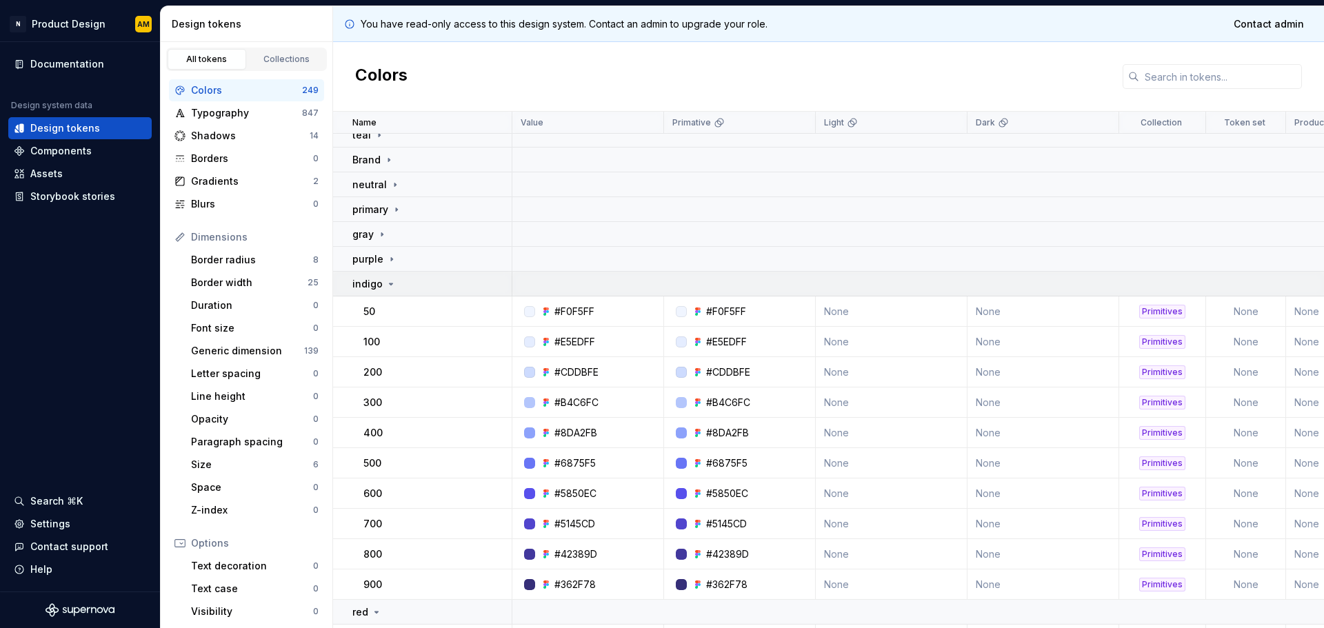
click at [389, 288] on icon at bounding box center [391, 284] width 11 height 11
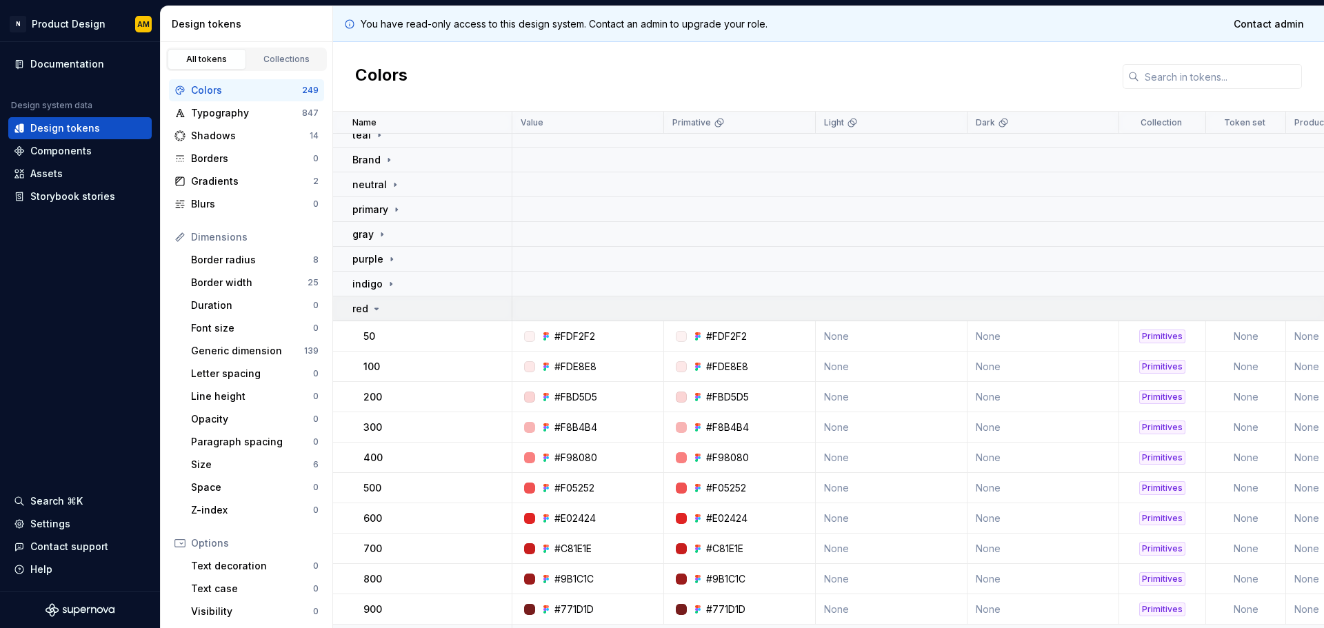
click at [381, 302] on td "red" at bounding box center [422, 309] width 179 height 25
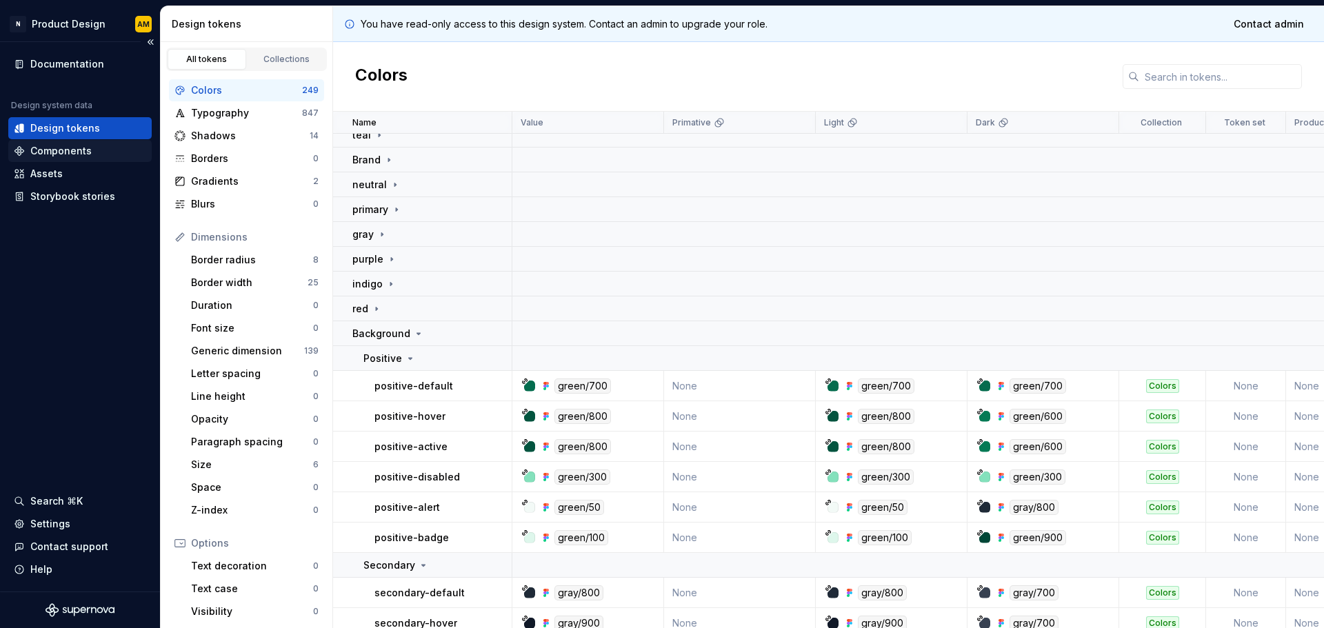
click at [87, 143] on div "Components" at bounding box center [79, 151] width 143 height 22
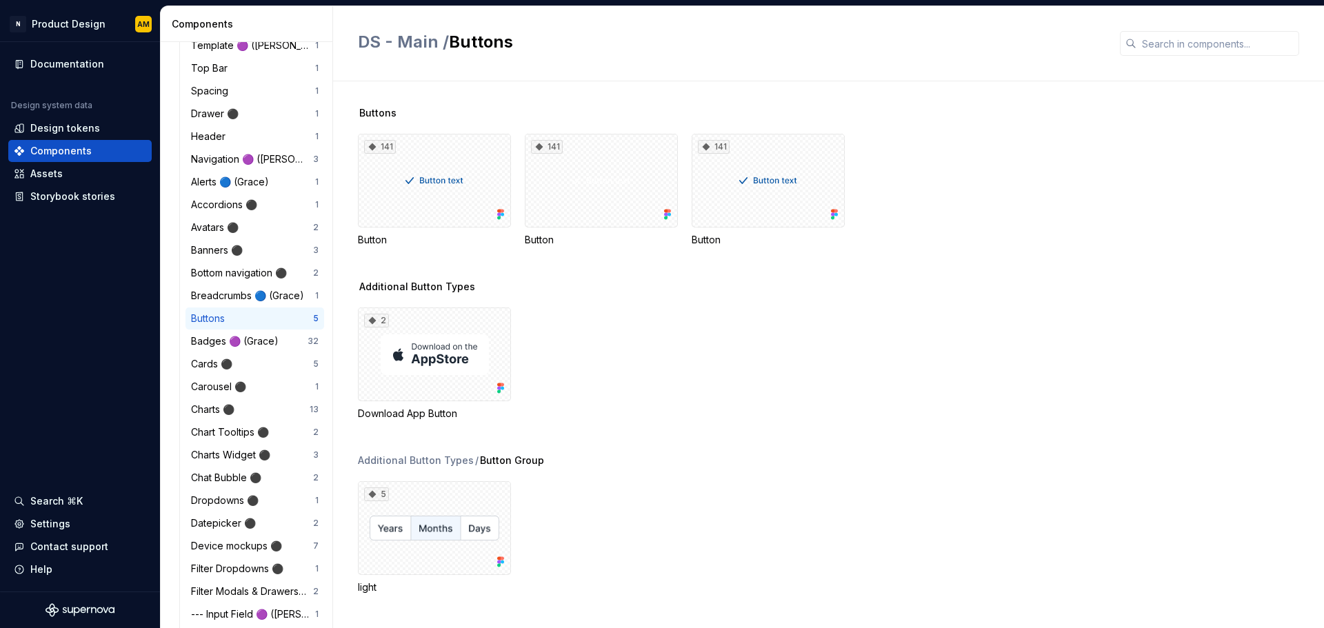
scroll to position [276, 0]
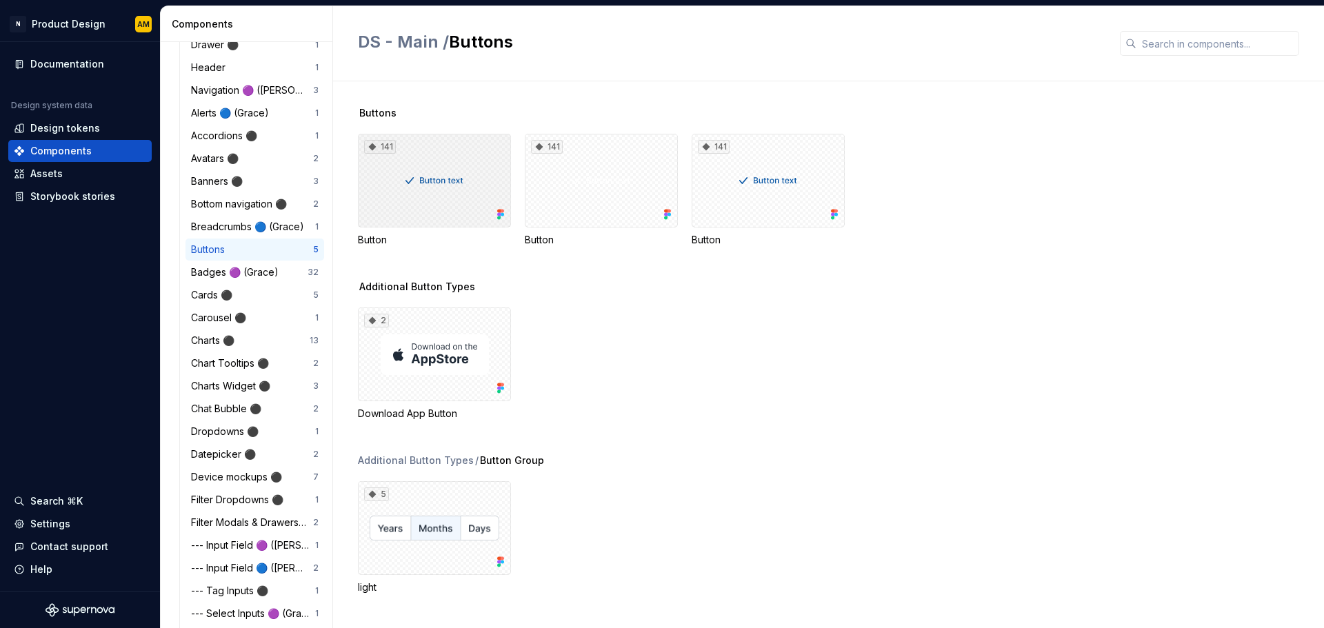
click at [474, 178] on div "141" at bounding box center [434, 181] width 153 height 94
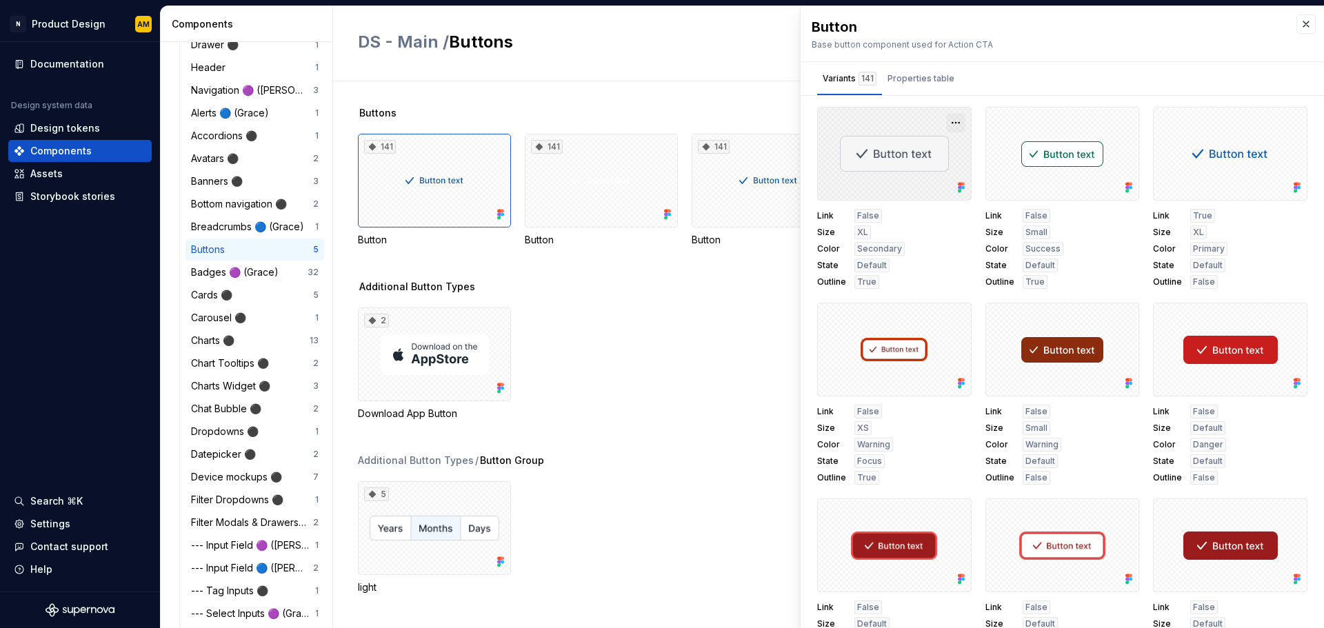
click at [951, 123] on button "button" at bounding box center [955, 122] width 19 height 19
click at [911, 201] on div "Link False Size XL Color Secondary State Default Outline True" at bounding box center [894, 198] width 155 height 182
click at [896, 163] on div at bounding box center [894, 154] width 155 height 94
click at [888, 232] on div "Link False Size XL Color Secondary State Default Outline True" at bounding box center [894, 249] width 155 height 80
click at [873, 251] on span "Secondary" at bounding box center [879, 248] width 45 height 11
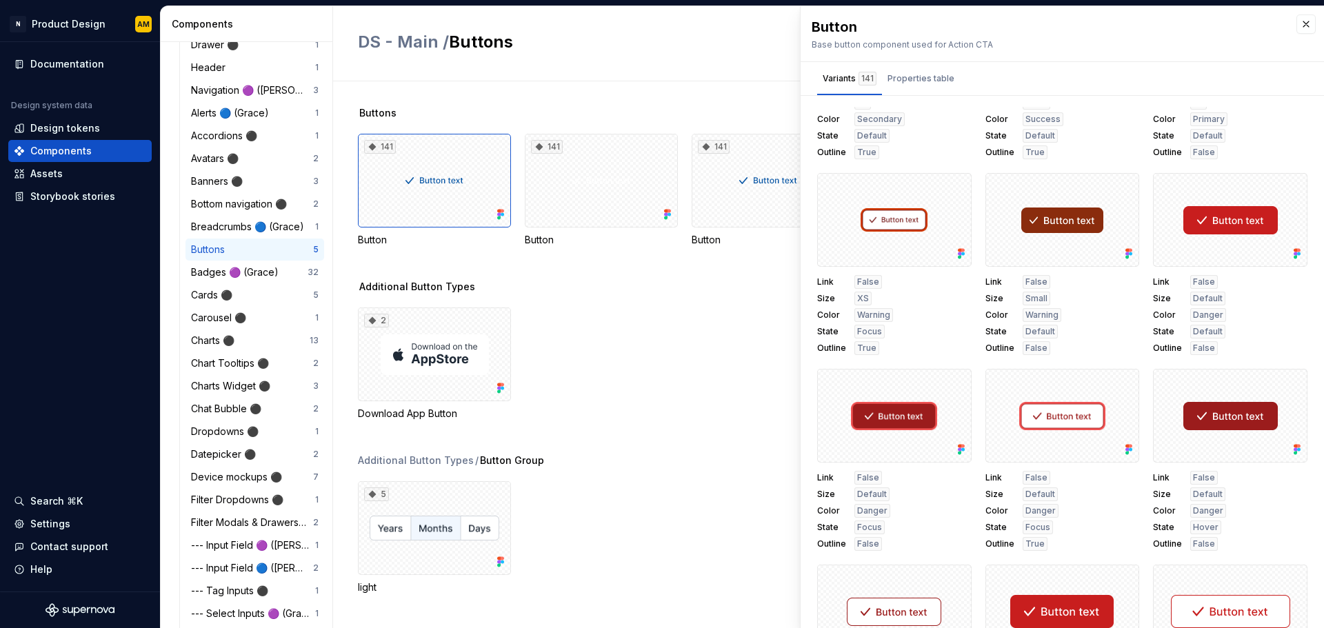
scroll to position [138, 0]
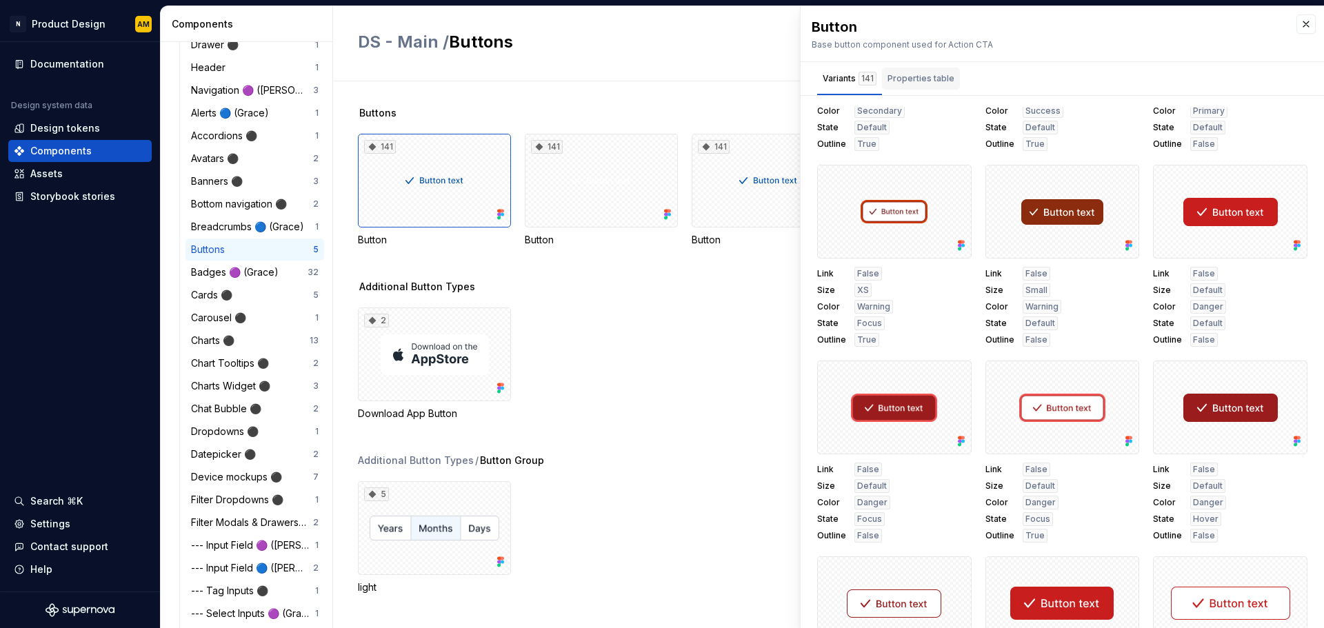
click at [939, 81] on div "Properties table" at bounding box center [921, 79] width 67 height 14
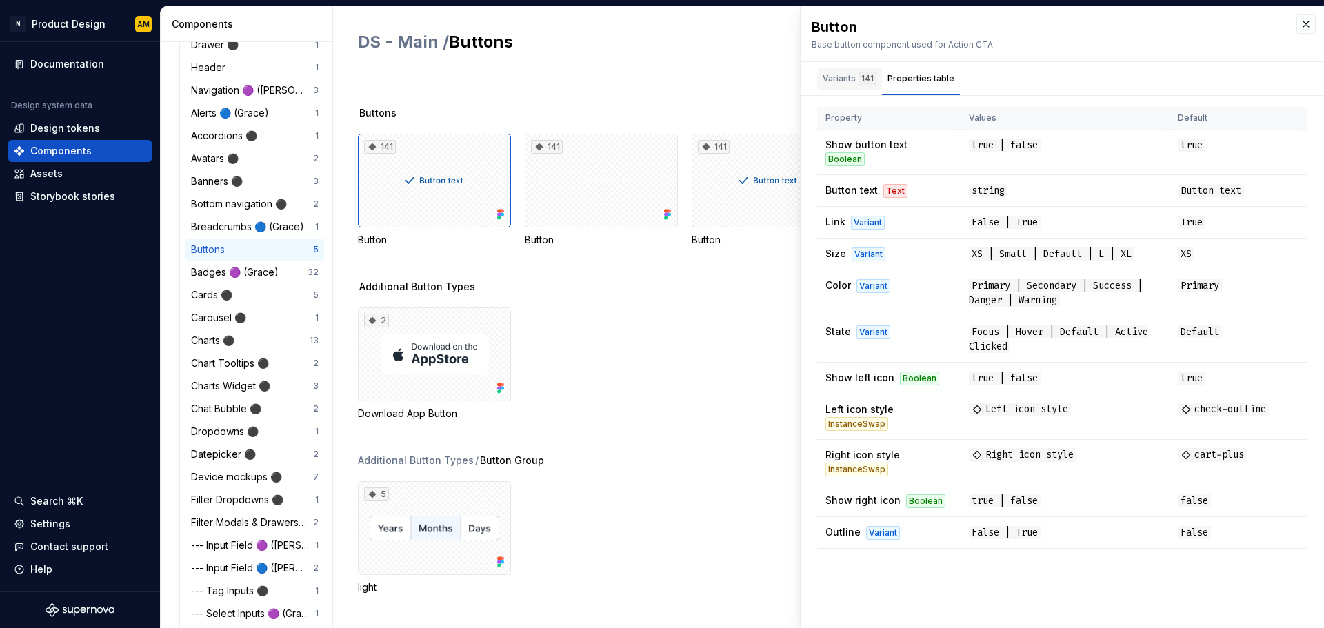
click at [852, 77] on div "Variants 141" at bounding box center [850, 79] width 54 height 14
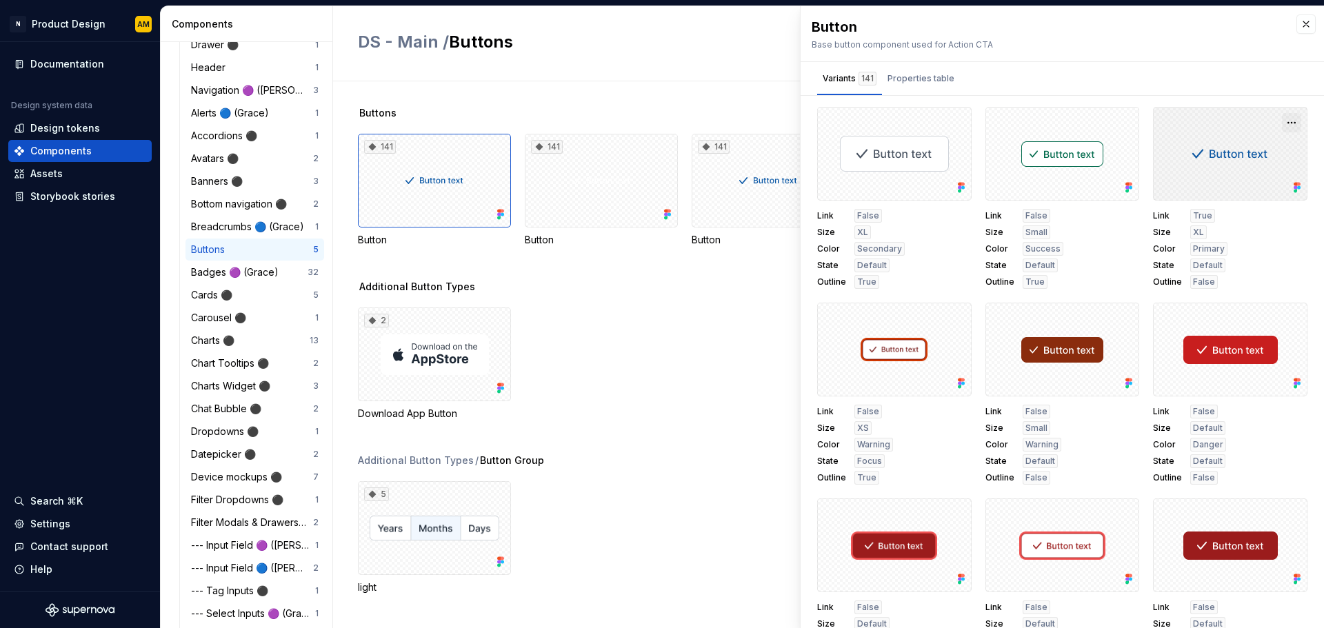
click at [1282, 121] on button "button" at bounding box center [1291, 122] width 19 height 19
click at [712, 251] on div "Buttons 141 Button 141 Button 141 Button" at bounding box center [841, 193] width 966 height 174
click at [567, 190] on div "141" at bounding box center [601, 181] width 153 height 94
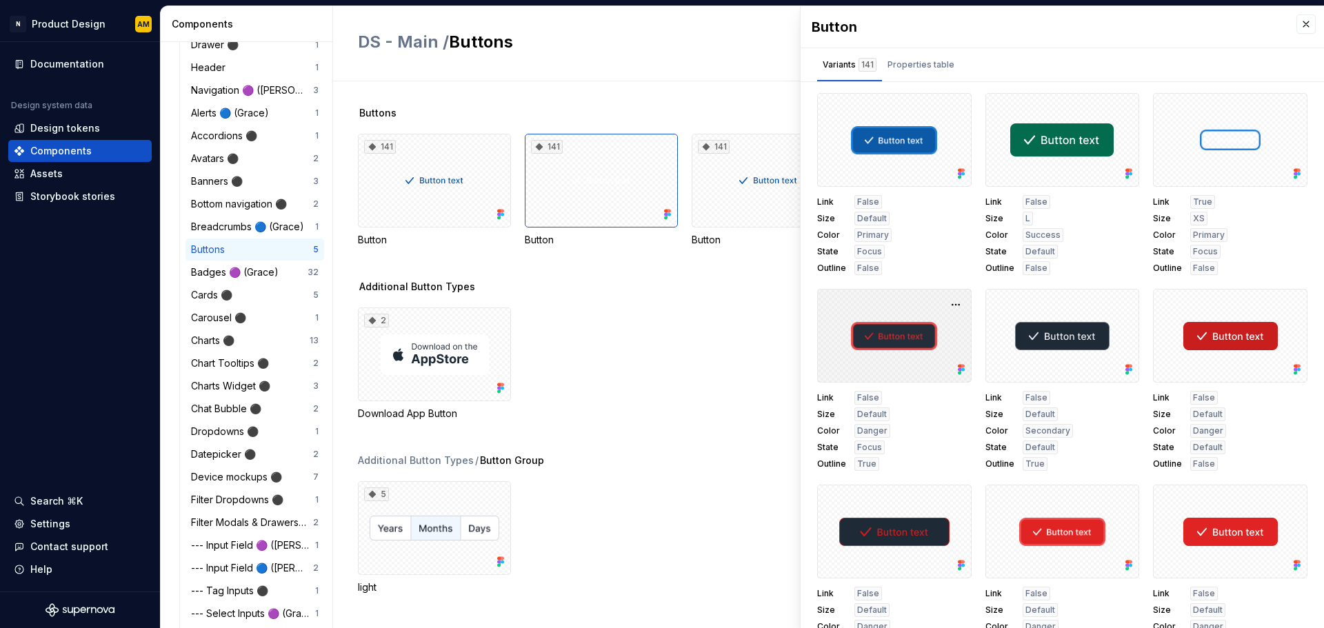
click at [922, 321] on div at bounding box center [894, 336] width 155 height 94
click at [570, 327] on div "2 Download App Button" at bounding box center [841, 364] width 966 height 113
click at [1297, 23] on button "button" at bounding box center [1306, 23] width 19 height 19
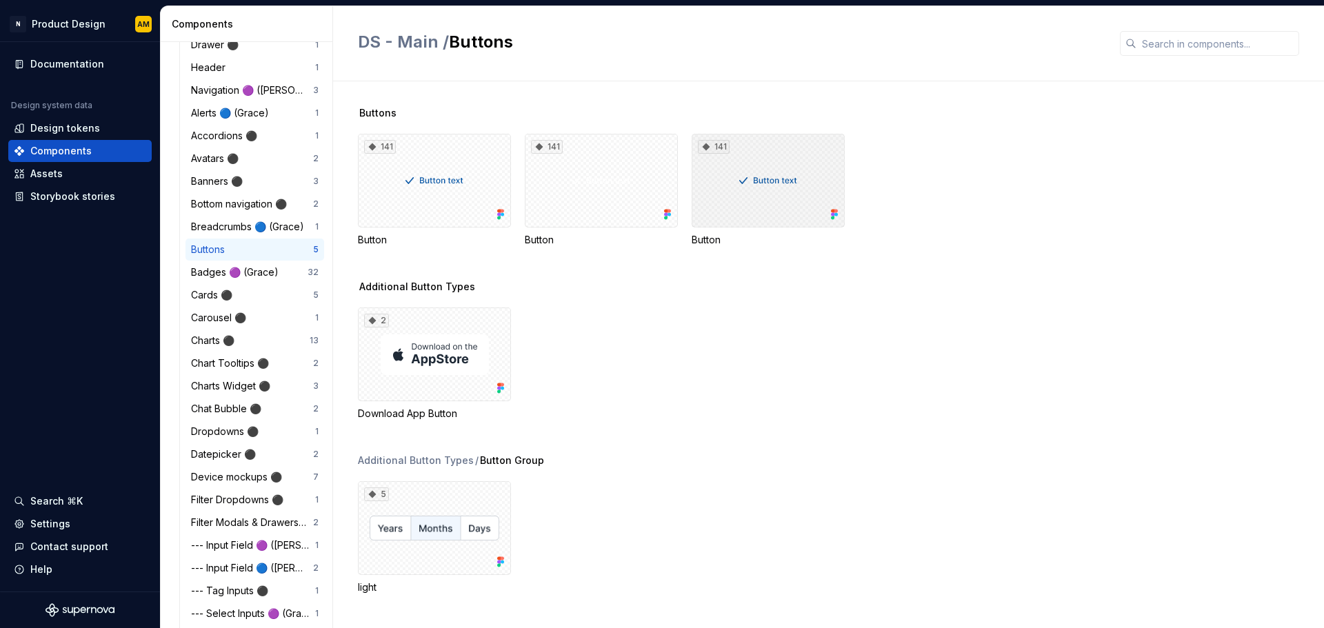
drag, startPoint x: 828, startPoint y: 154, endPoint x: 726, endPoint y: 310, distance: 186.0
click at [726, 310] on div "2 Download App Button" at bounding box center [841, 364] width 966 height 113
click at [49, 57] on div "Documentation" at bounding box center [67, 64] width 74 height 14
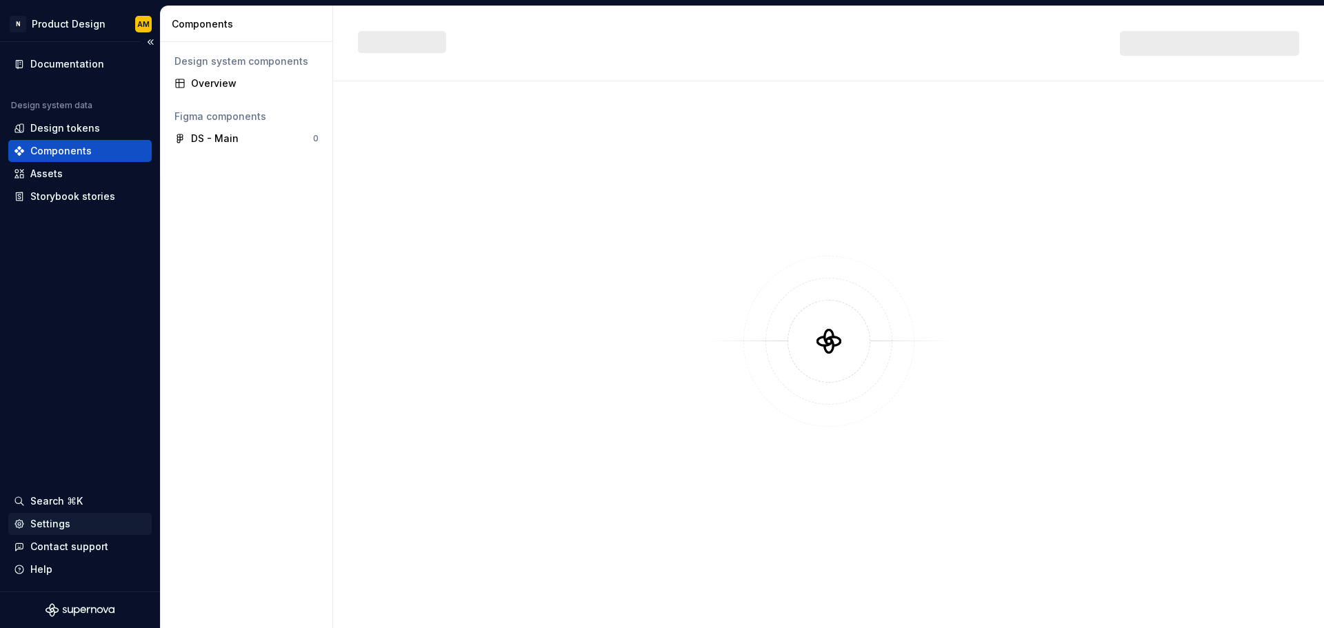
click at [58, 522] on div "Settings" at bounding box center [50, 524] width 40 height 14
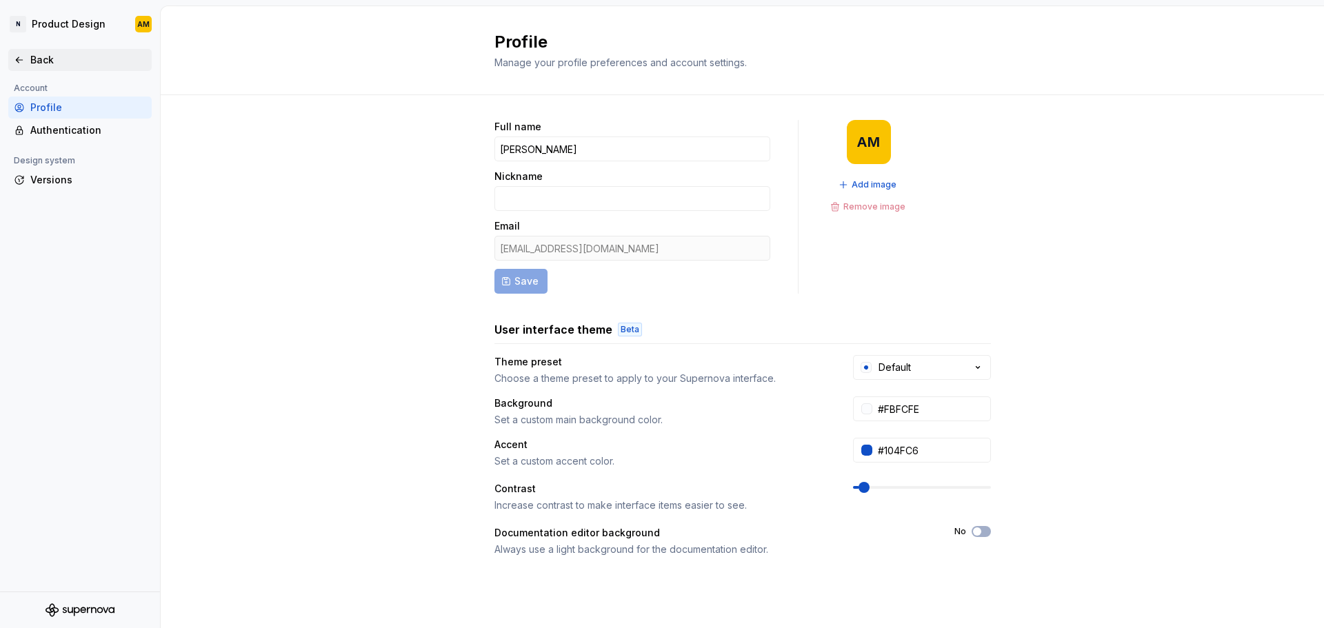
click at [63, 59] on div "Back" at bounding box center [88, 60] width 116 height 14
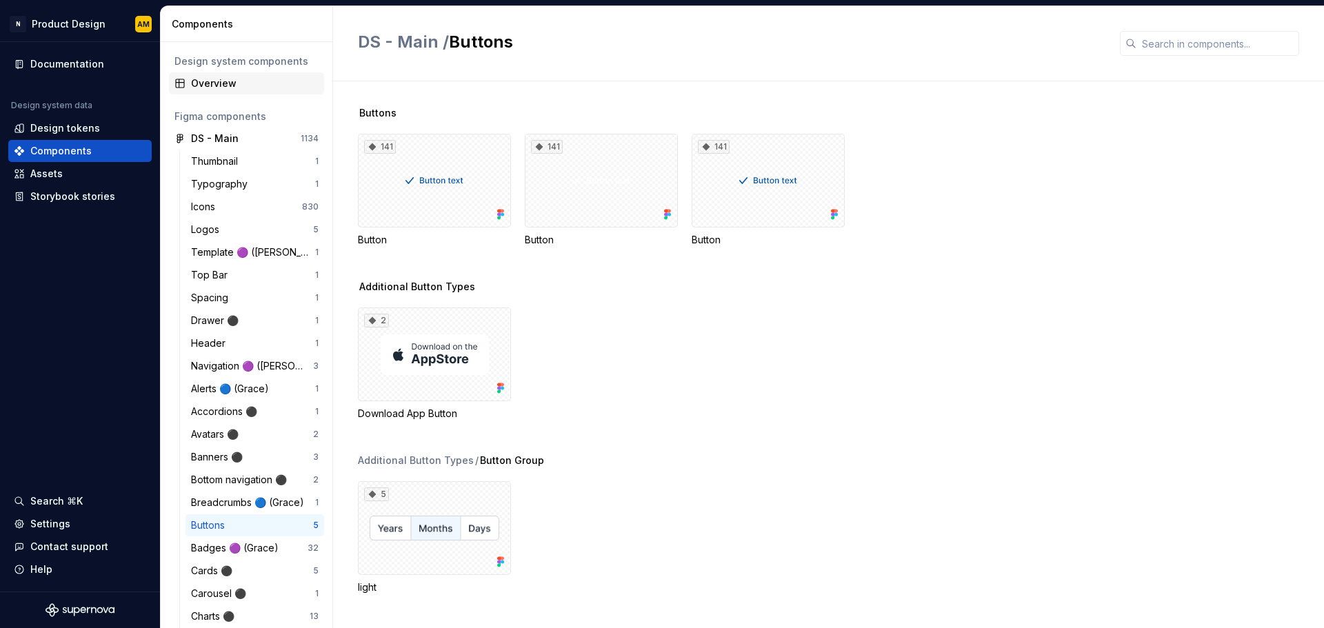
click at [234, 92] on div "Overview" at bounding box center [246, 83] width 155 height 22
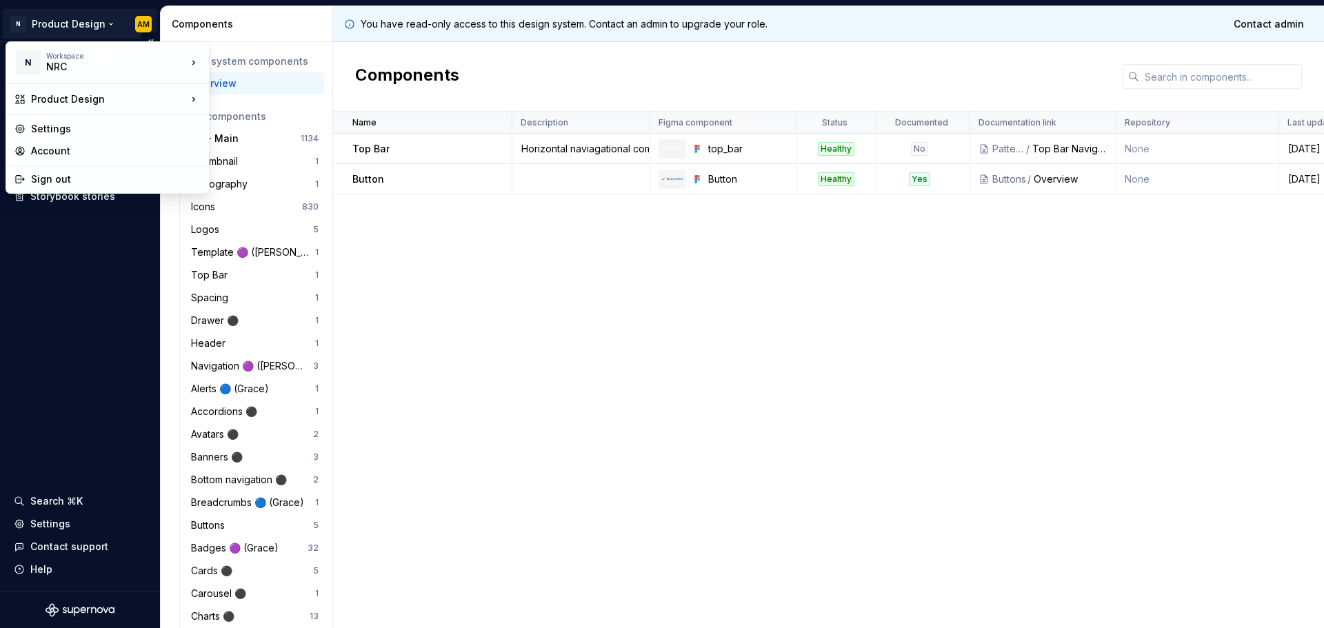
click at [99, 21] on html "N Product Design AM Documentation Design system data Design tokens Components A…" at bounding box center [662, 314] width 1324 height 628
click at [237, 99] on div "Product Design" at bounding box center [277, 101] width 90 height 14
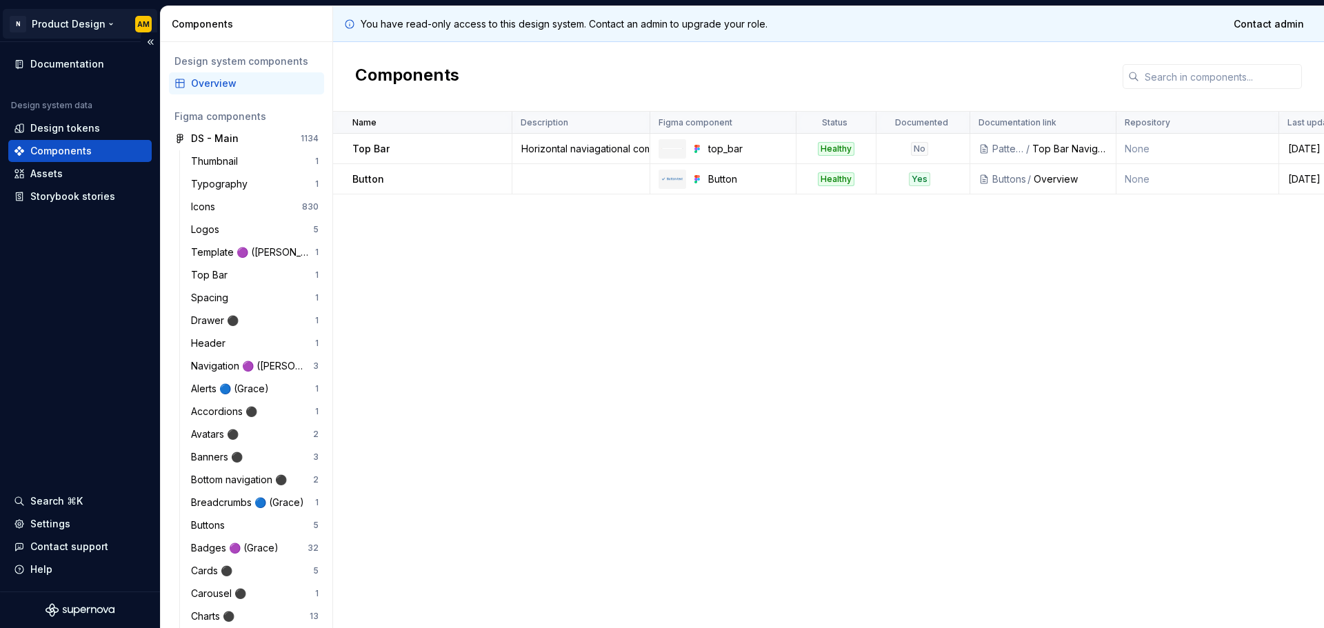
click at [53, 22] on html "N Product Design AM Documentation Design system data Design tokens Components A…" at bounding box center [662, 314] width 1324 height 628
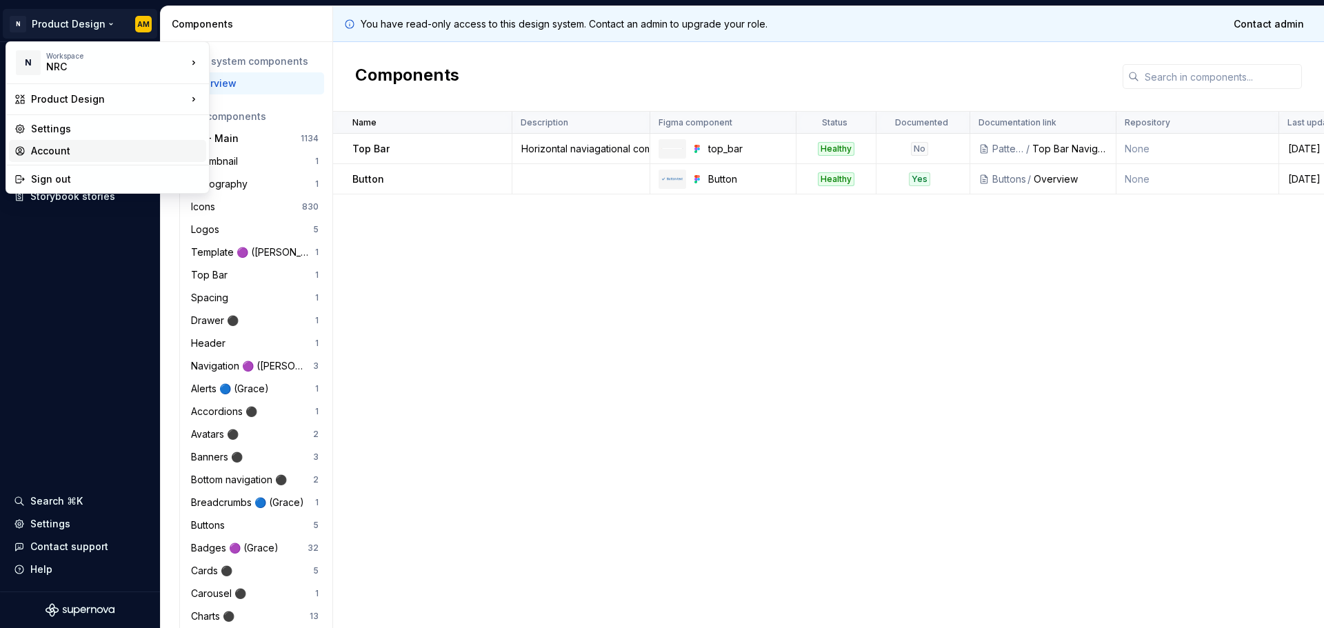
click at [75, 143] on div "Account" at bounding box center [107, 151] width 197 height 22
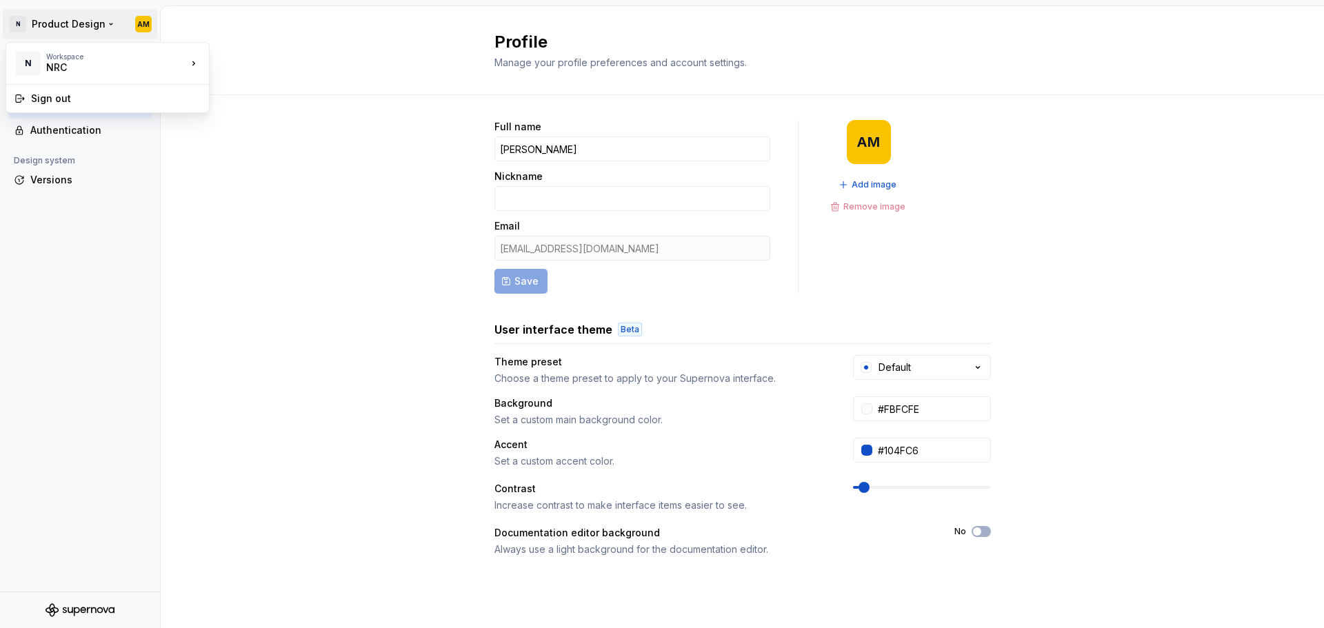
click at [18, 28] on html "N Product Design AM Back Account Profile Authentication Design system Versions …" at bounding box center [662, 314] width 1324 height 628
click at [232, 63] on div "NRC" at bounding box center [277, 60] width 90 height 14
click at [36, 56] on div "Back" at bounding box center [88, 60] width 116 height 14
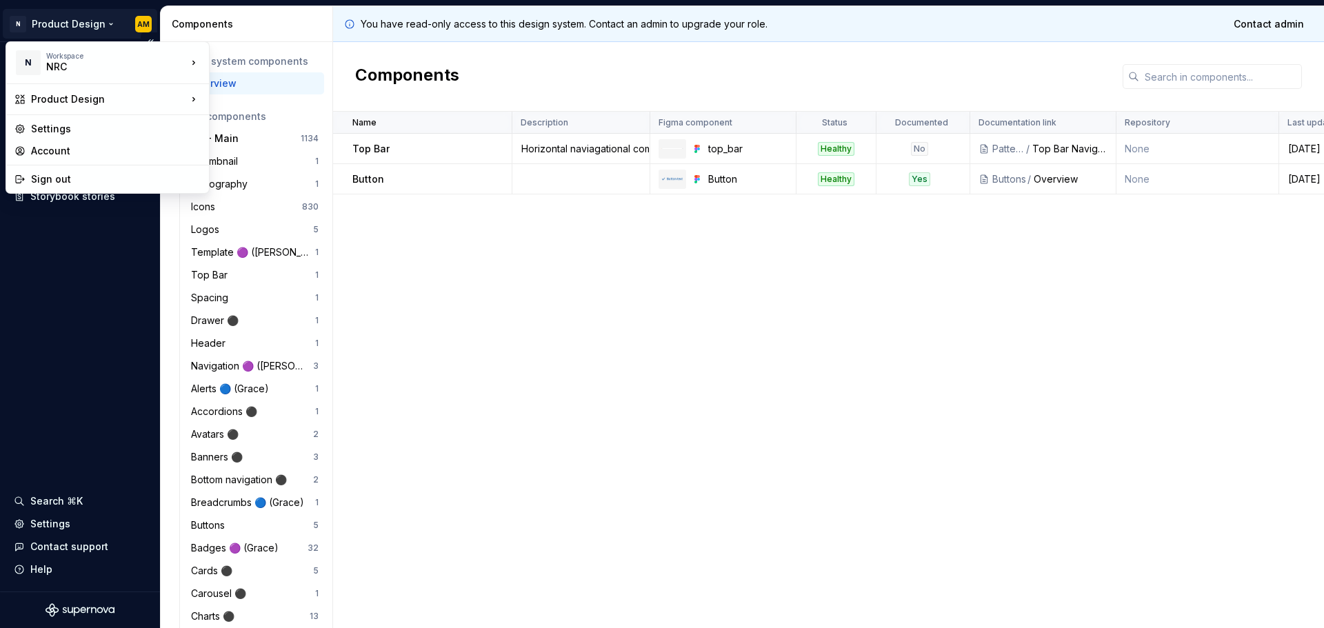
click at [68, 21] on html "N Product Design AM Documentation Design system data Design tokens Components A…" at bounding box center [662, 314] width 1324 height 628
click at [68, 129] on div "Settings" at bounding box center [116, 129] width 170 height 14
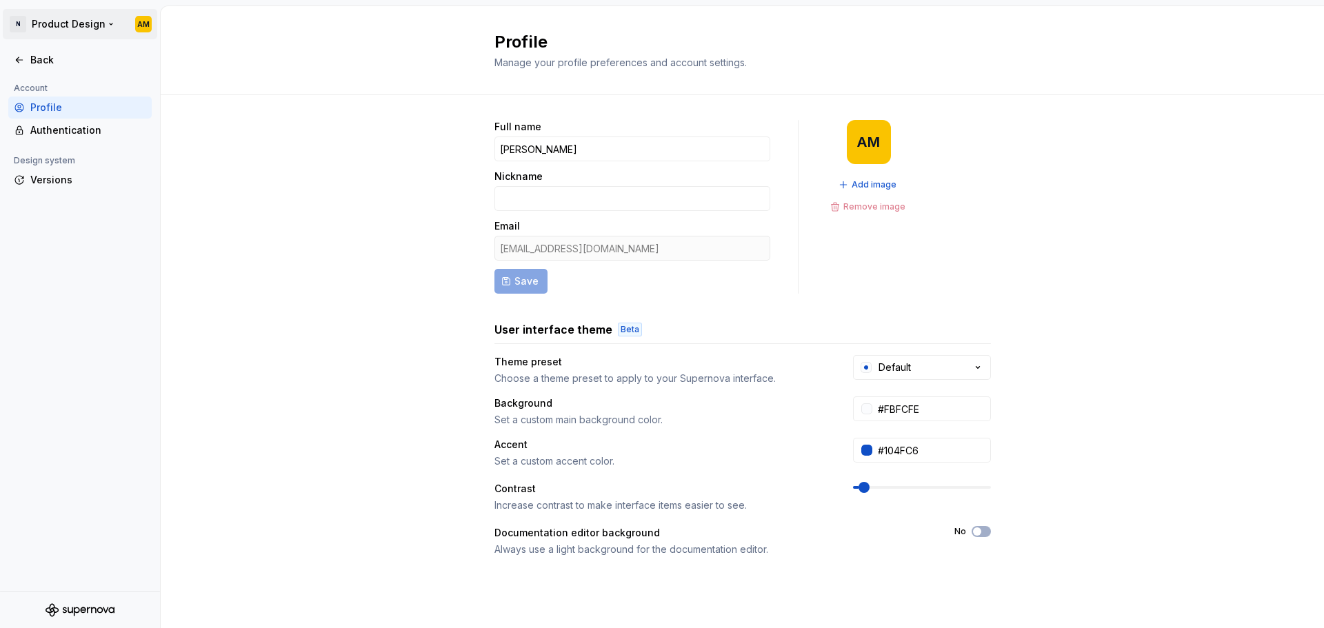
click at [62, 21] on html "N Product Design AM Back Account Profile Authentication Design system Versions …" at bounding box center [662, 314] width 1324 height 628
click at [42, 21] on html "N Product Design AM Back Account Profile Authentication Design system Versions …" at bounding box center [662, 314] width 1324 height 628
click at [37, 61] on div "Back" at bounding box center [88, 60] width 116 height 14
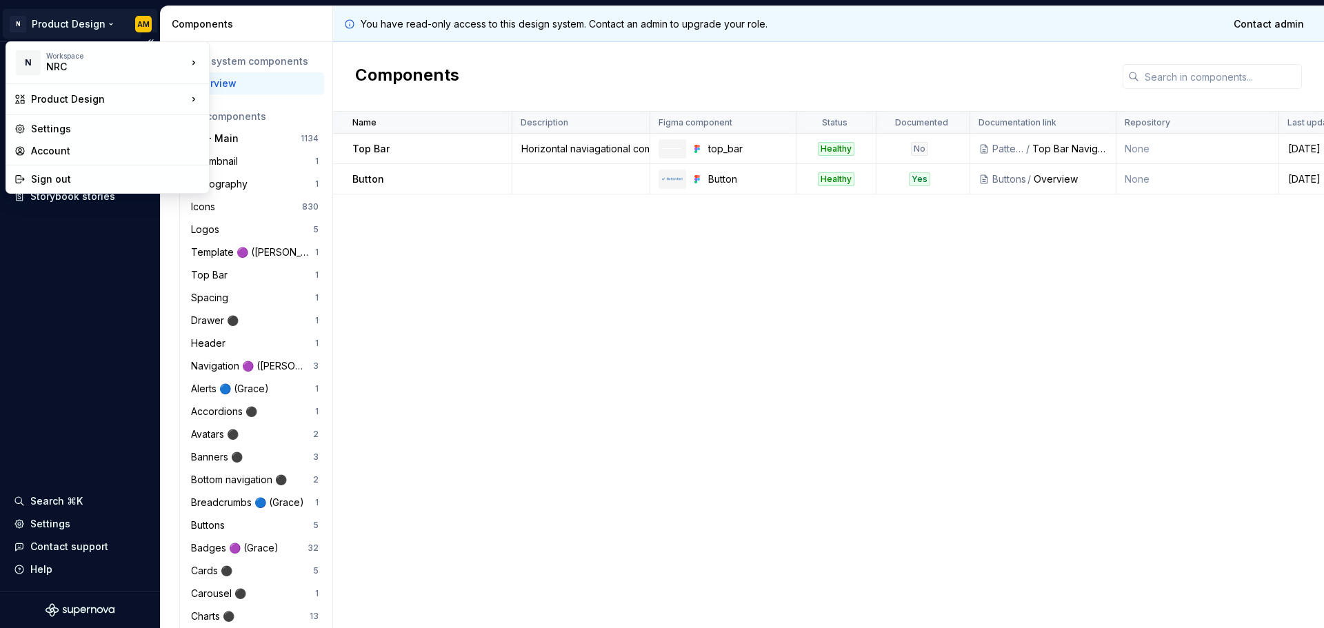
click at [84, 23] on html "N Product Design AM Documentation Design system data Design tokens Components A…" at bounding box center [662, 314] width 1324 height 628
click at [780, 219] on html "N Product Design AM Documentation Design system data Design tokens Components A…" at bounding box center [662, 314] width 1324 height 628
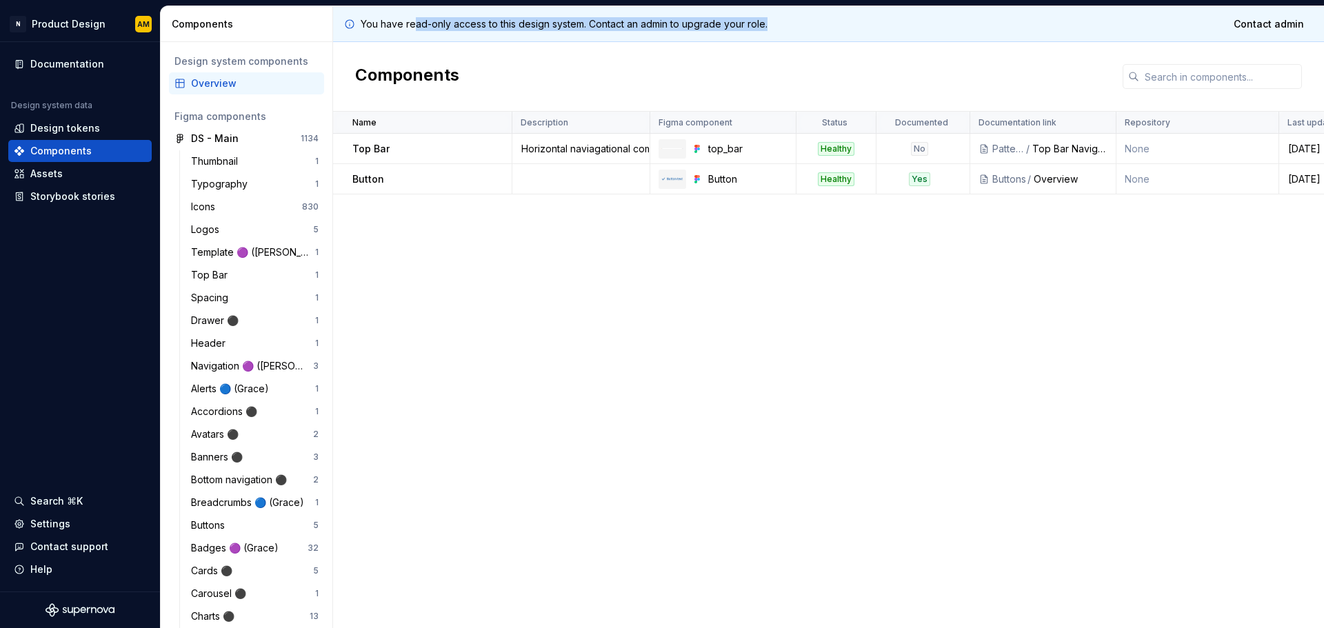
drag, startPoint x: 453, startPoint y: 18, endPoint x: 813, endPoint y: 18, distance: 360.1
click at [813, 18] on div "You have read-only access to this design system. Contact an admin to upgrade yo…" at bounding box center [828, 24] width 991 height 36
click at [652, 470] on div "Name Description Figma component Status Documented Documentation link Repositor…" at bounding box center [828, 370] width 991 height 517
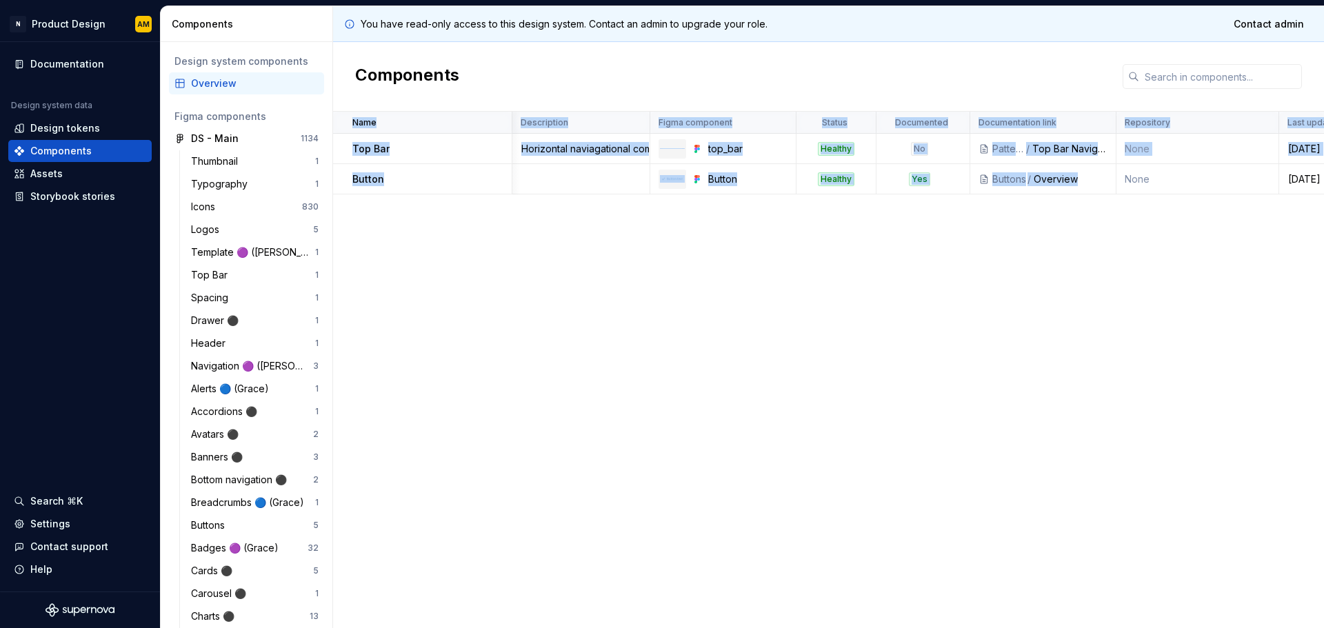
scroll to position [0, 52]
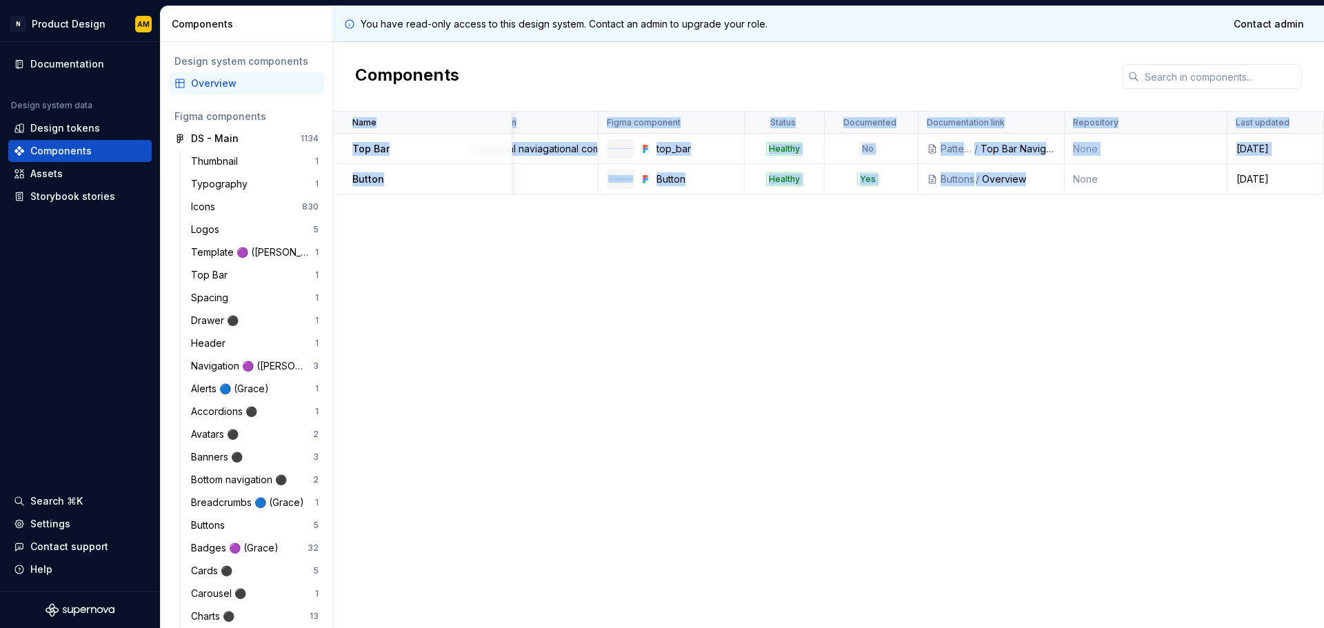
drag, startPoint x: 1111, startPoint y: 174, endPoint x: 1400, endPoint y: 180, distance: 289.1
click at [1324, 180] on html "N Product Design AM Documentation Design system data Design tokens Components A…" at bounding box center [662, 314] width 1324 height 628
click at [917, 246] on div "Name Description Figma component Status Documented Documentation link Repositor…" at bounding box center [828, 370] width 991 height 517
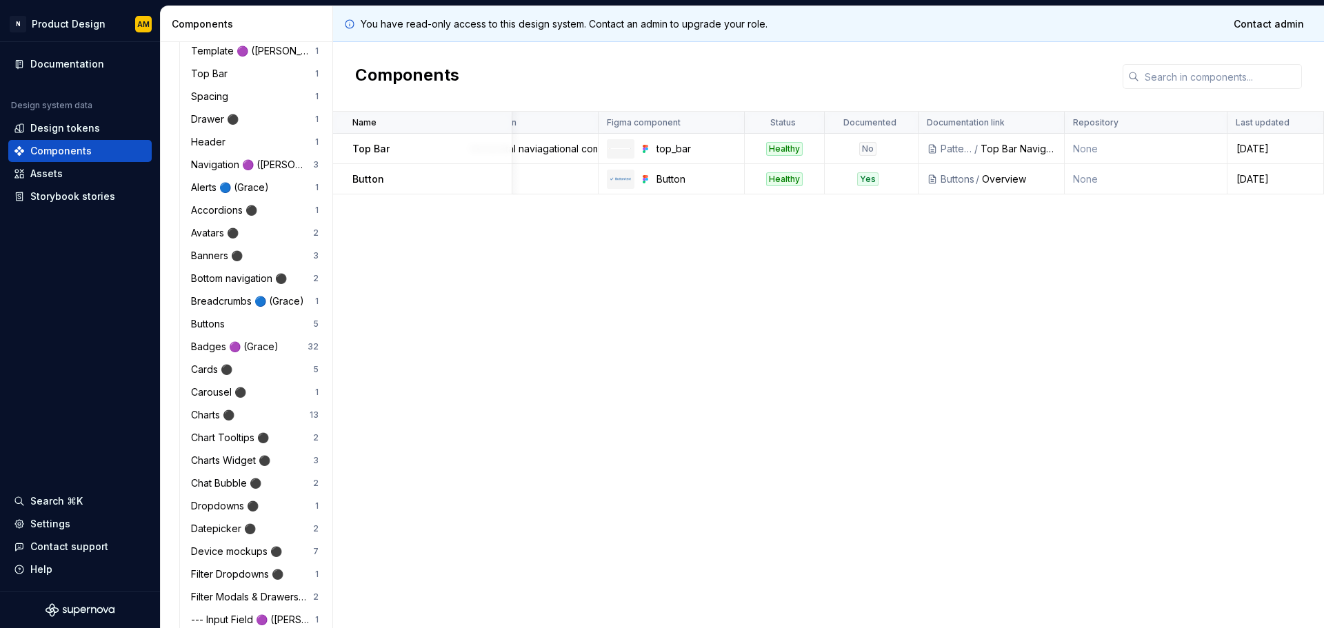
scroll to position [69, 0]
